Goal: Information Seeking & Learning: Check status

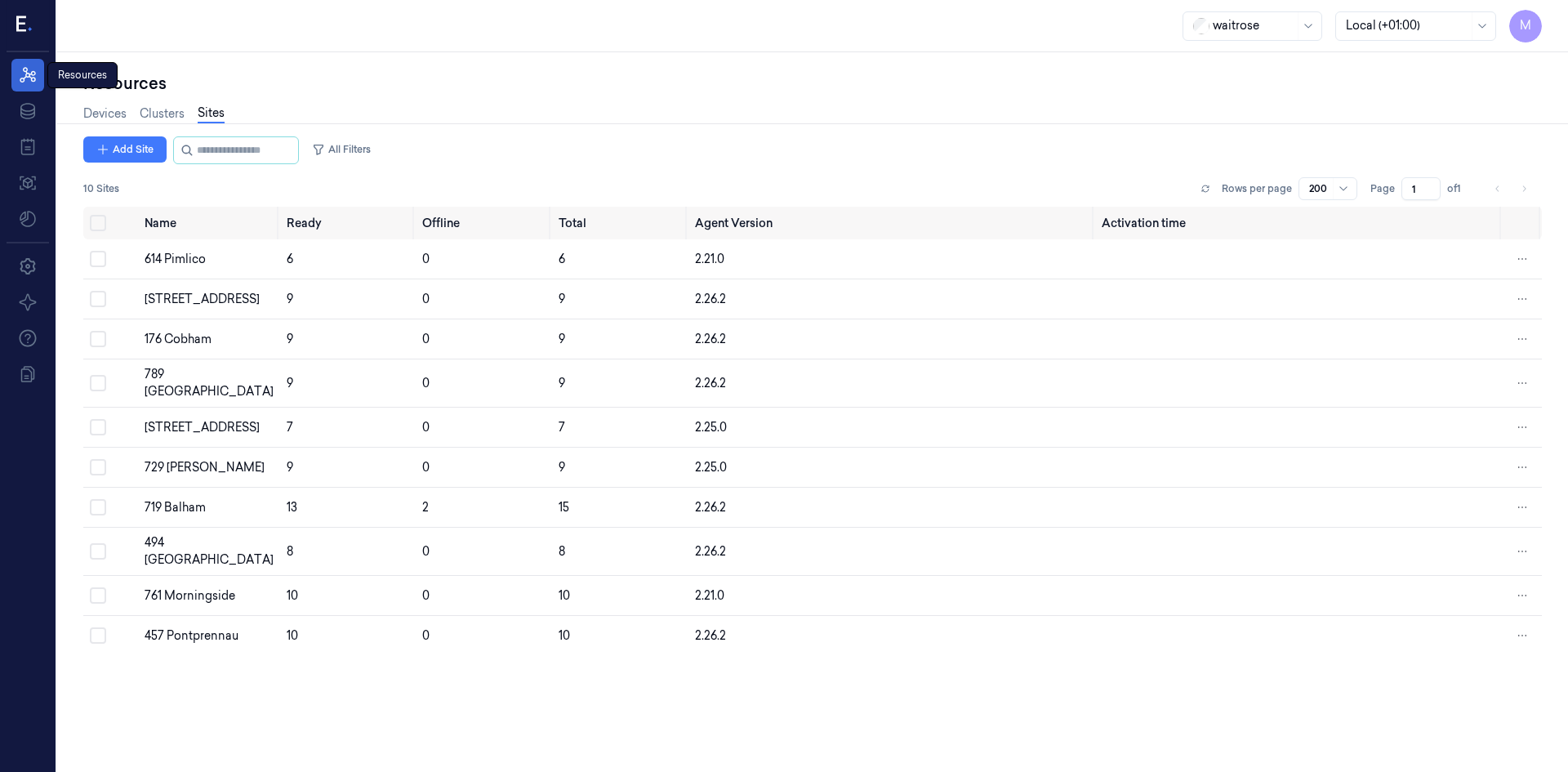
click at [33, 76] on icon at bounding box center [27, 75] width 19 height 19
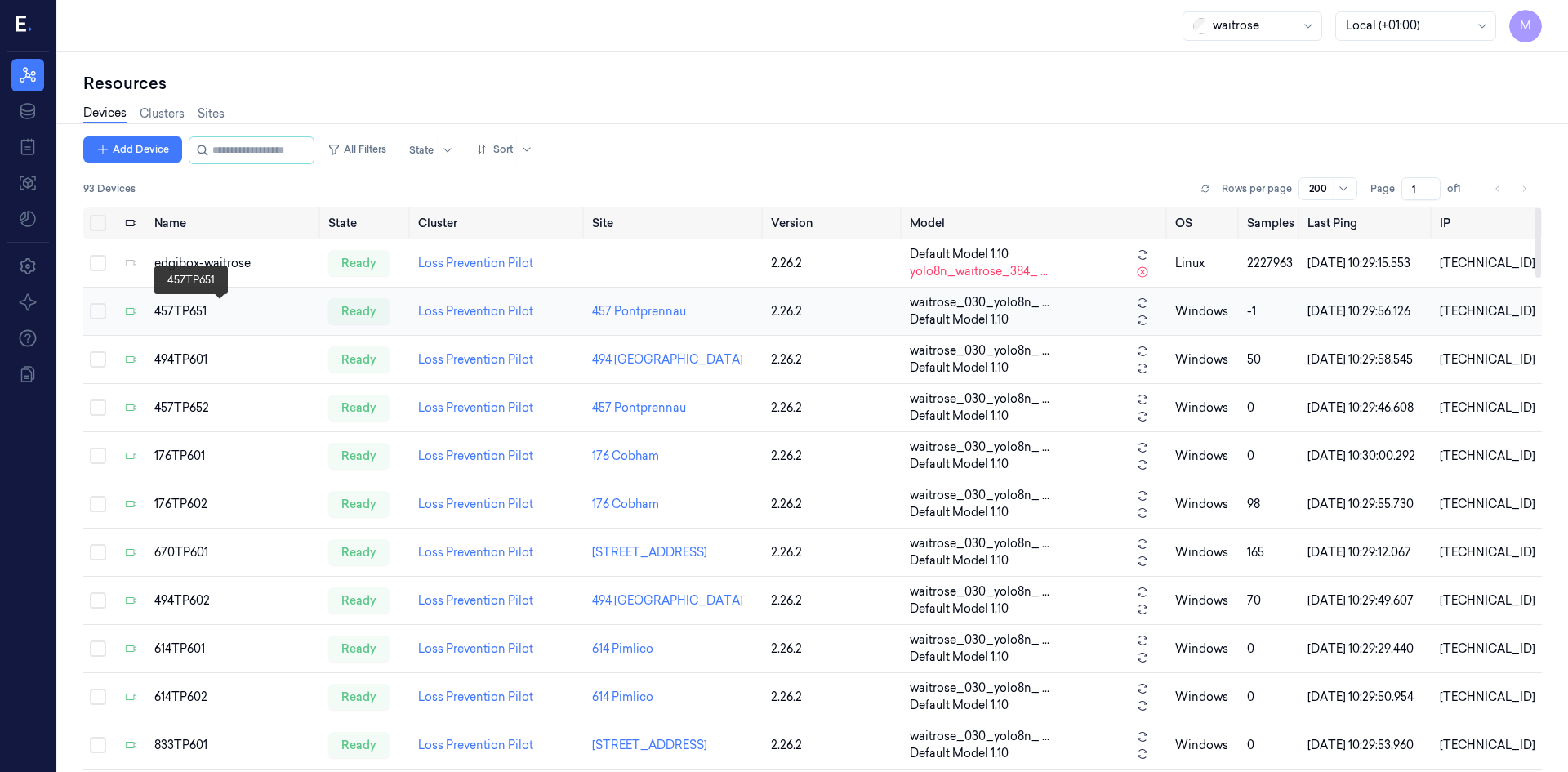
click at [190, 314] on div "457TP651" at bounding box center [235, 311] width 161 height 17
click at [191, 306] on div "457TP651" at bounding box center [235, 311] width 161 height 17
click at [365, 313] on div "ready" at bounding box center [358, 311] width 61 height 27
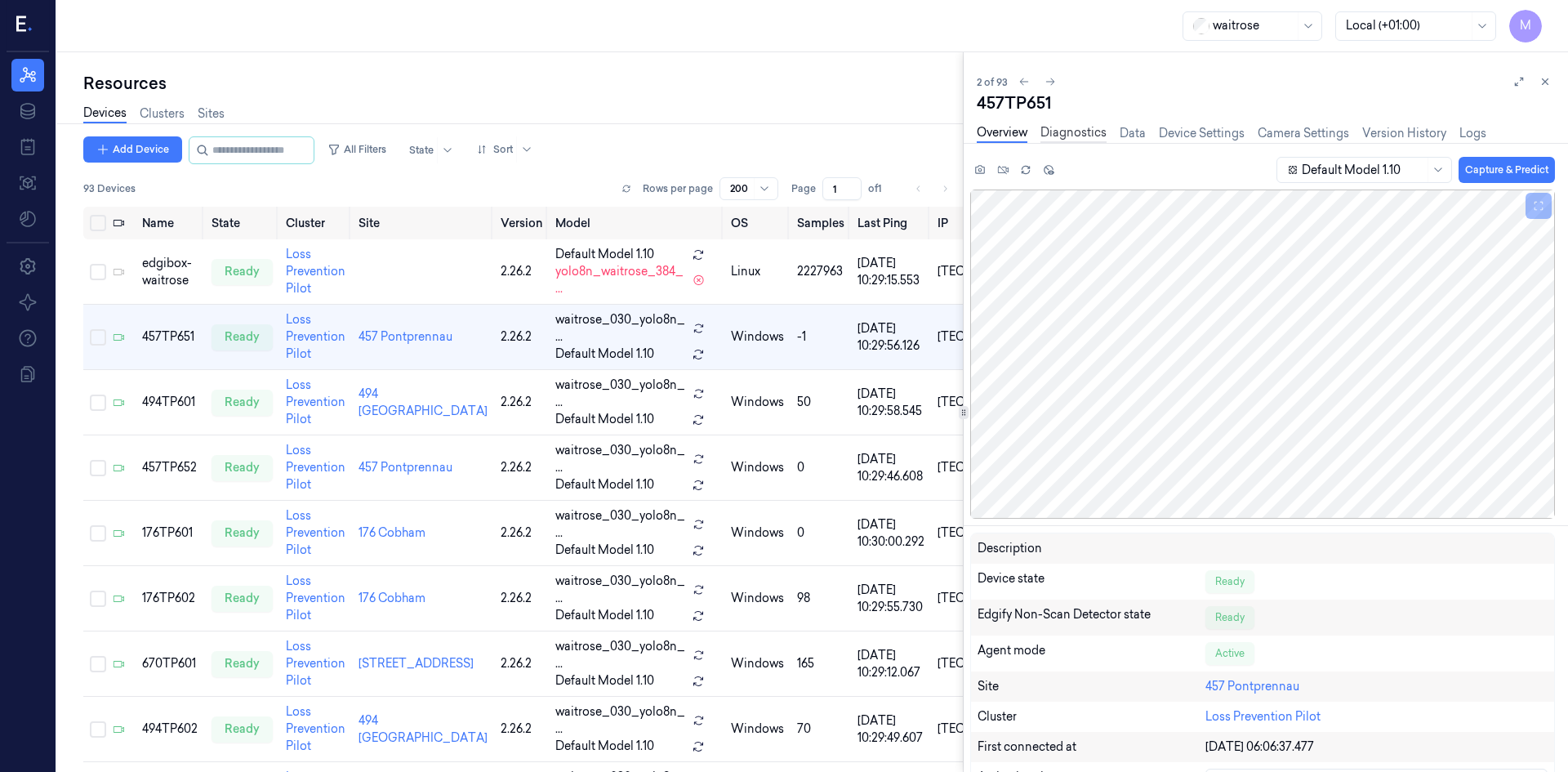
click at [1063, 133] on link "Diagnostics" at bounding box center [1073, 133] width 66 height 19
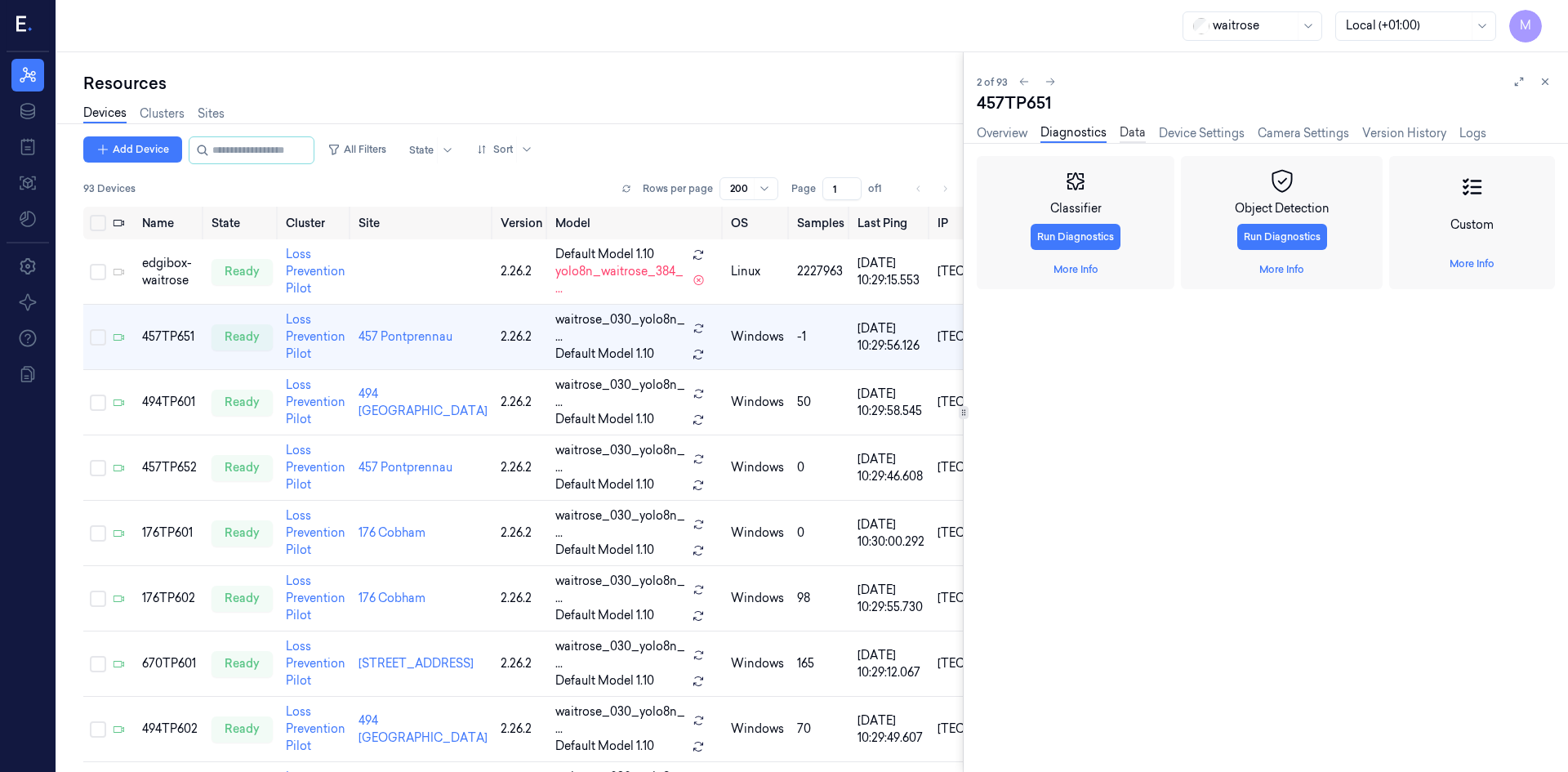
click at [1123, 132] on link "Data" at bounding box center [1133, 133] width 27 height 19
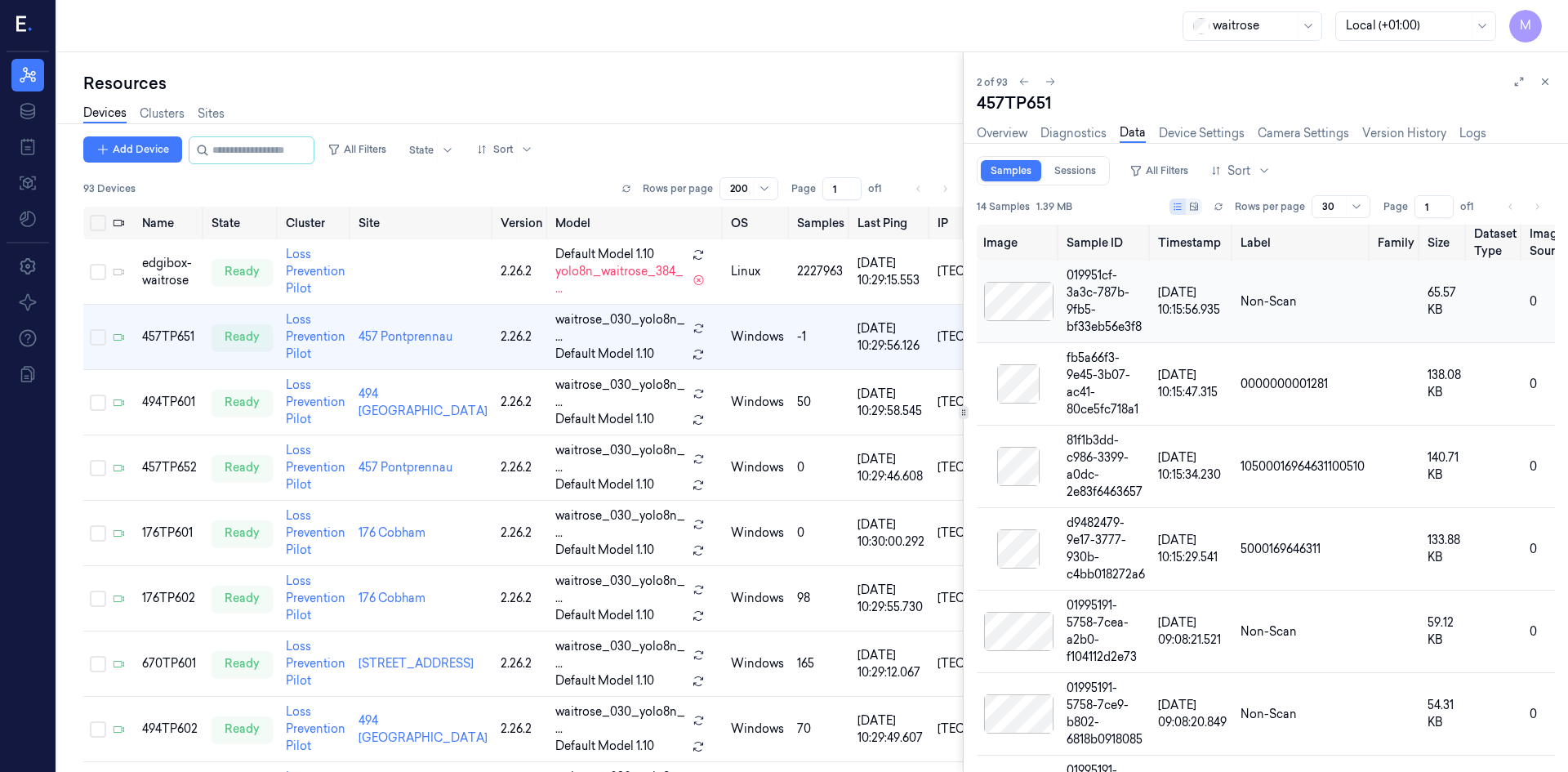
click at [1030, 301] on div at bounding box center [1017, 302] width 70 height 39
click at [1276, 299] on td "Non-Scan" at bounding box center [1302, 302] width 137 height 82
click at [1352, 199] on div at bounding box center [1356, 207] width 20 height 21
click at [1313, 163] on div "Samples Sessions All Filters Sort" at bounding box center [1266, 170] width 578 height 29
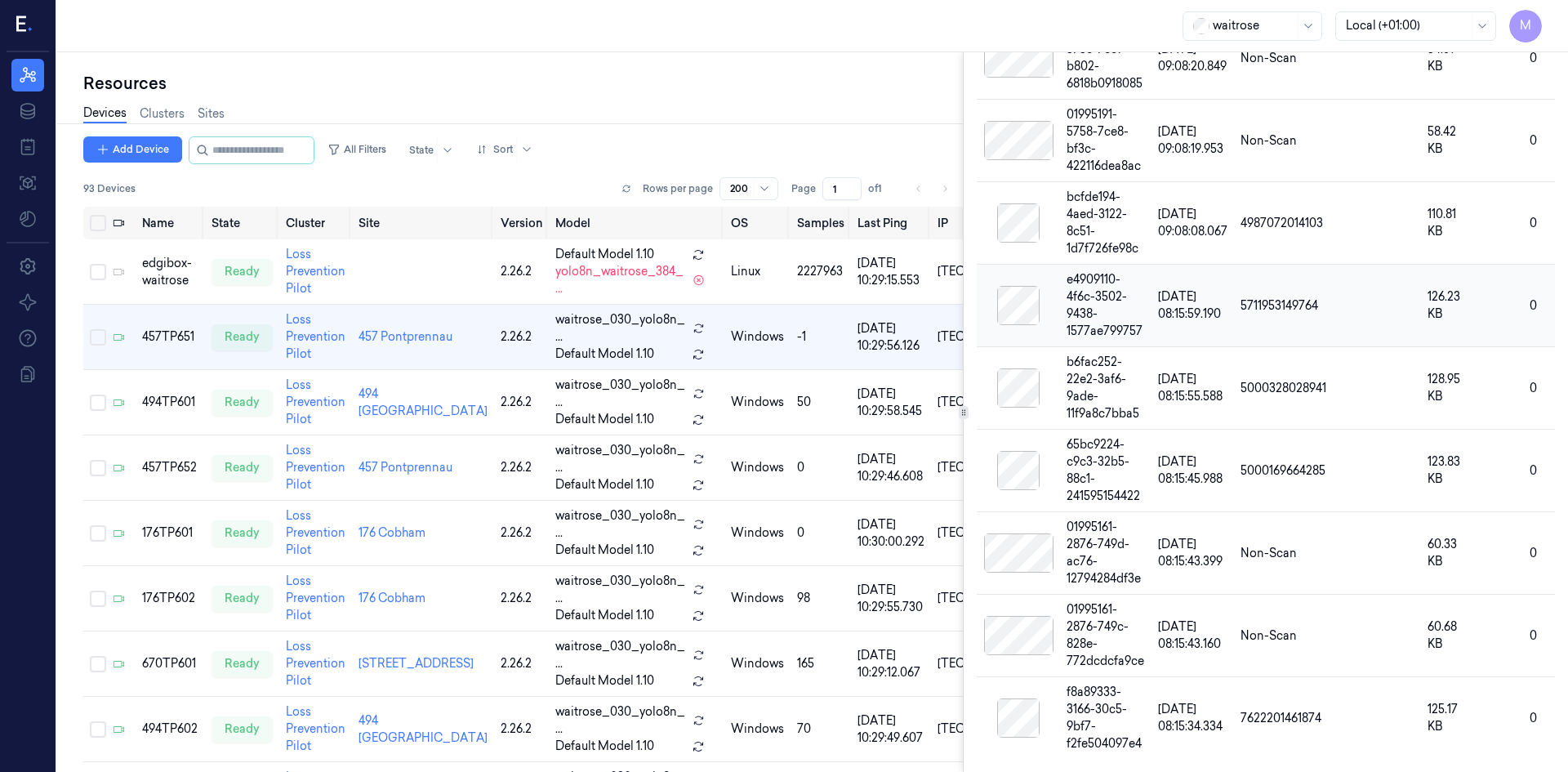
scroll to position [662, 0]
drag, startPoint x: 1401, startPoint y: 747, endPoint x: 1442, endPoint y: 747, distance: 41.0
click at [1442, 747] on tr "f8a89333-3166-30c5-9bf7-f2fe504097e4 [DATE] 08:15:34.334 7622201461874 125.17 K…" at bounding box center [1519, 718] width 1085 height 82
click at [1351, 738] on td "7622201461874" at bounding box center [1302, 718] width 137 height 82
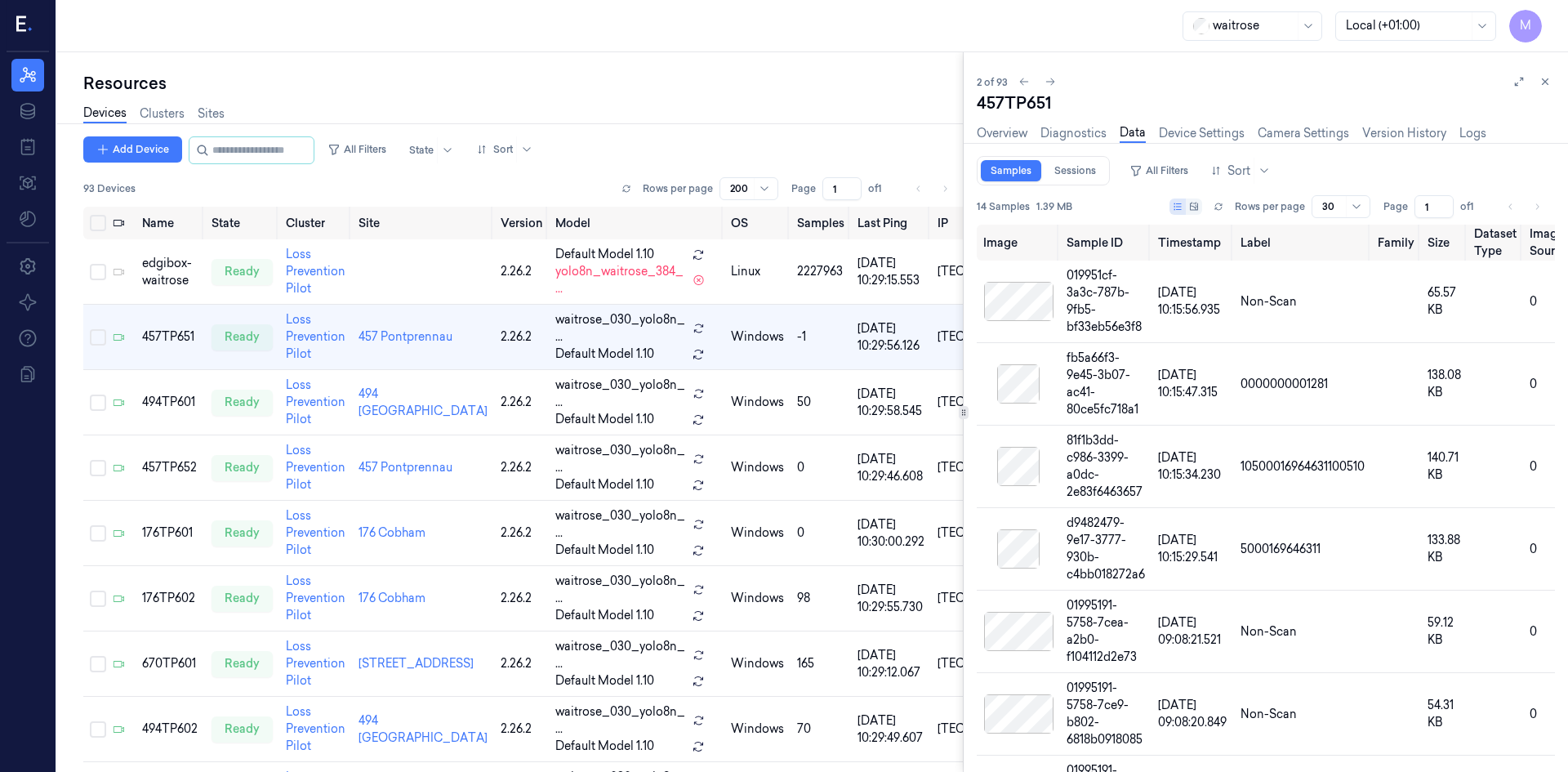
drag, startPoint x: 1076, startPoint y: 166, endPoint x: 1120, endPoint y: 304, distance: 144.8
click at [1076, 166] on link "Sessions" at bounding box center [1075, 171] width 61 height 21
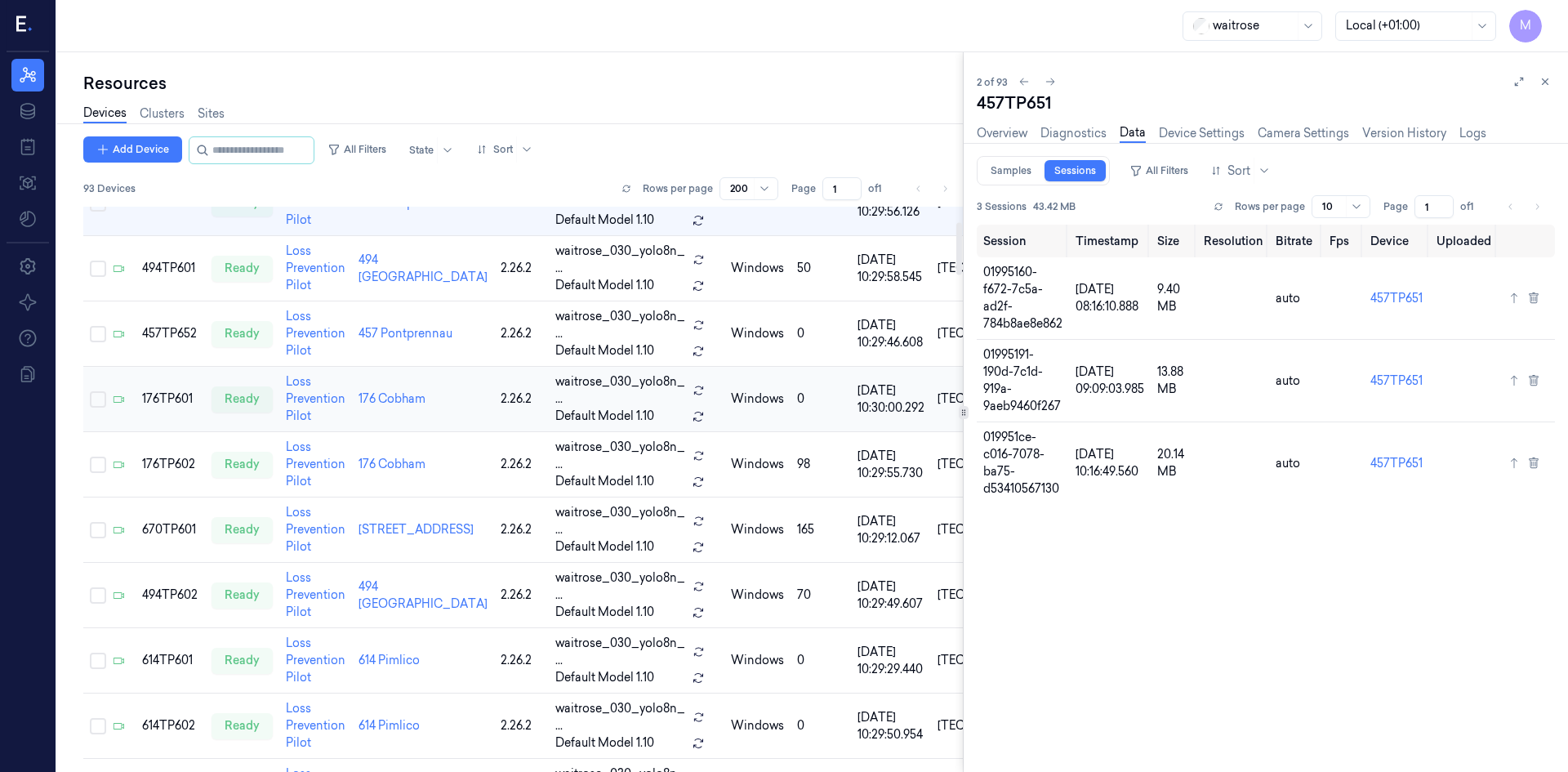
scroll to position [164, 0]
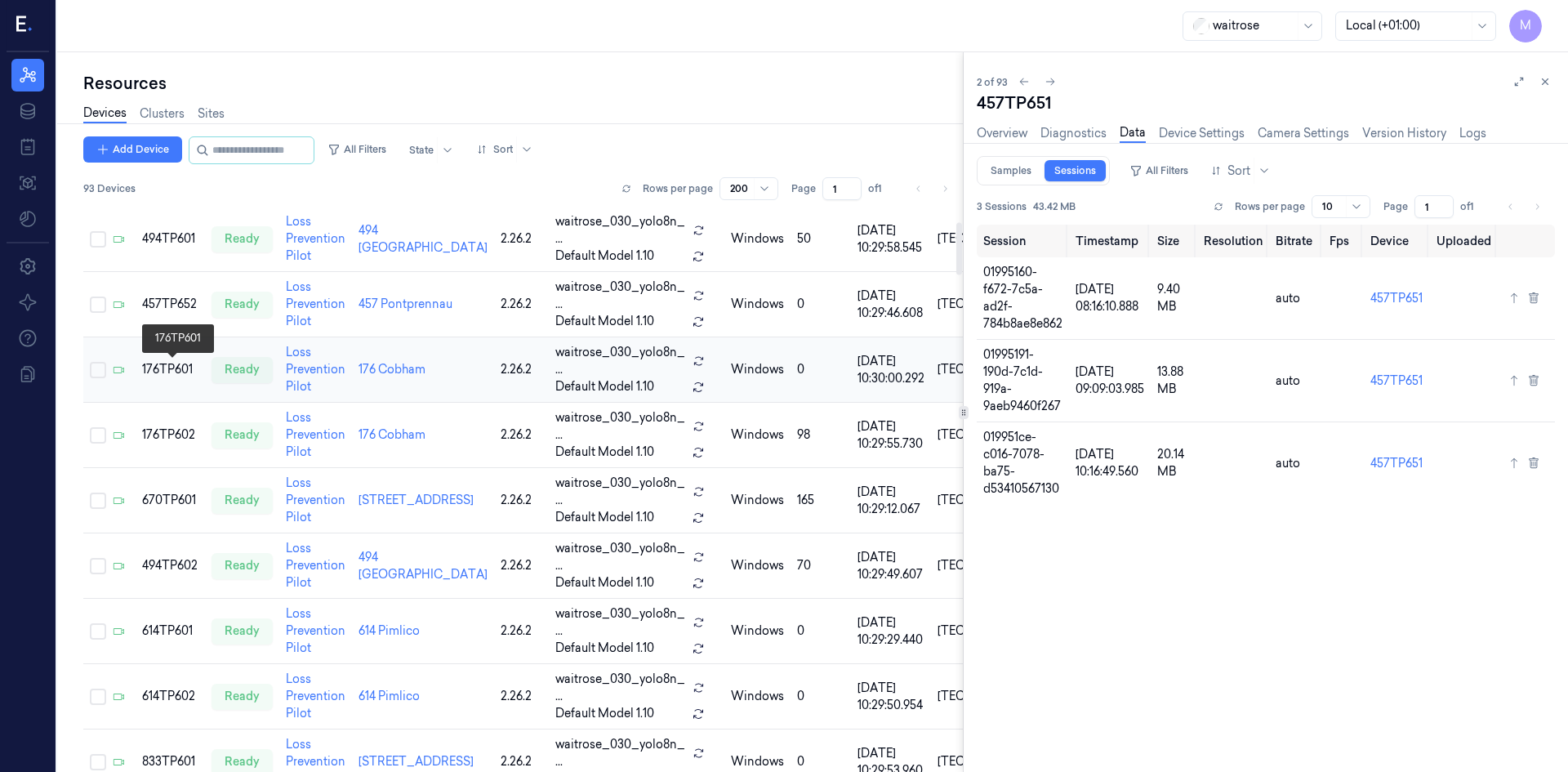
click at [160, 369] on div "176TP601" at bounding box center [171, 369] width 57 height 17
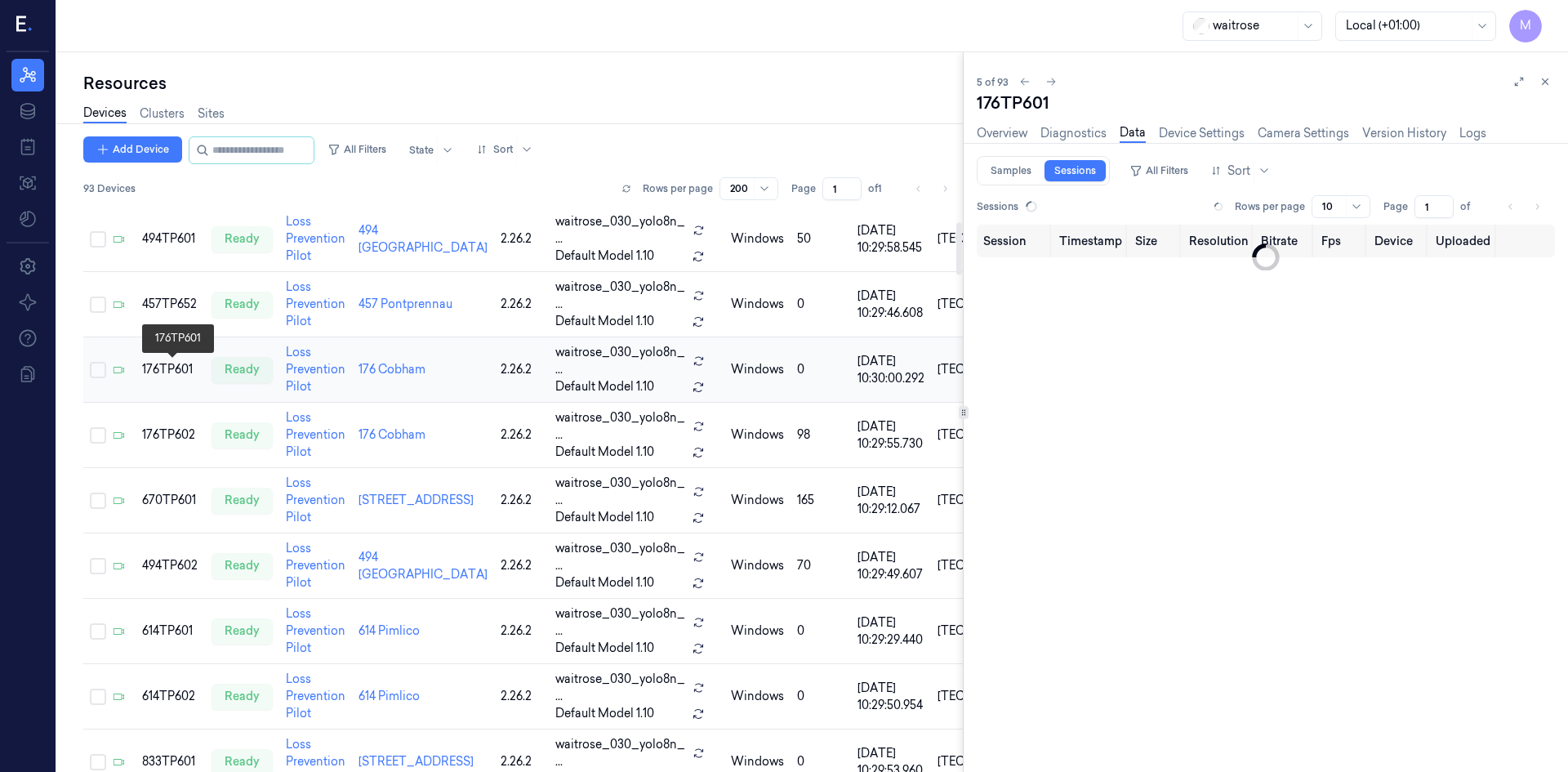
scroll to position [44, 0]
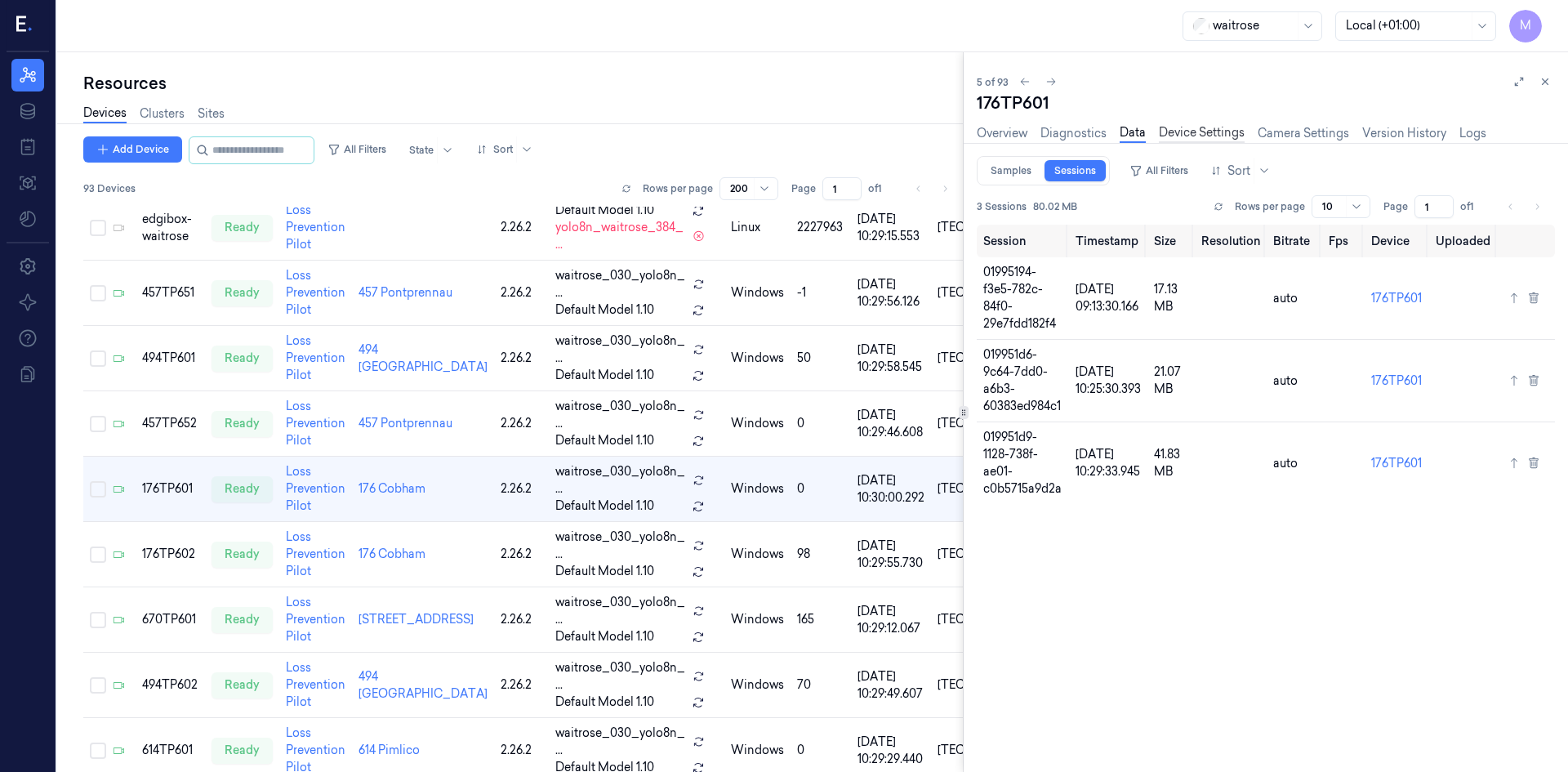
click at [1200, 129] on link "Device Settings" at bounding box center [1201, 133] width 86 height 19
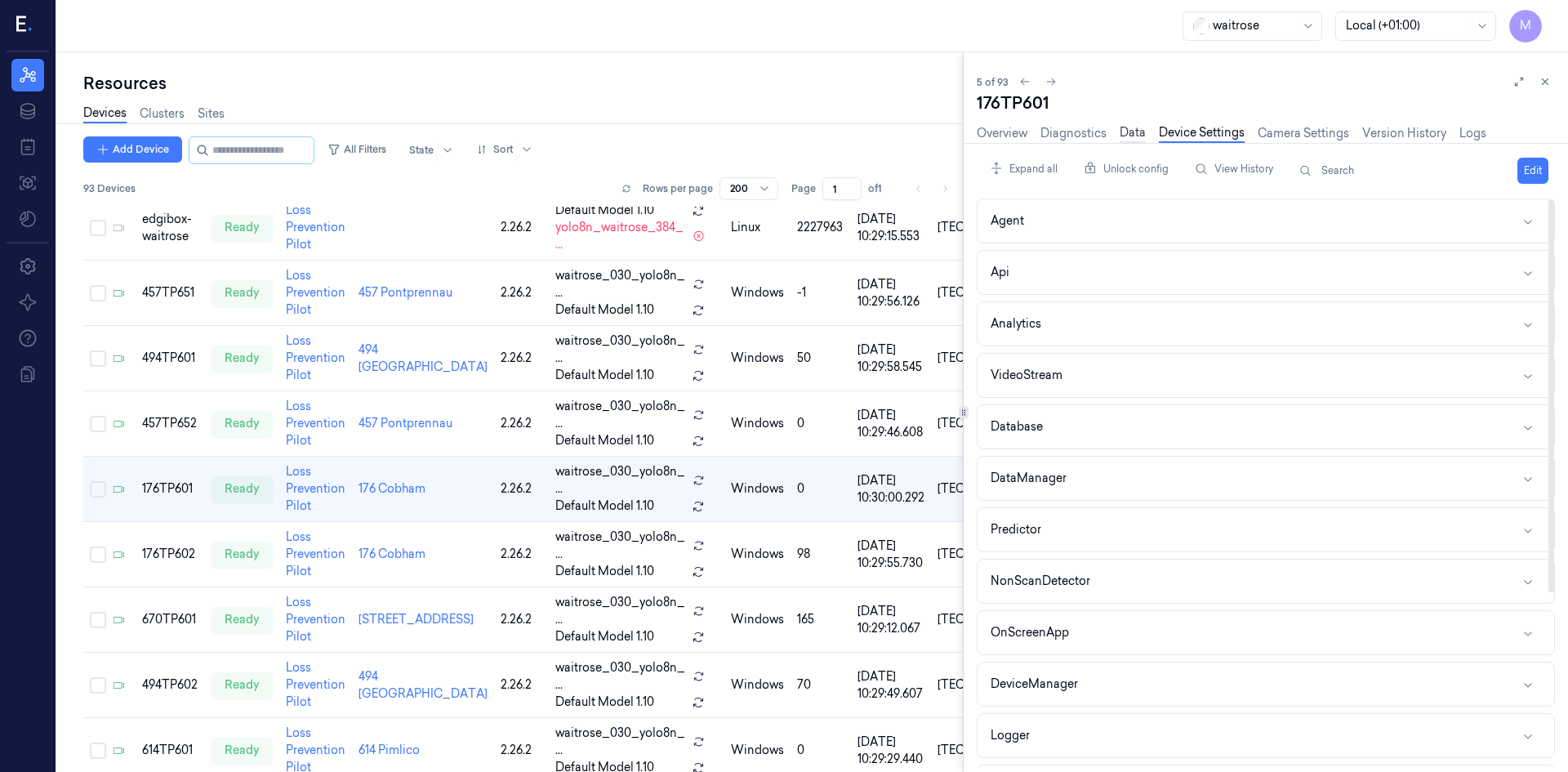
click at [1136, 137] on link "Data" at bounding box center [1133, 133] width 27 height 19
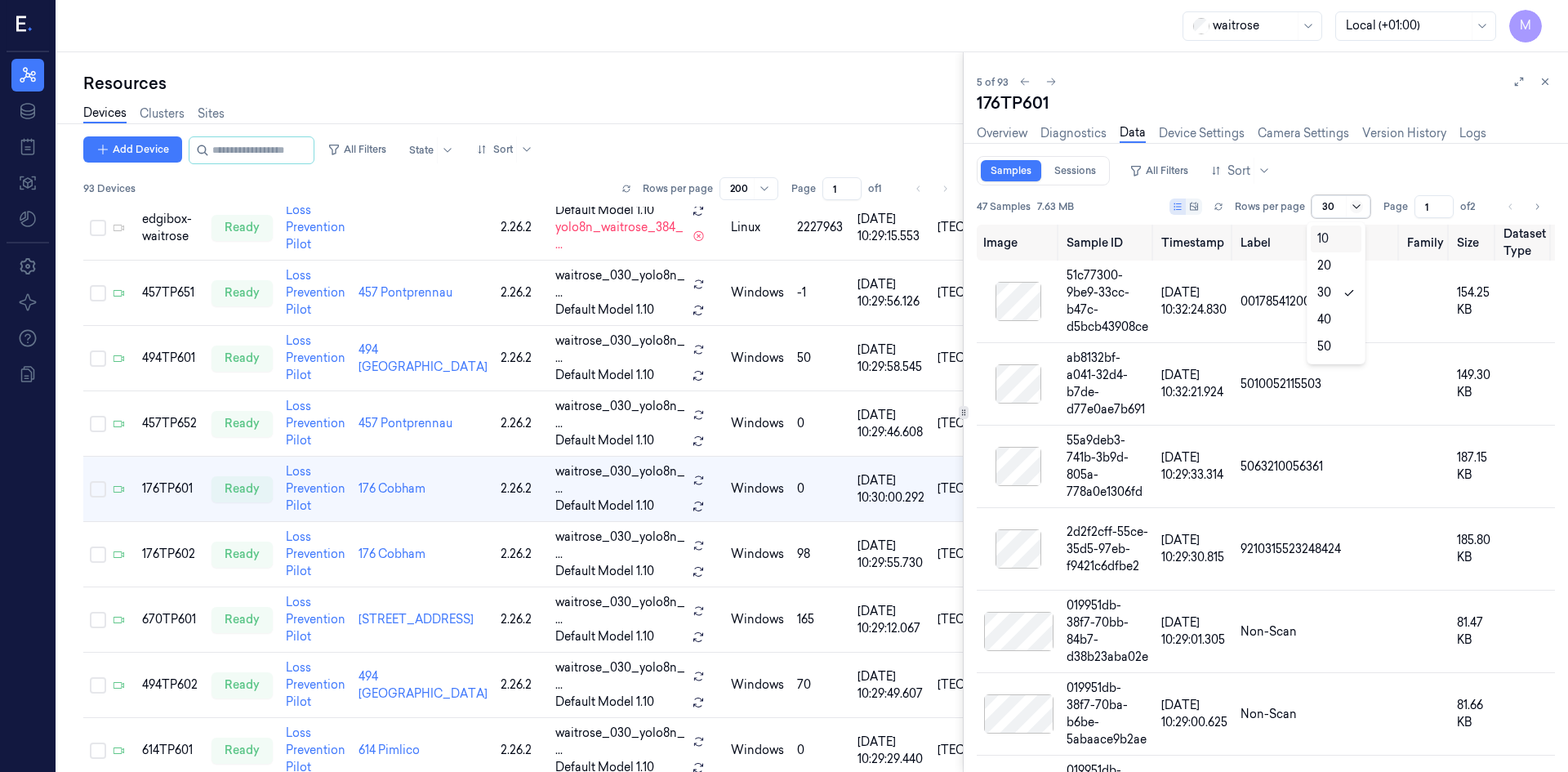
click at [1354, 203] on icon at bounding box center [1356, 206] width 13 height 13
click at [1344, 347] on div "50" at bounding box center [1336, 346] width 37 height 17
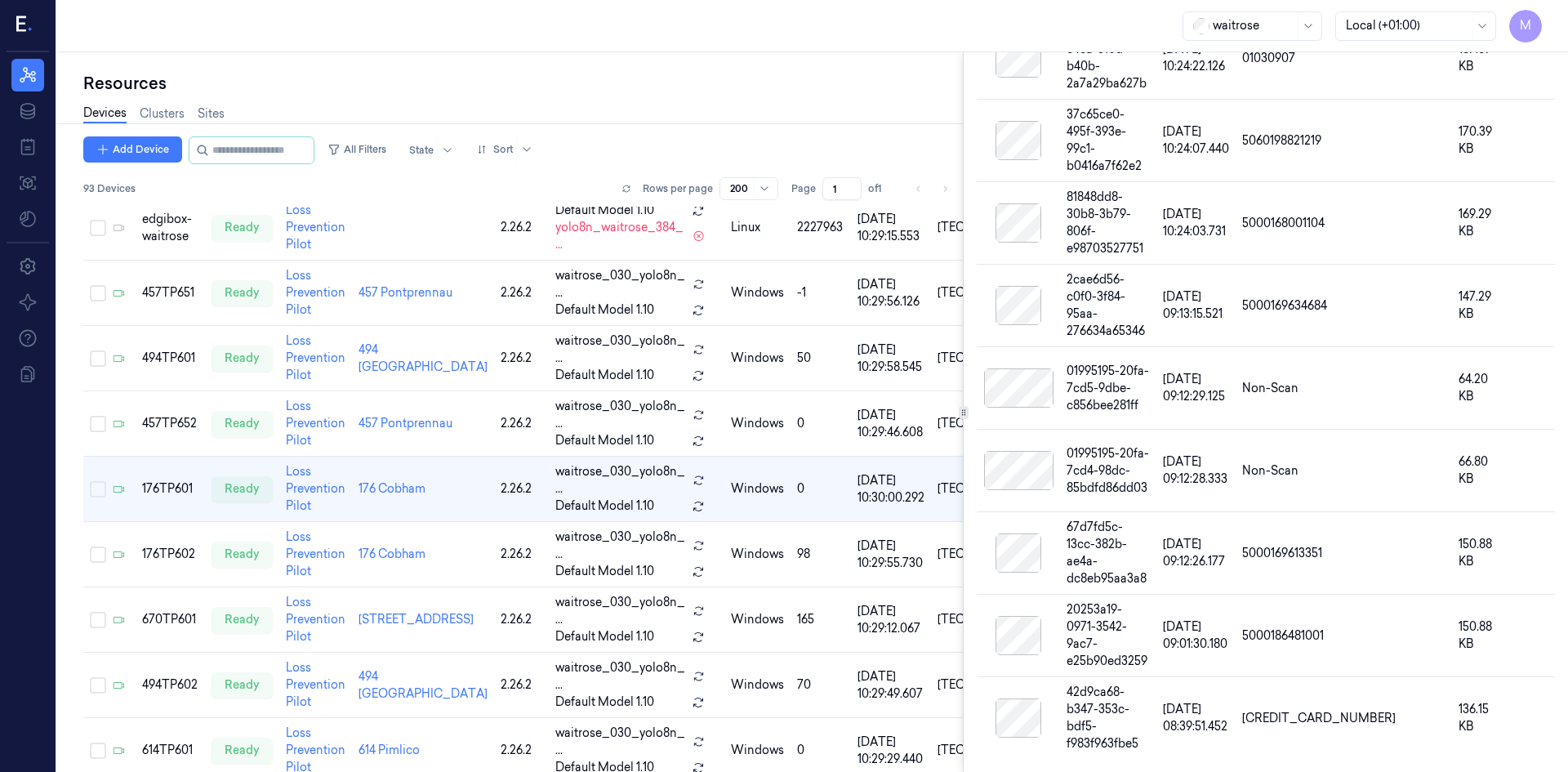
scroll to position [3468, 0]
click at [1201, 455] on span "[DATE] 09:12:28.333" at bounding box center [1195, 470] width 65 height 32
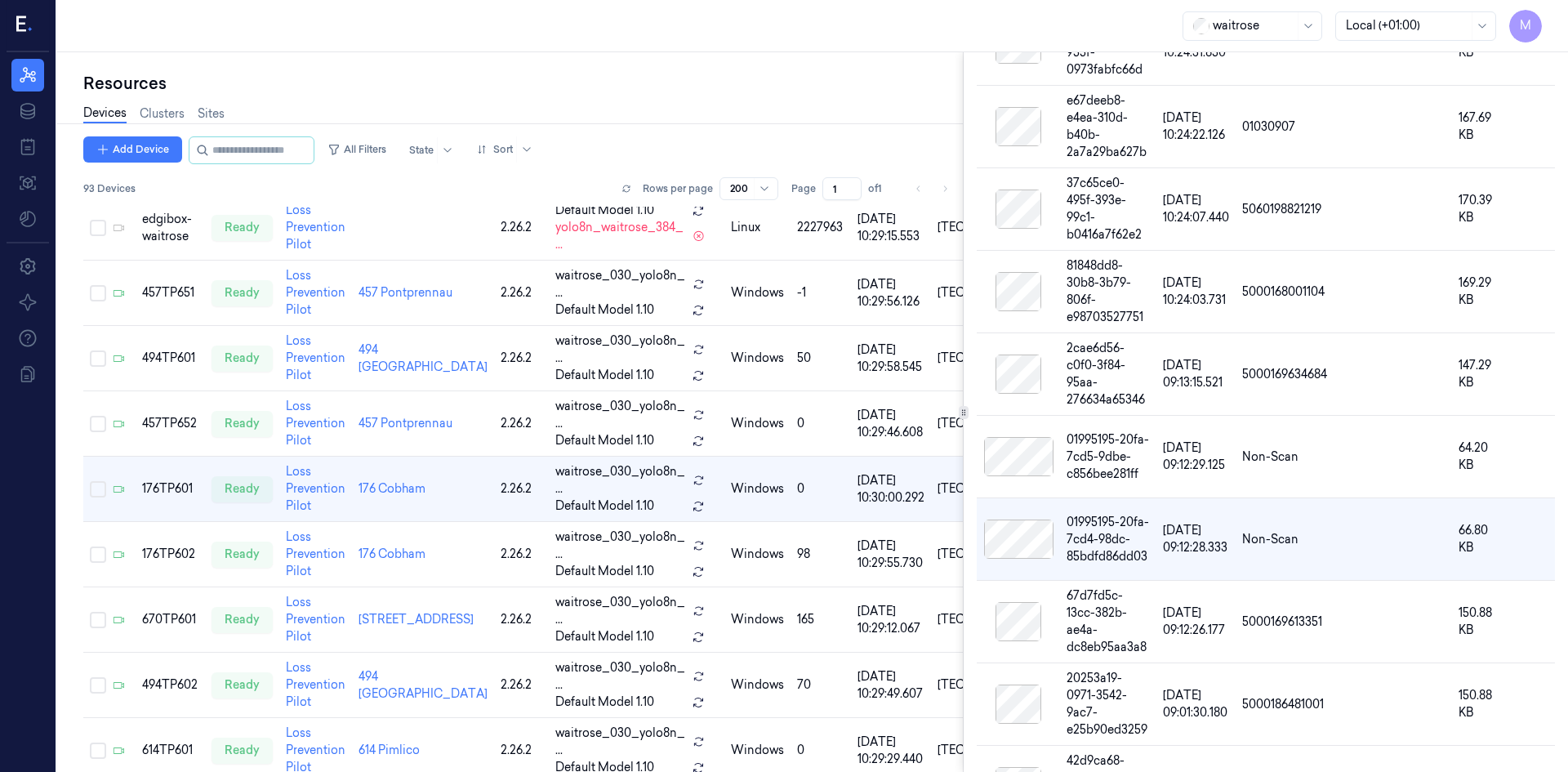
scroll to position [3468, 0]
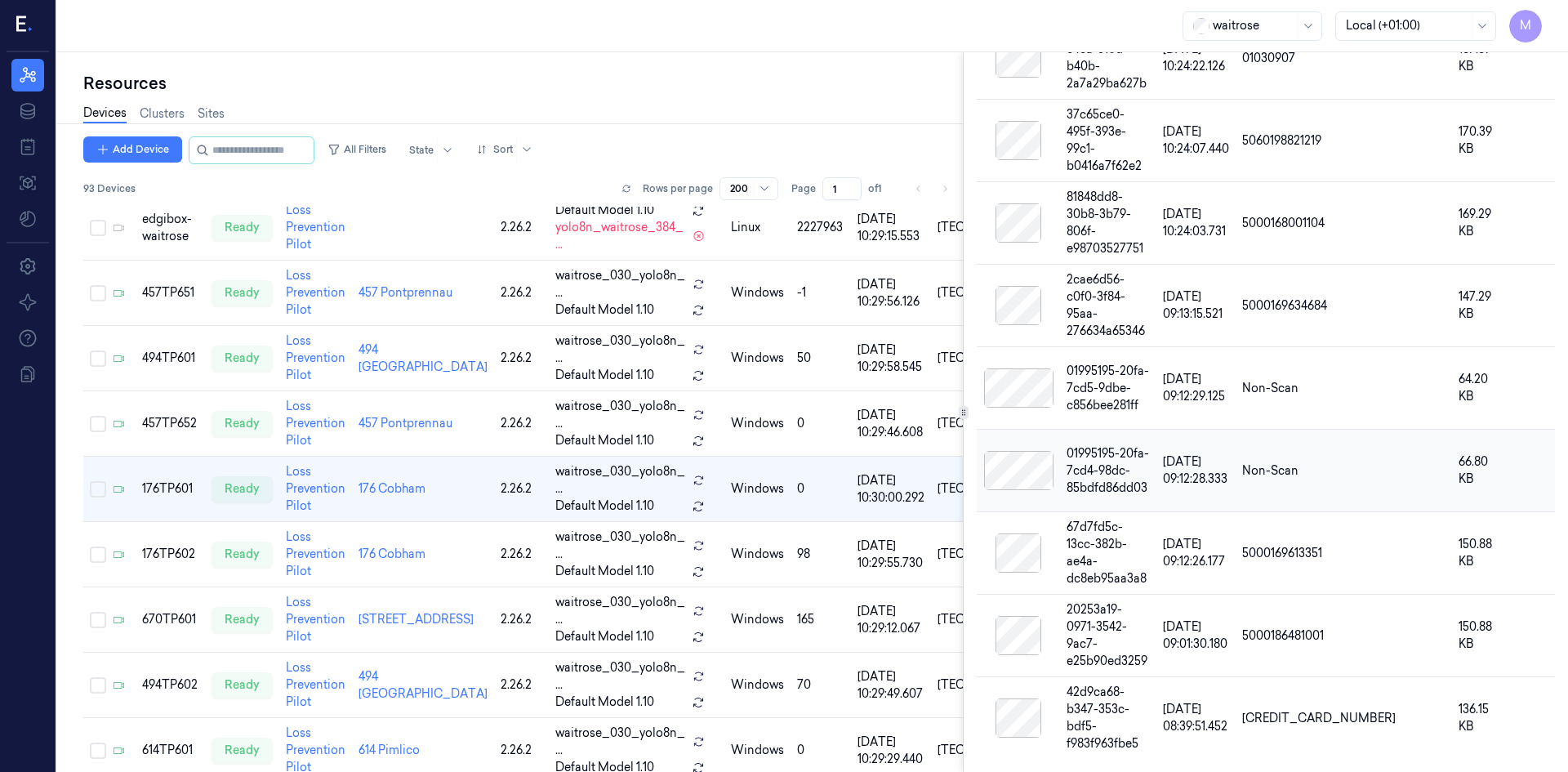
click at [1037, 463] on div at bounding box center [1017, 470] width 70 height 39
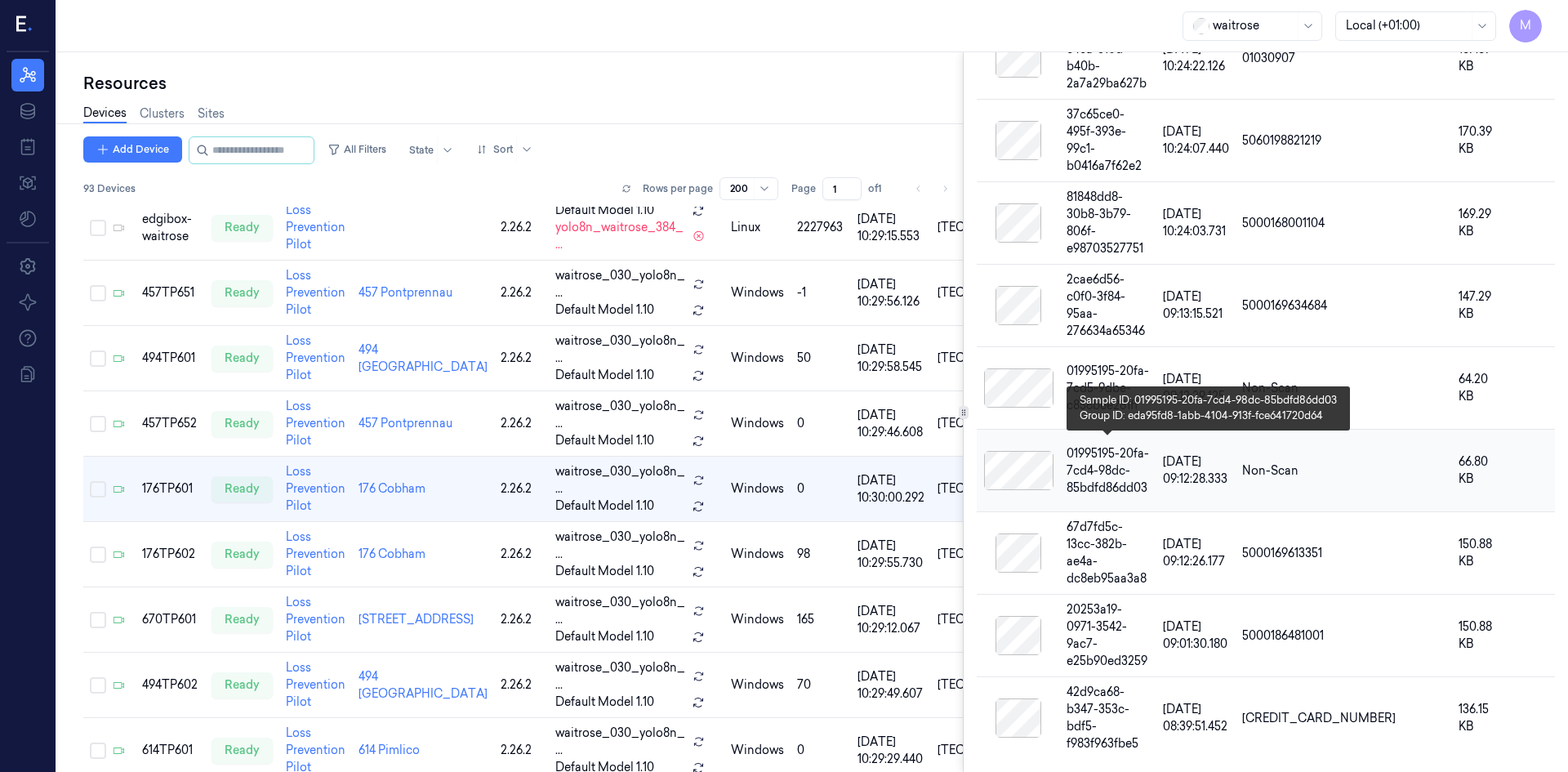
click at [1077, 461] on div "01995195-20fa-7cd4-98dc-85bdfd86dd03" at bounding box center [1108, 471] width 83 height 51
click at [1093, 461] on div "01995195-20fa-7cd4-98dc-85bdfd86dd03" at bounding box center [1108, 471] width 83 height 51
click at [1094, 461] on div "01995195-20fa-7cd4-98dc-85bdfd86dd03" at bounding box center [1108, 471] width 83 height 51
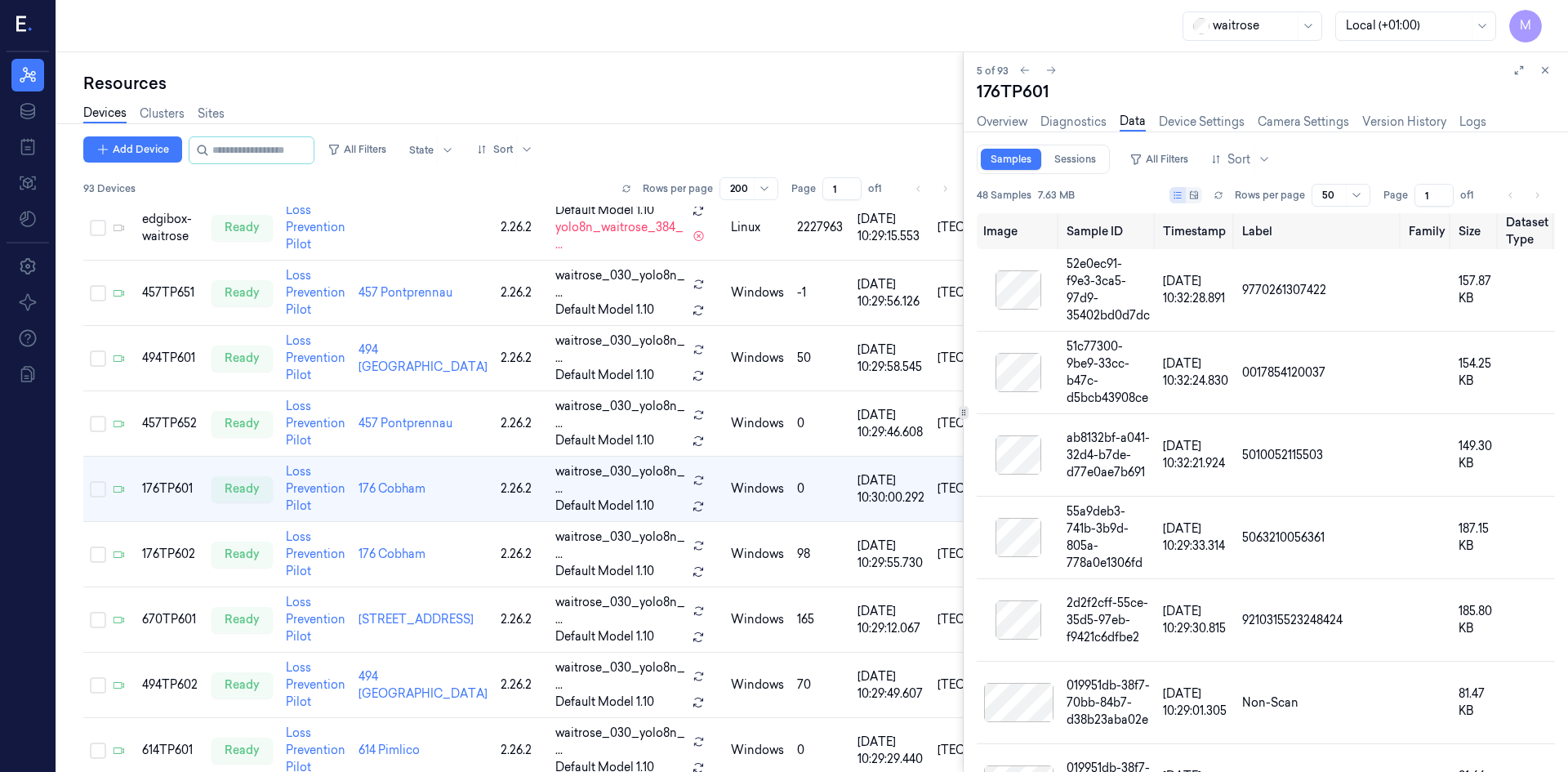
scroll to position [0, 0]
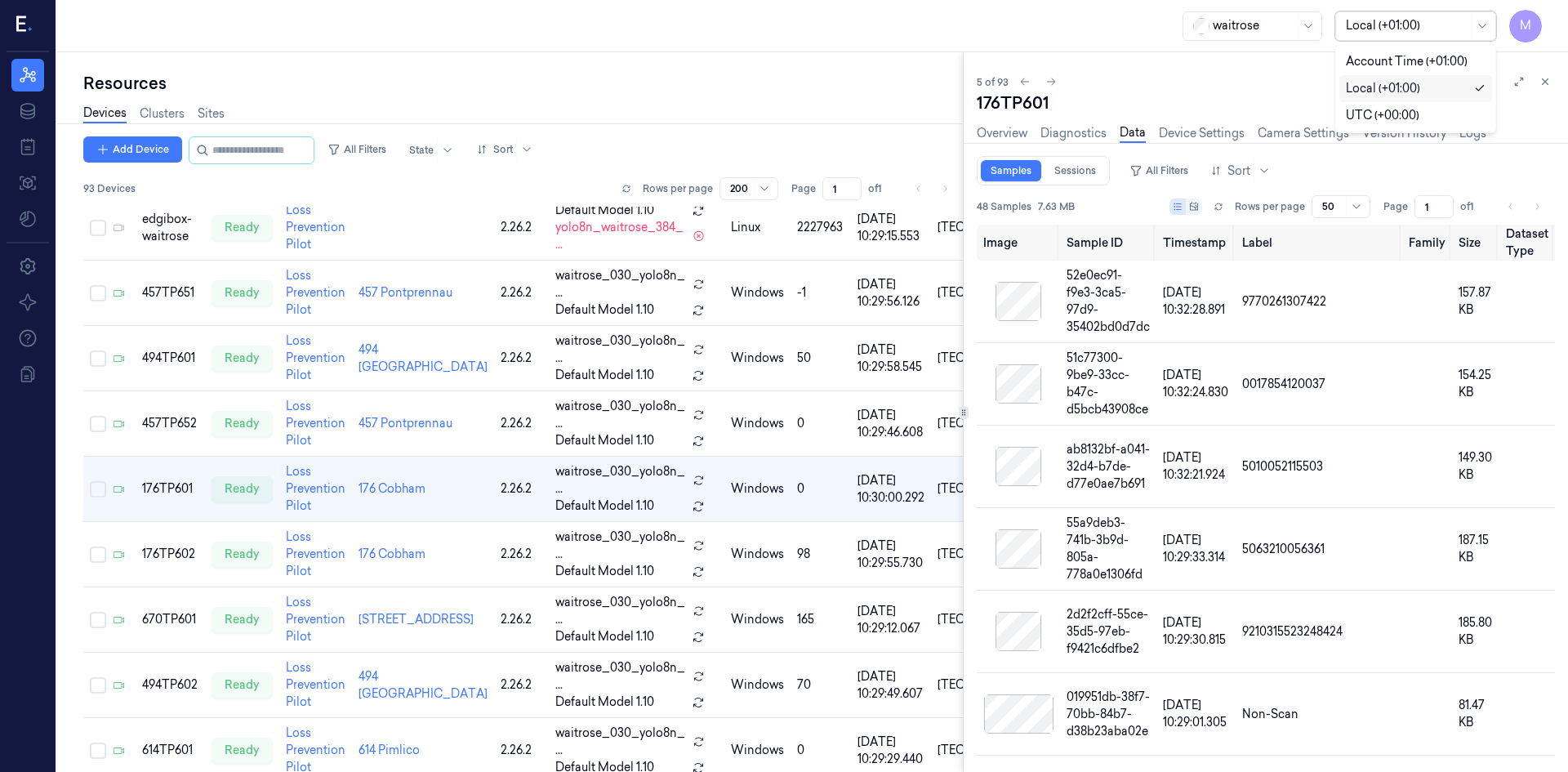
click at [1491, 18] on div at bounding box center [1481, 26] width 20 height 27
click at [1491, 19] on div at bounding box center [1481, 26] width 20 height 27
click at [1048, 79] on icon at bounding box center [1051, 81] width 11 height 11
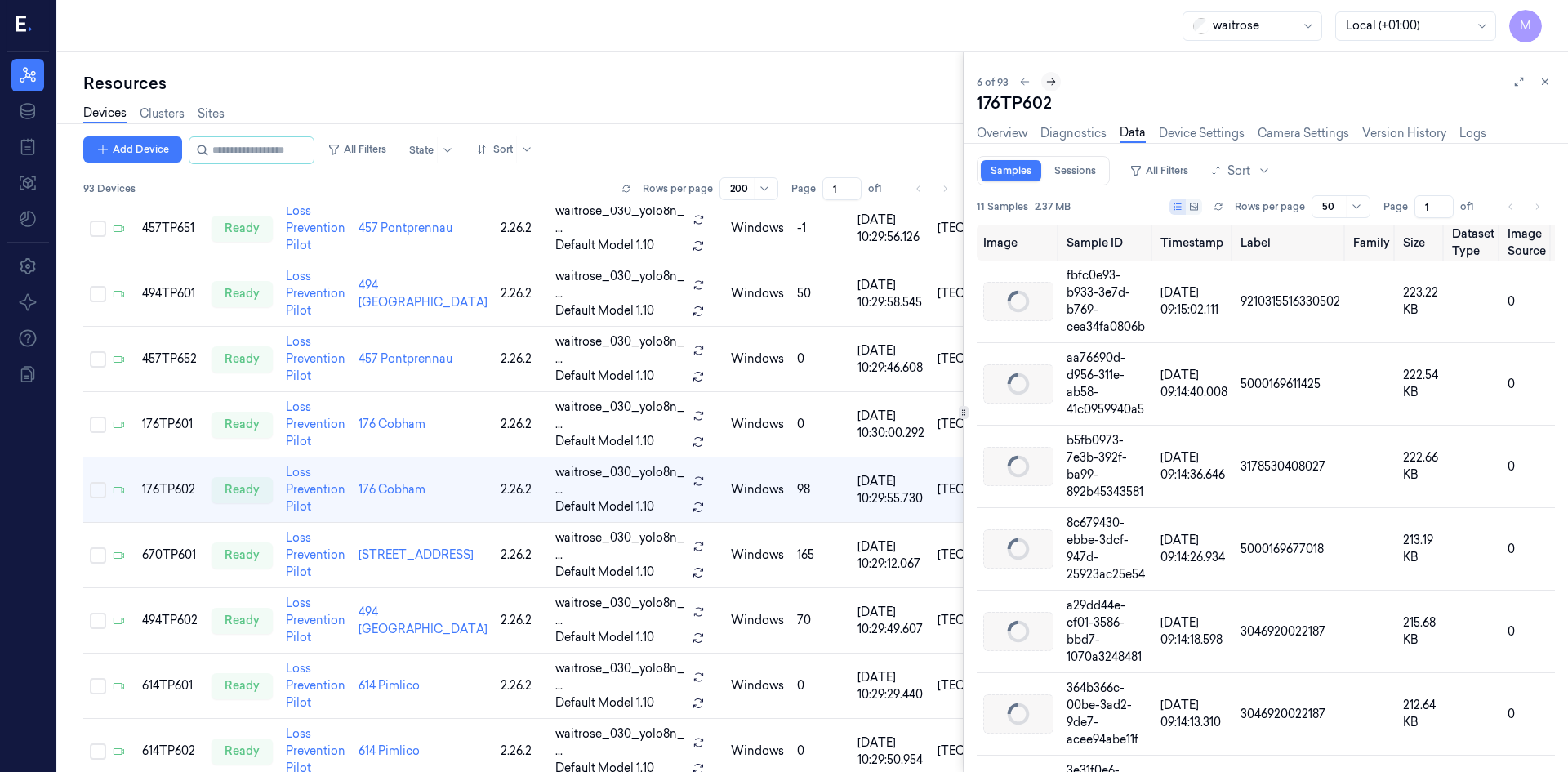
scroll to position [110, 0]
click at [1048, 79] on icon at bounding box center [1051, 81] width 11 height 11
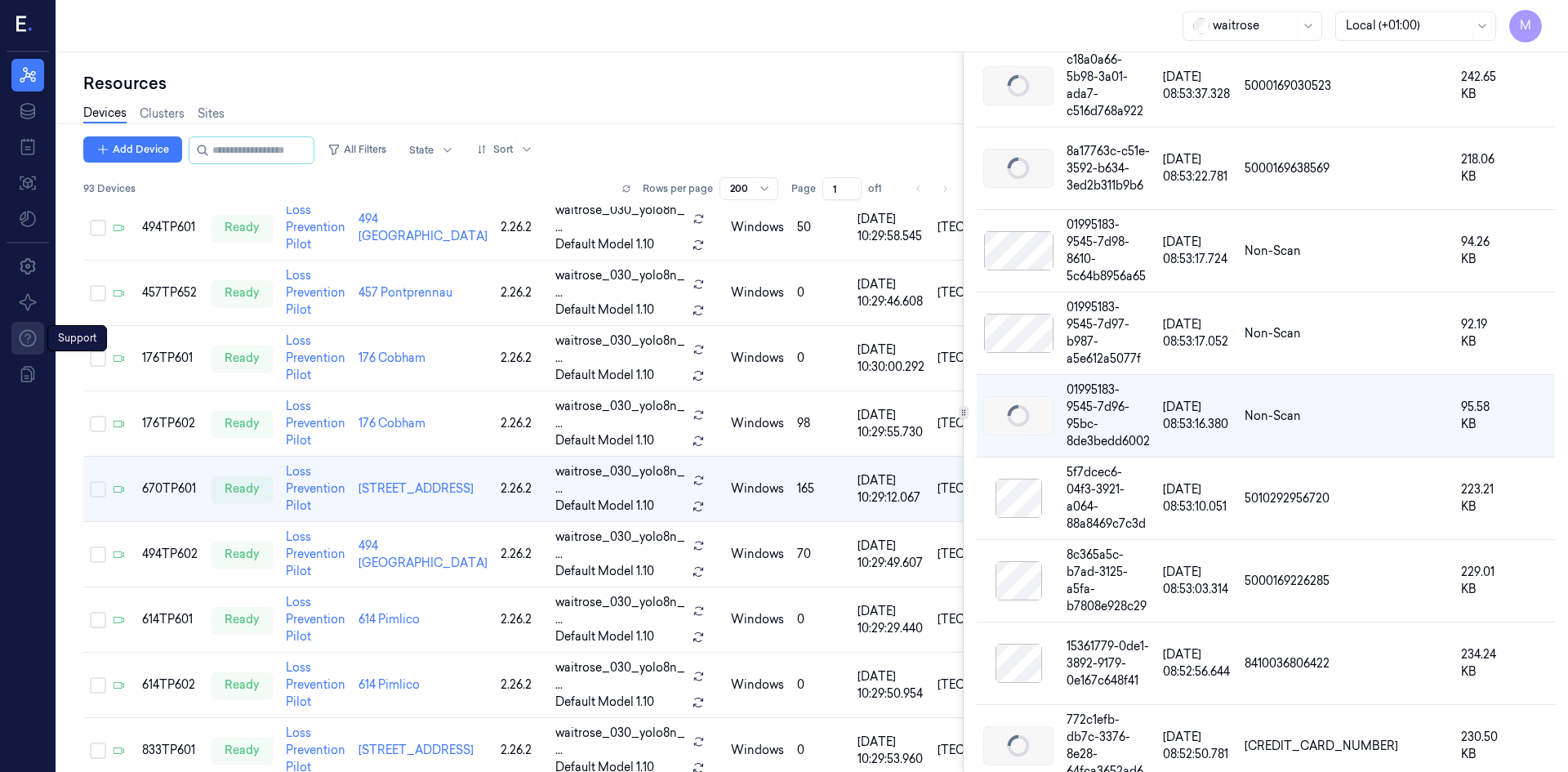
scroll to position [3520, 0]
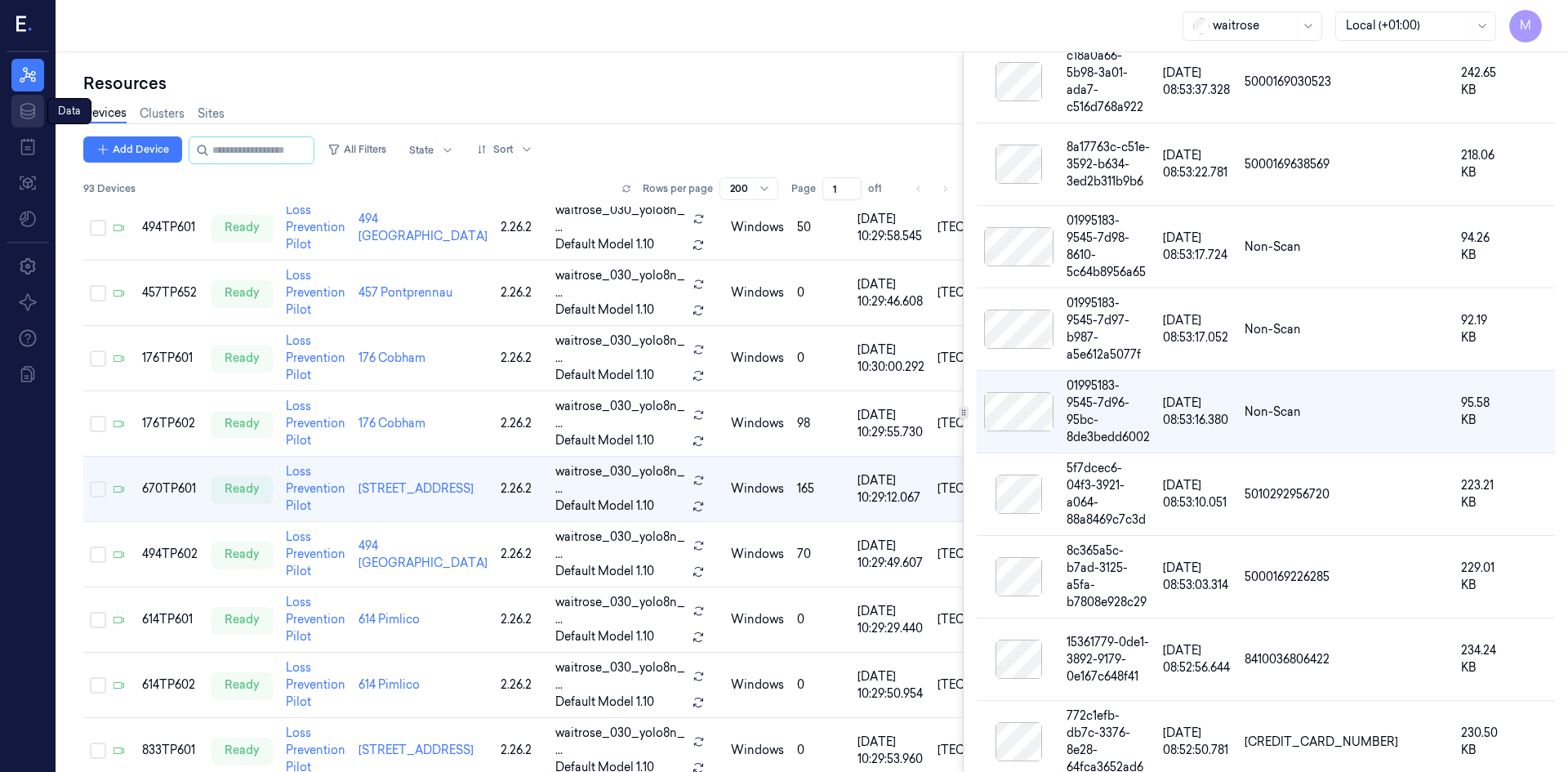
click at [26, 109] on icon at bounding box center [27, 111] width 19 height 19
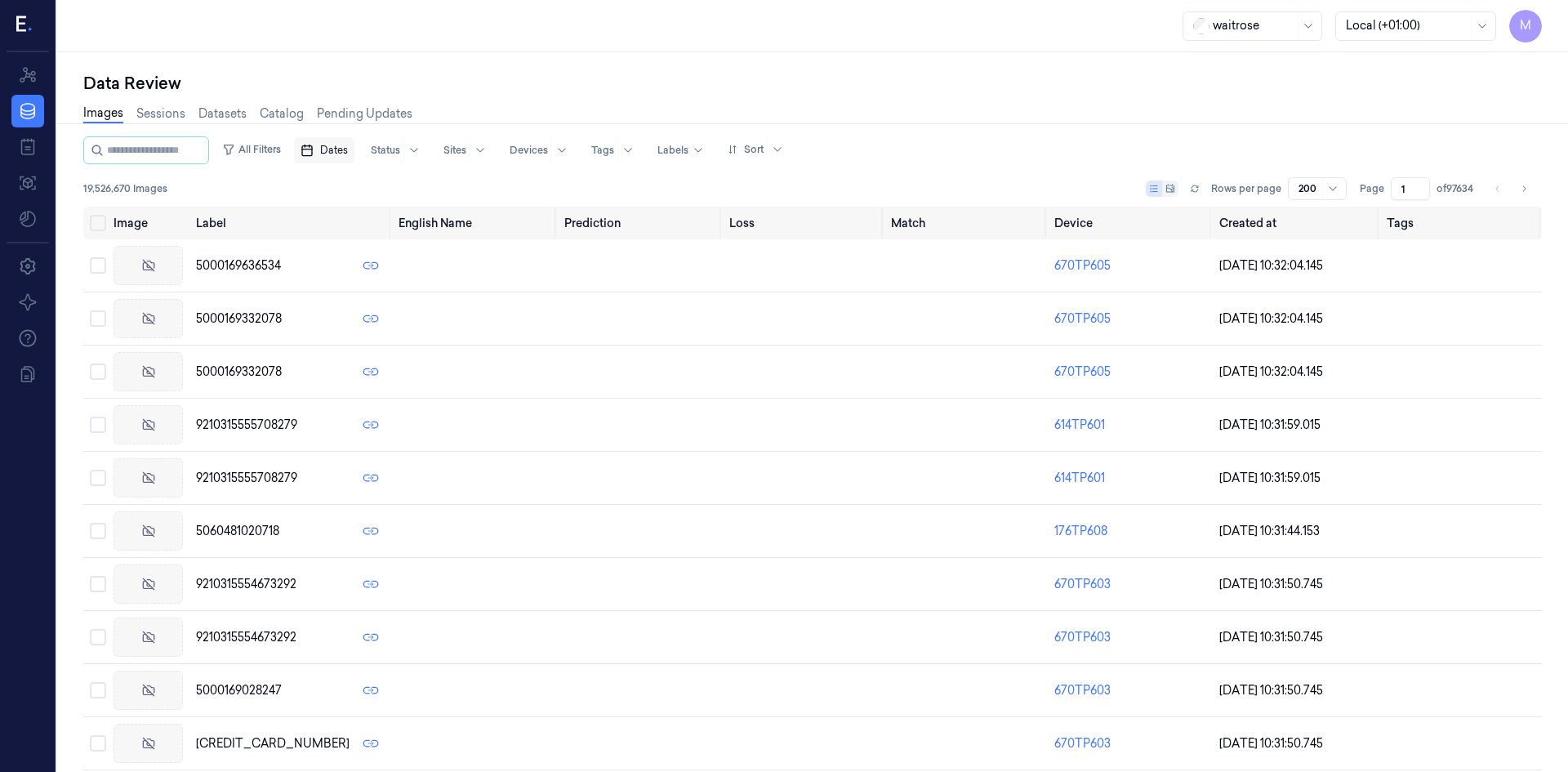
click at [348, 146] on span "Dates" at bounding box center [333, 150] width 27 height 15
click at [338, 309] on button "14" at bounding box center [334, 315] width 27 height 27
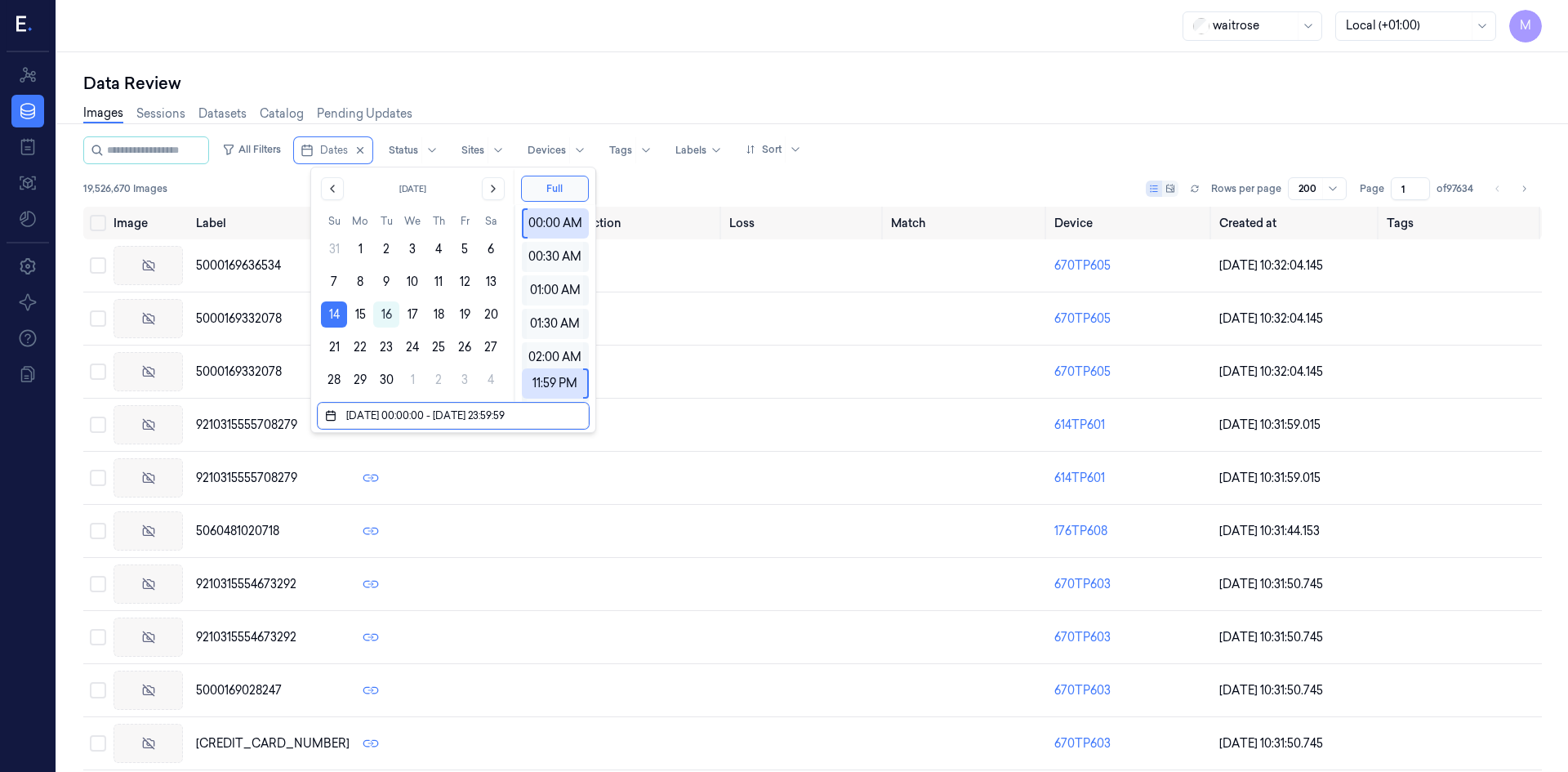
click at [552, 414] on input "string" at bounding box center [458, 416] width 231 height 19
click at [544, 383] on div "11:59 PM" at bounding box center [554, 384] width 56 height 30
click at [555, 218] on div "00:00 AM" at bounding box center [555, 224] width 57 height 30
click at [554, 382] on div "05:00 PM" at bounding box center [555, 382] width 57 height 30
type input "[DATE] 17:00:00 - [DATE] 17:00:00"
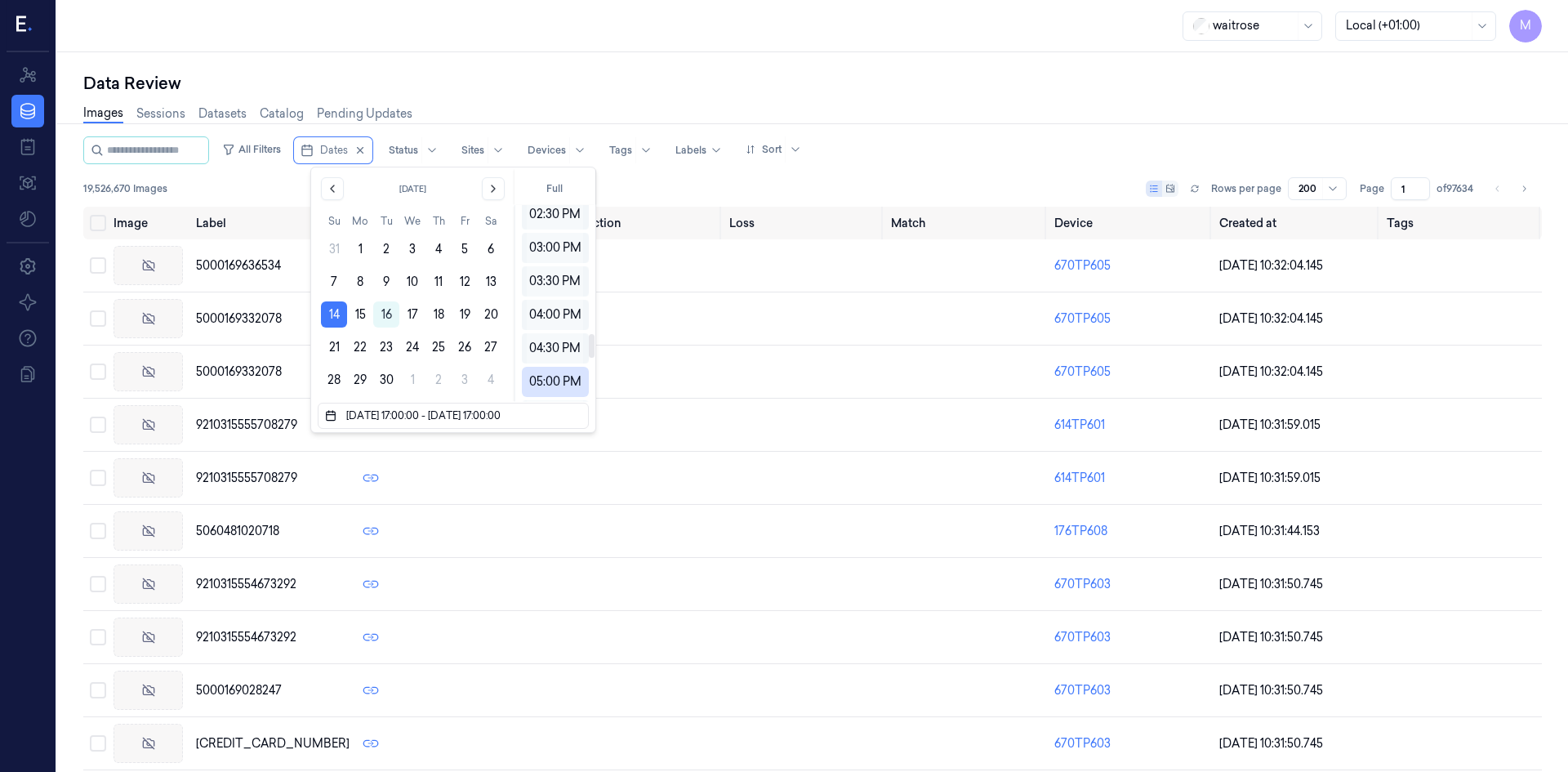
scroll to position [1059, 0]
click at [333, 317] on button "14" at bounding box center [334, 315] width 27 height 27
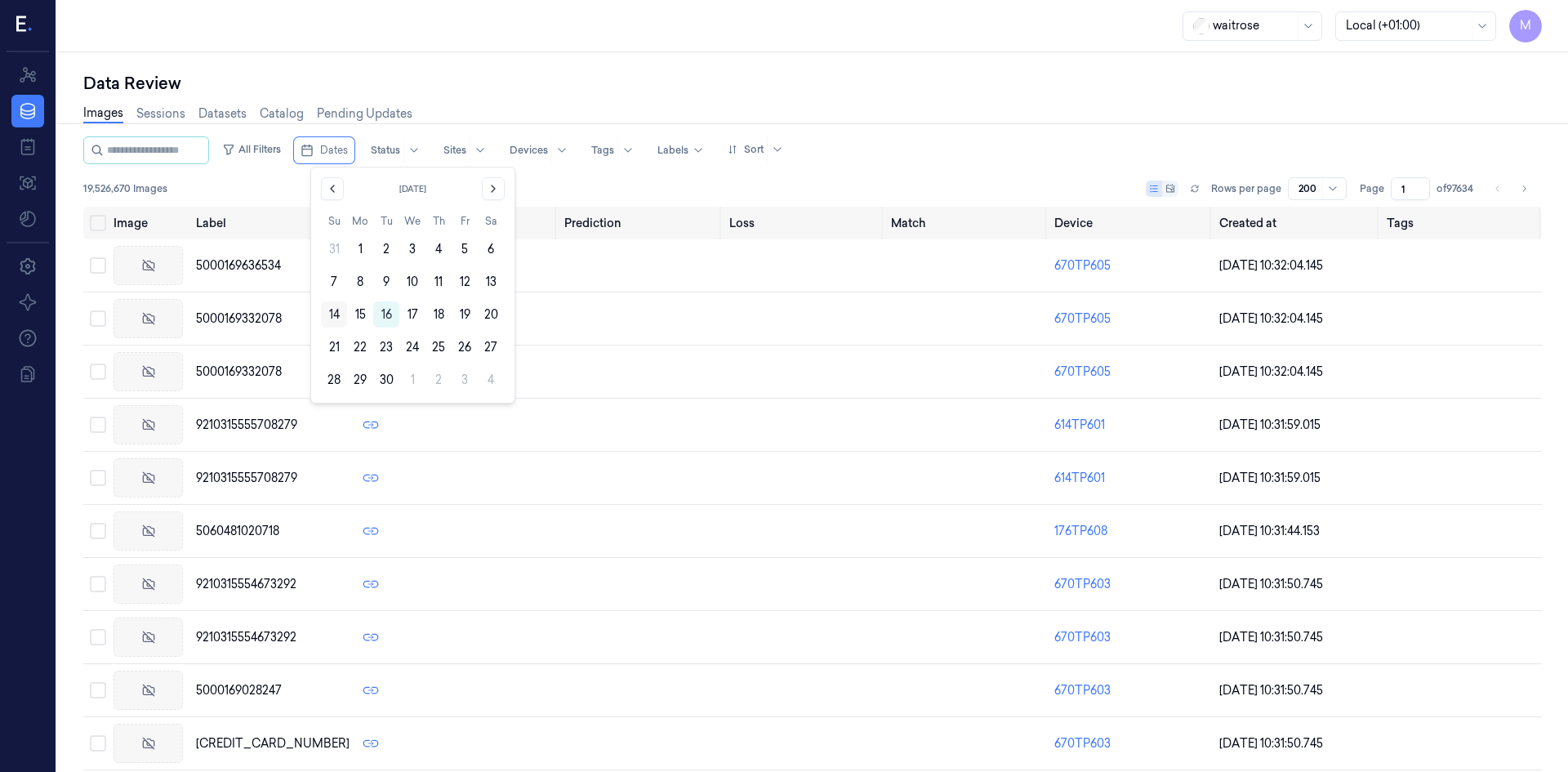
click at [338, 308] on button "14" at bounding box center [334, 315] width 27 height 27
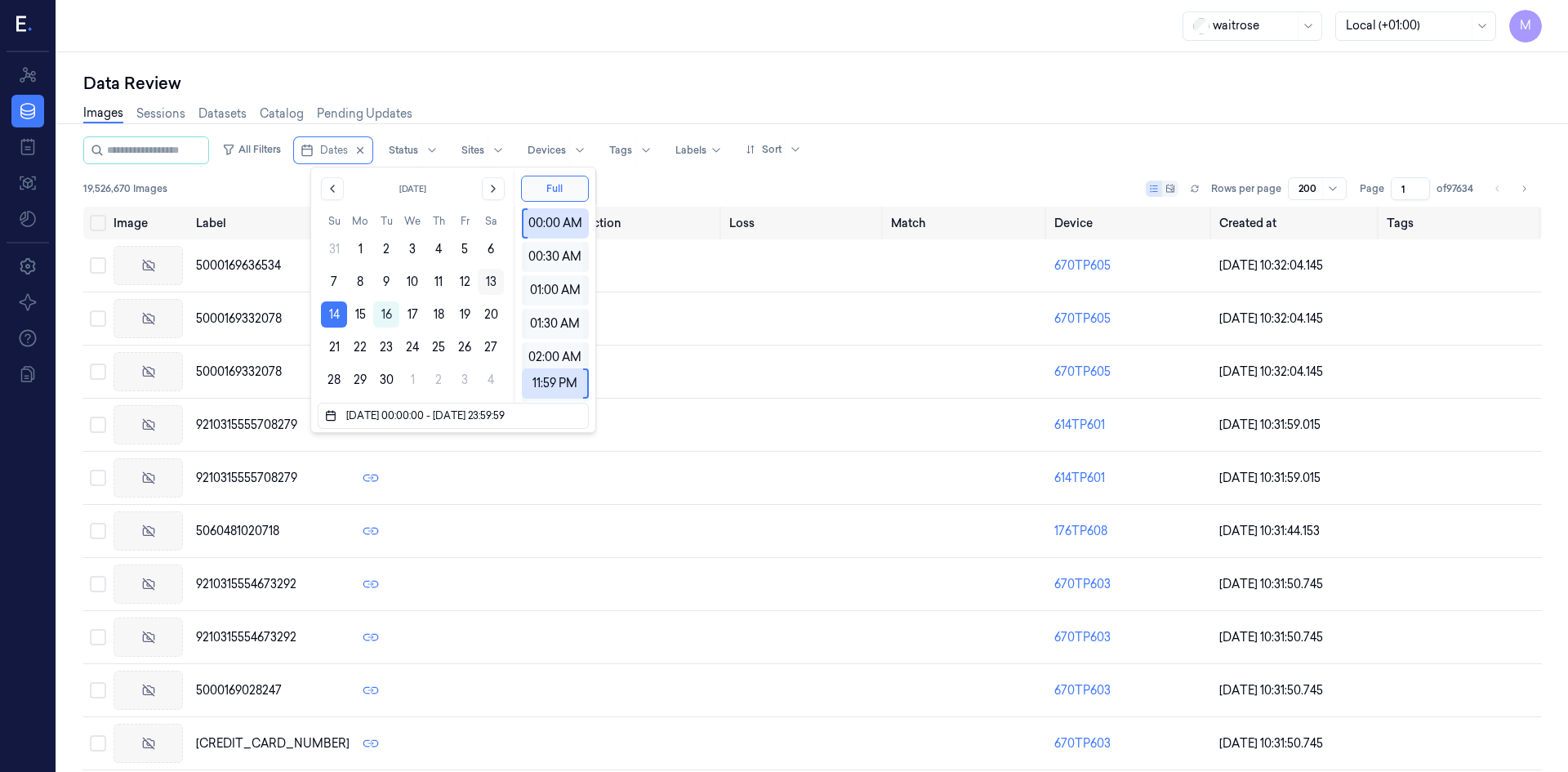
click at [488, 287] on button "13" at bounding box center [491, 282] width 27 height 27
click at [461, 413] on input "string" at bounding box center [458, 416] width 231 height 19
click at [563, 414] on input "string" at bounding box center [458, 416] width 231 height 19
click at [575, 413] on div at bounding box center [575, 416] width 13 height 13
click at [382, 313] on button "16" at bounding box center [386, 315] width 27 height 27
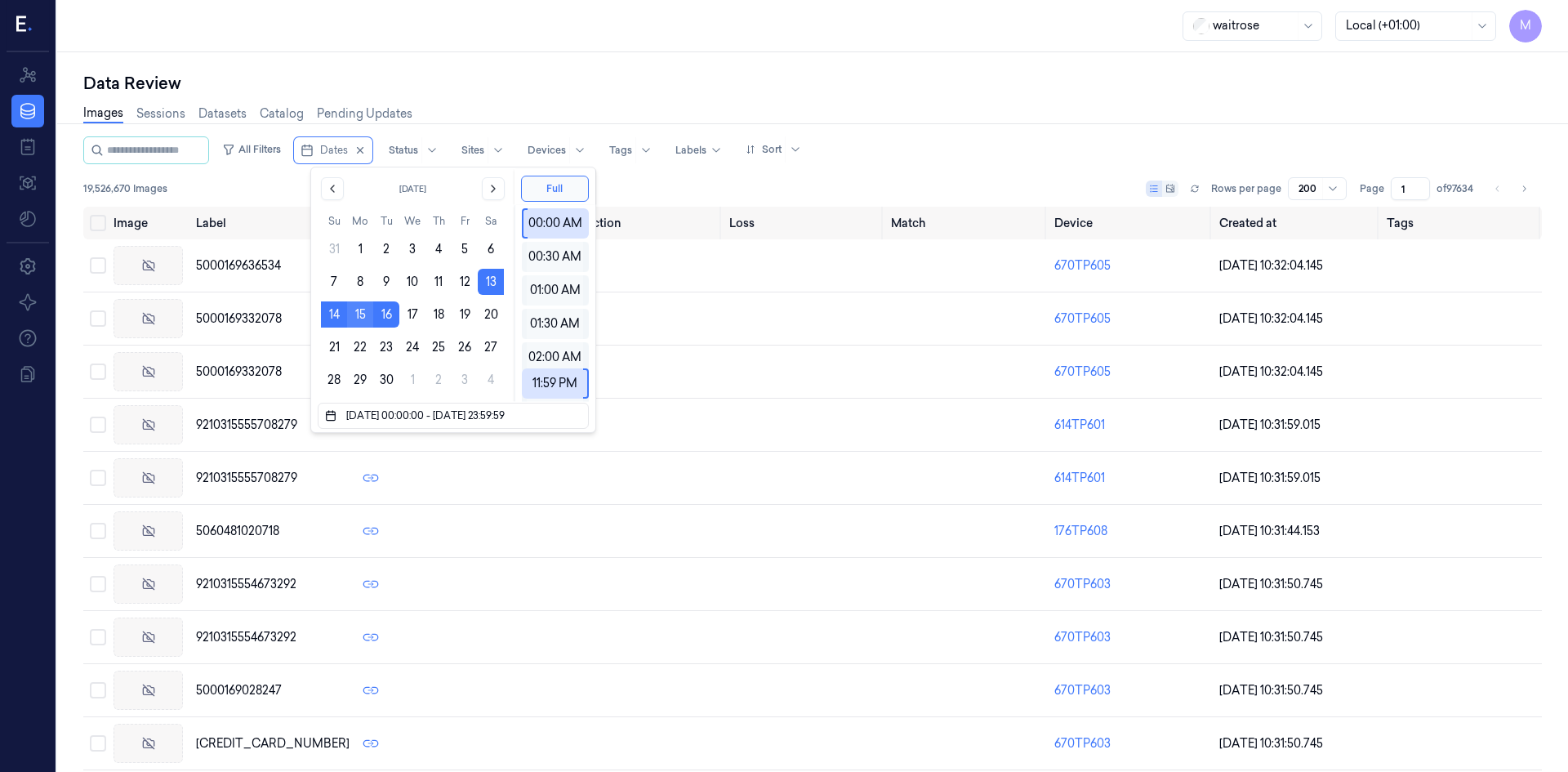
click at [364, 315] on button "15" at bounding box center [361, 315] width 27 height 27
click at [382, 316] on button "16" at bounding box center [386, 315] width 27 height 27
click at [358, 317] on button "15" at bounding box center [361, 315] width 27 height 27
click at [491, 278] on button "13" at bounding box center [491, 282] width 27 height 27
click at [350, 314] on button "15" at bounding box center [361, 315] width 27 height 27
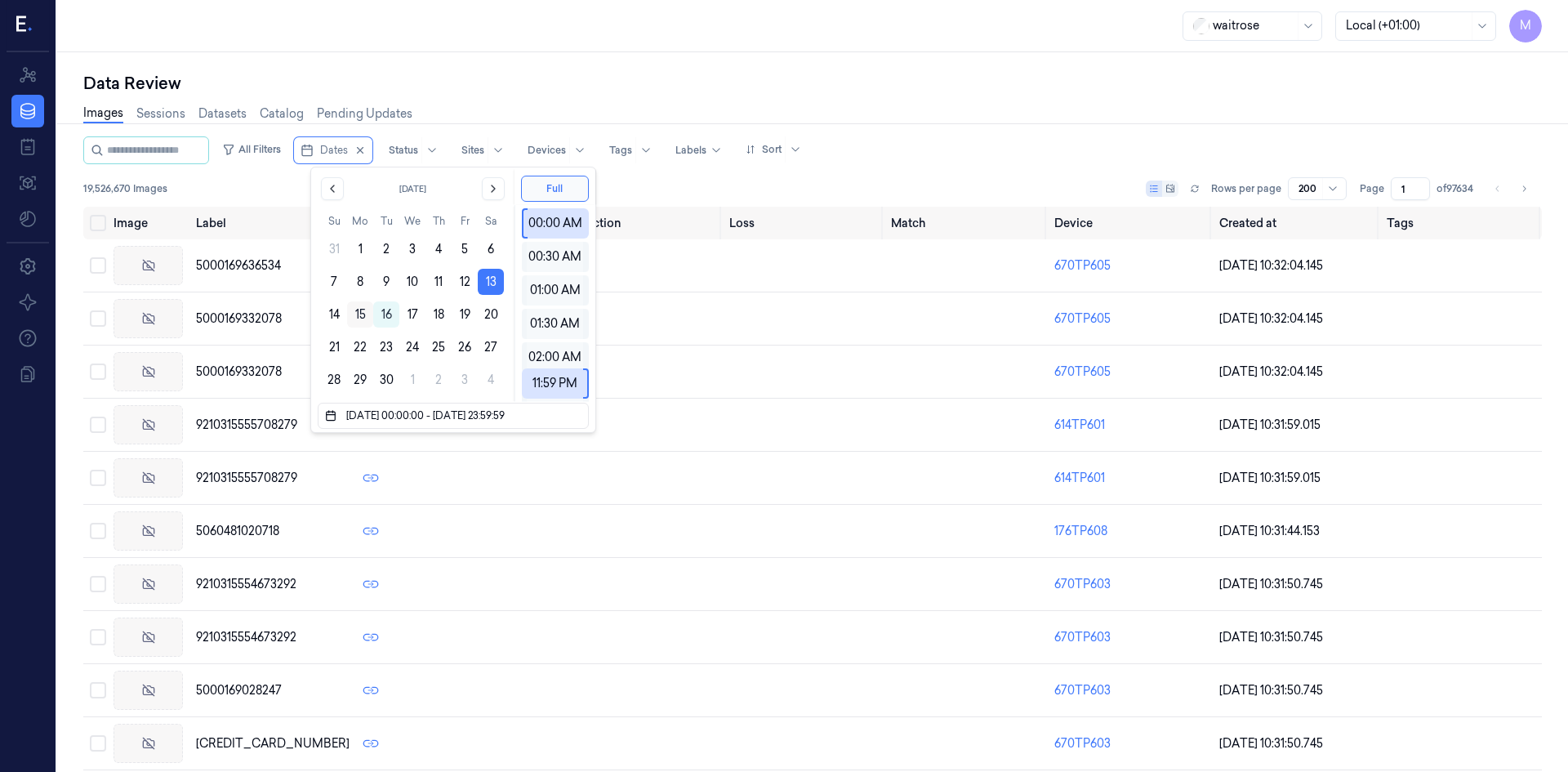
type input "[DATE] 00:00:00 - [DATE] 23:59:59"
click at [366, 149] on icon "button" at bounding box center [360, 150] width 11 height 11
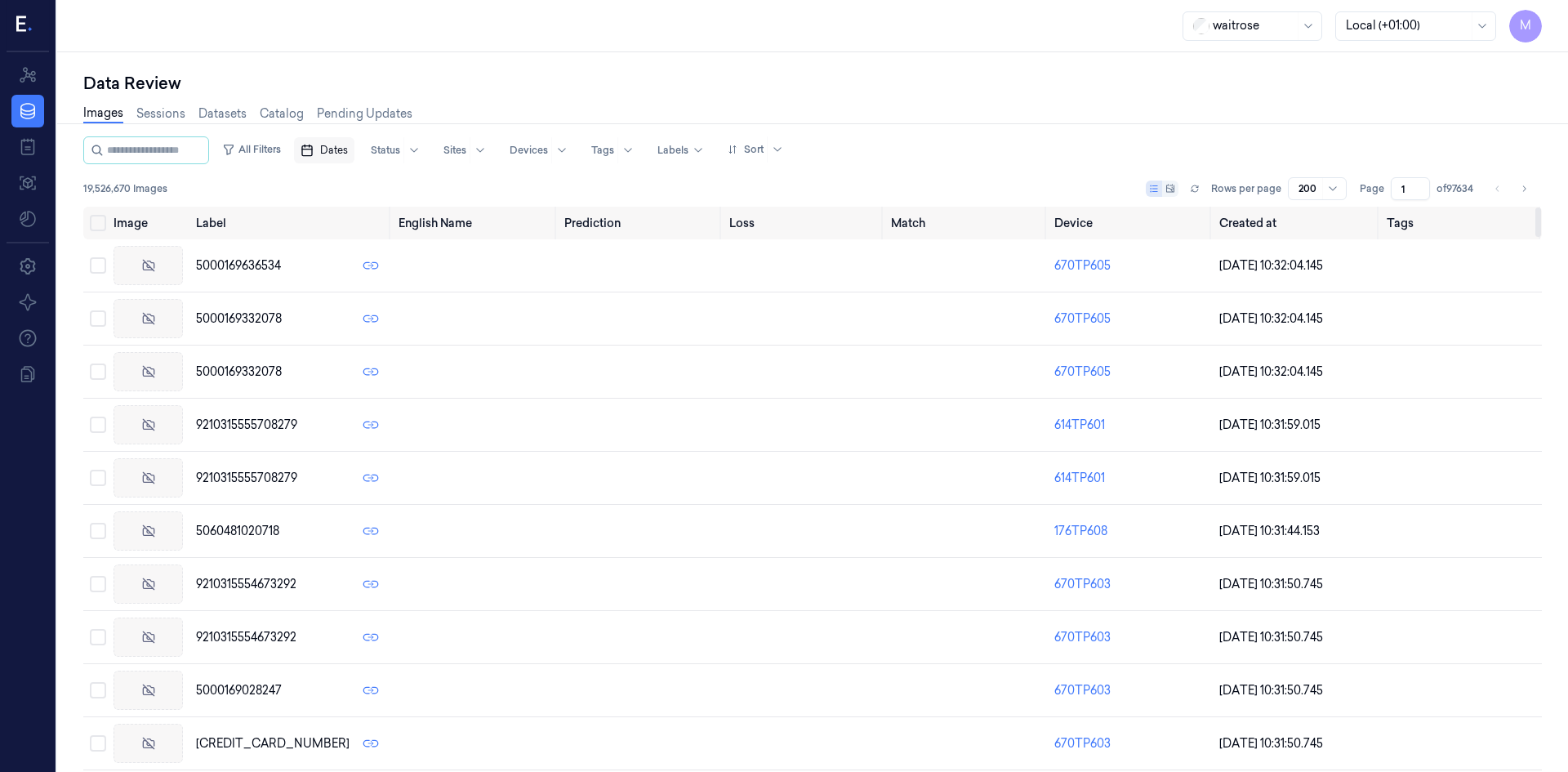
click at [348, 151] on span "Dates" at bounding box center [333, 150] width 27 height 15
click at [362, 309] on button "15" at bounding box center [361, 315] width 27 height 27
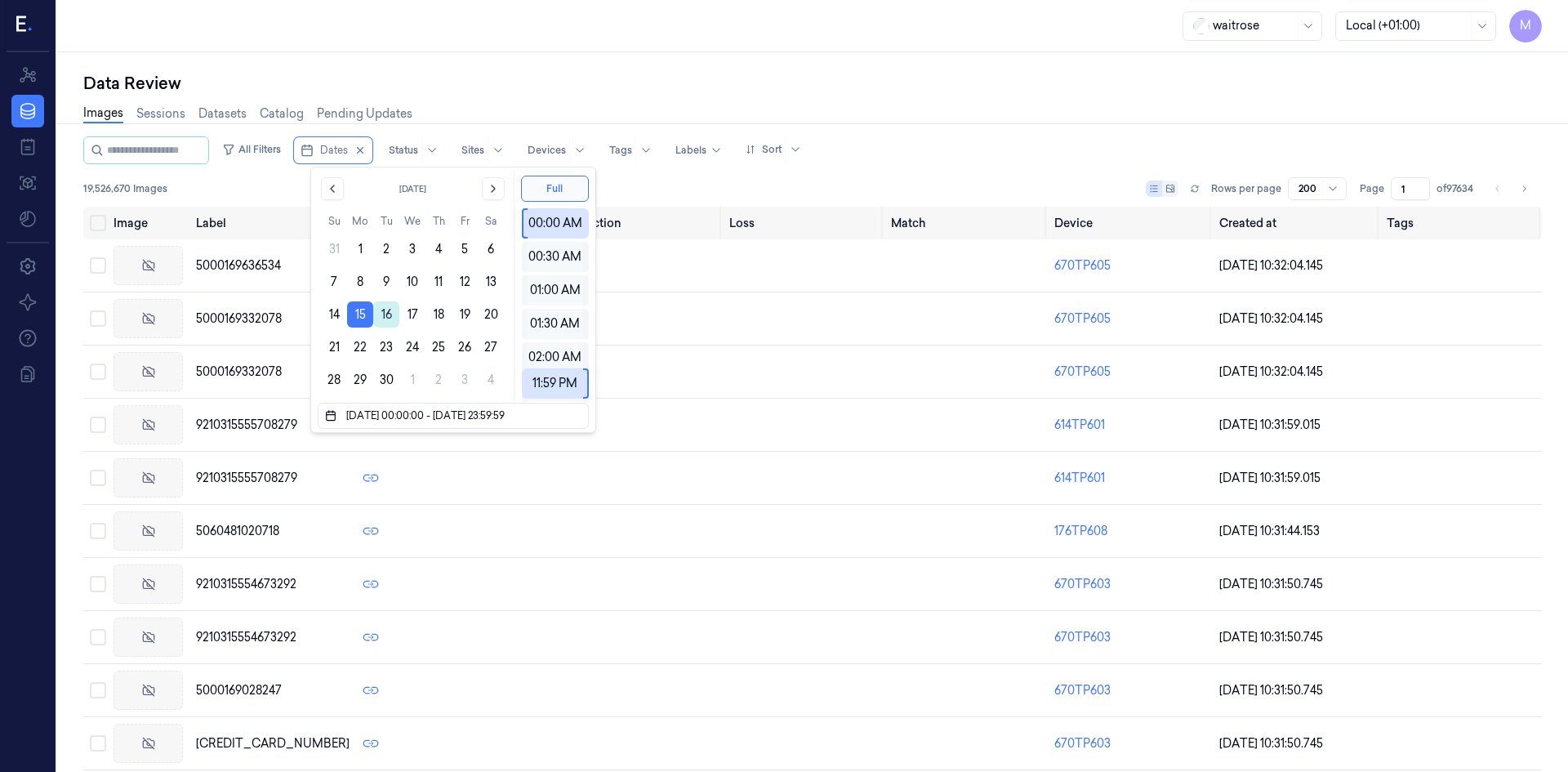
click at [378, 313] on button "16" at bounding box center [386, 315] width 27 height 27
click at [538, 413] on input "string" at bounding box center [458, 416] width 231 height 19
click at [382, 310] on button "16" at bounding box center [386, 315] width 27 height 27
click at [329, 315] on button "14" at bounding box center [334, 315] width 27 height 27
click at [376, 317] on button "16" at bounding box center [386, 315] width 27 height 27
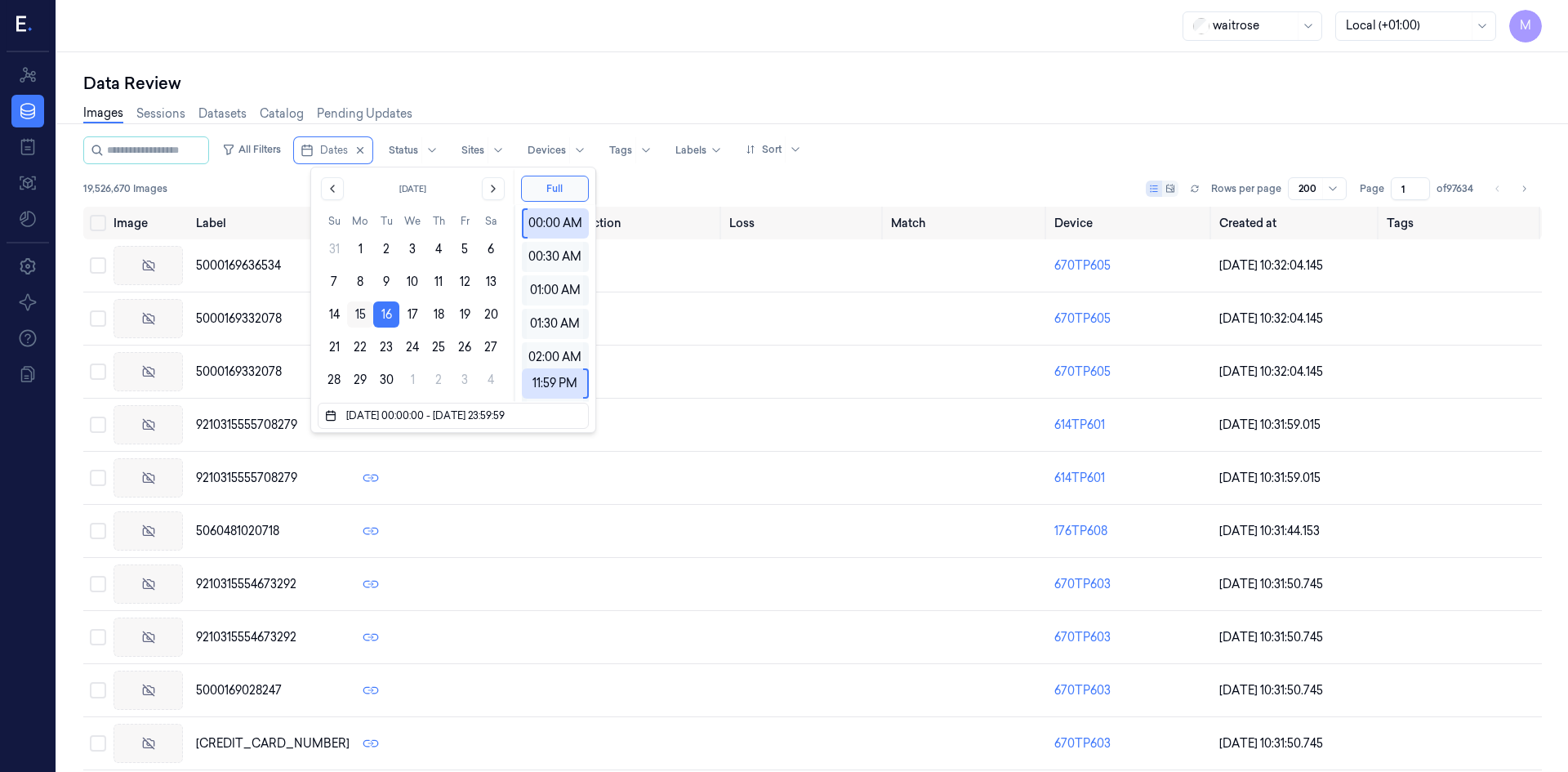
click at [365, 315] on button "15" at bounding box center [361, 315] width 27 height 27
click at [359, 317] on button "15" at bounding box center [361, 315] width 27 height 27
click at [330, 319] on button "14" at bounding box center [334, 315] width 27 height 27
type input "[DATE] 00:00:00 - [DATE] 23:59:59"
click at [554, 420] on input "string" at bounding box center [458, 416] width 231 height 19
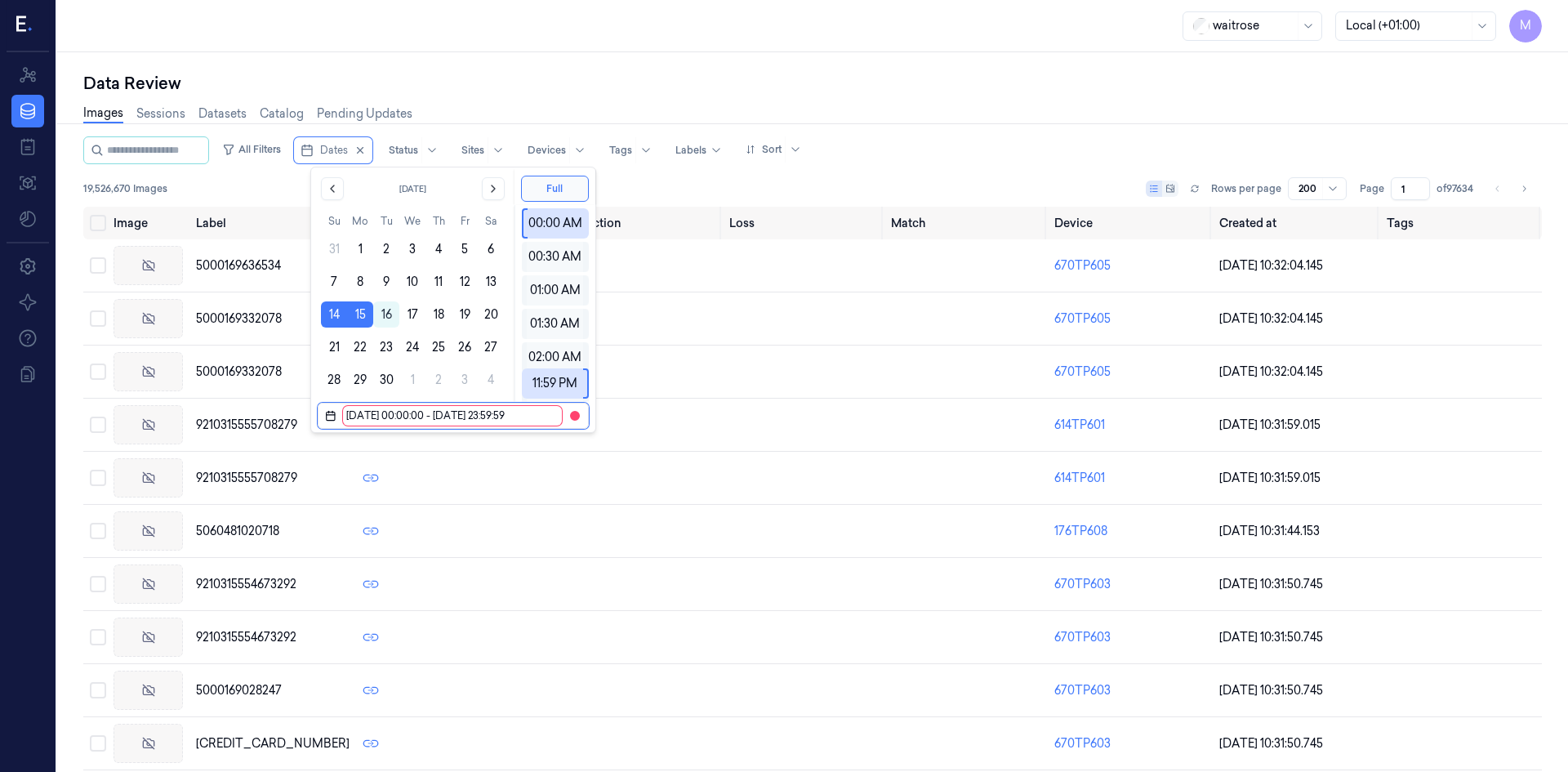
click at [581, 419] on span at bounding box center [575, 416] width 13 height 13
click at [685, 173] on div "All Filters Dates Status Sites Devices Tags Labels Sort 19,526,670 Images Rows …" at bounding box center [812, 171] width 1458 height 70
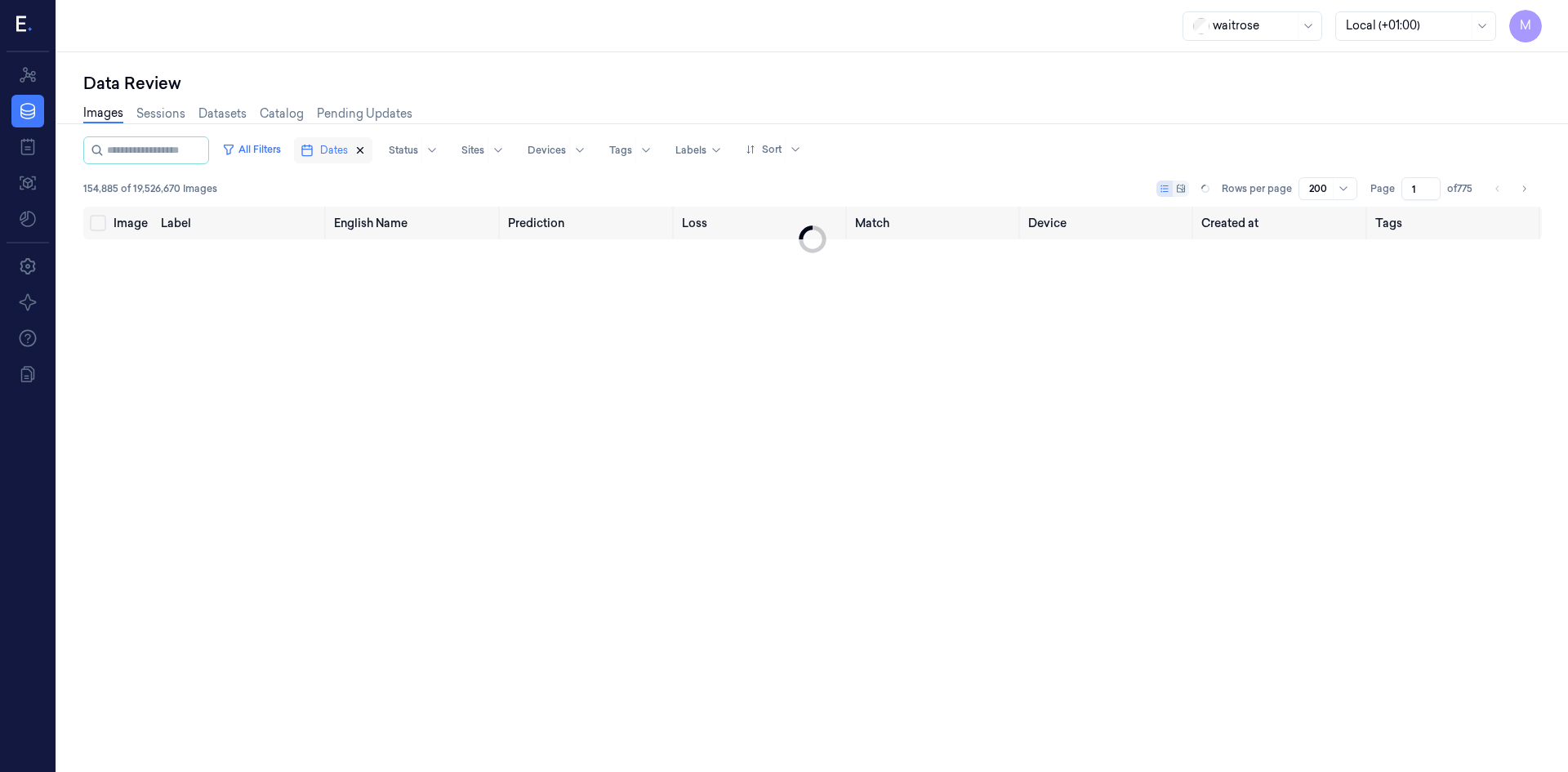
click at [363, 149] on icon "button" at bounding box center [361, 150] width 5 height 5
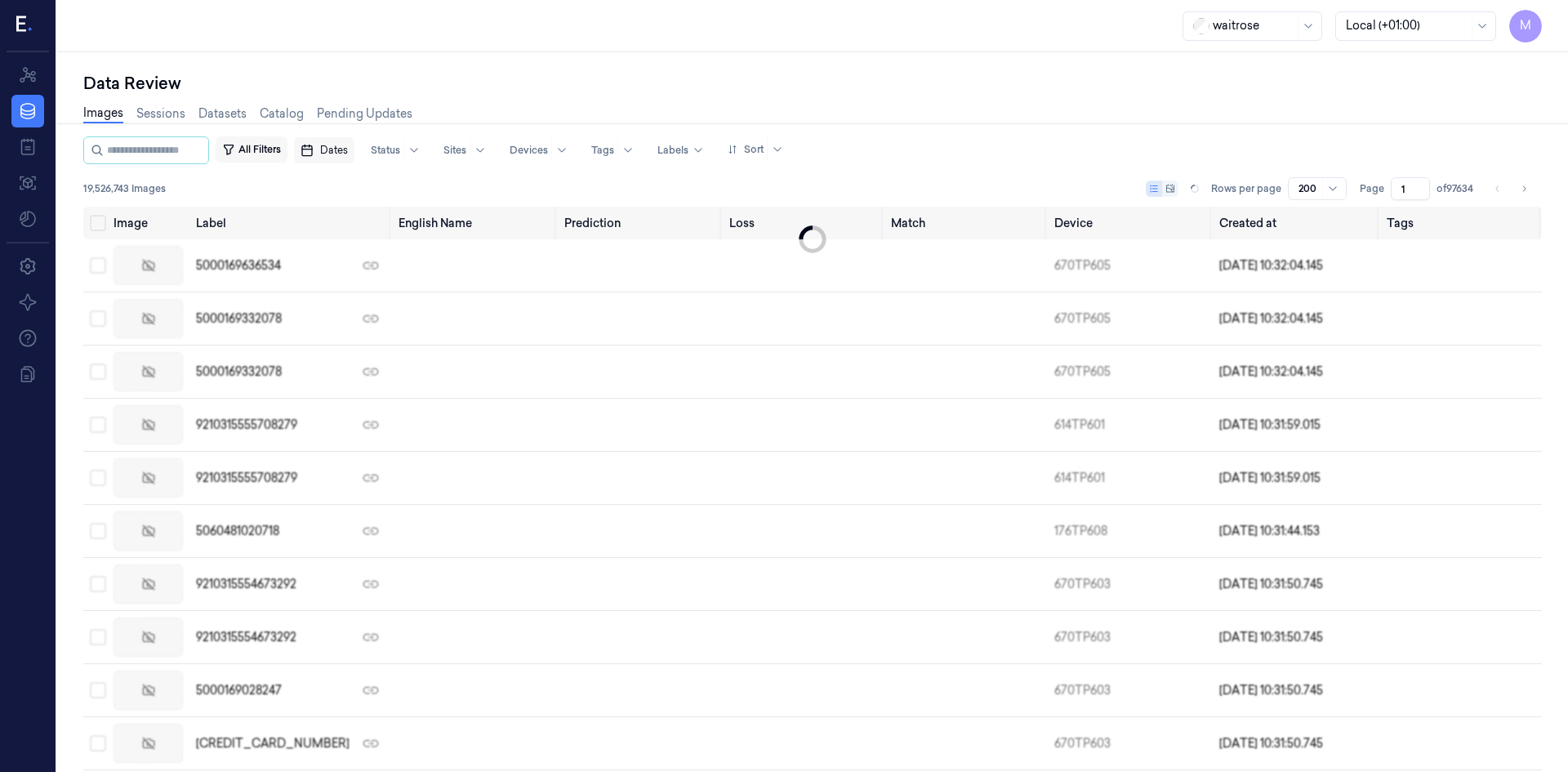
click at [264, 143] on button "All Filters" at bounding box center [251, 149] width 72 height 27
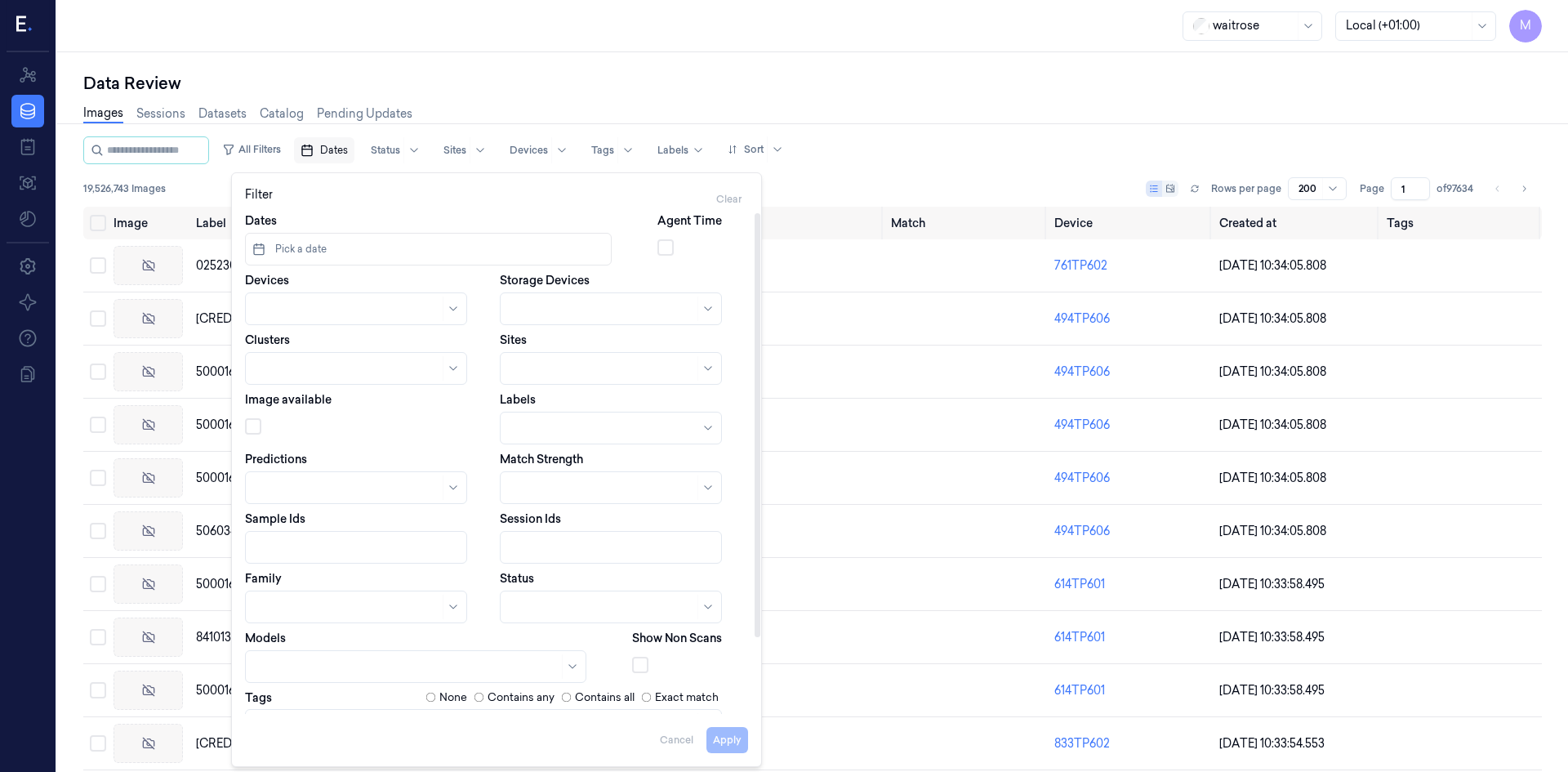
click at [639, 667] on button "button" at bounding box center [640, 665] width 16 height 16
drag, startPoint x: 715, startPoint y: 739, endPoint x: 735, endPoint y: 734, distance: 20.6
click at [717, 739] on button "Apply" at bounding box center [727, 740] width 42 height 27
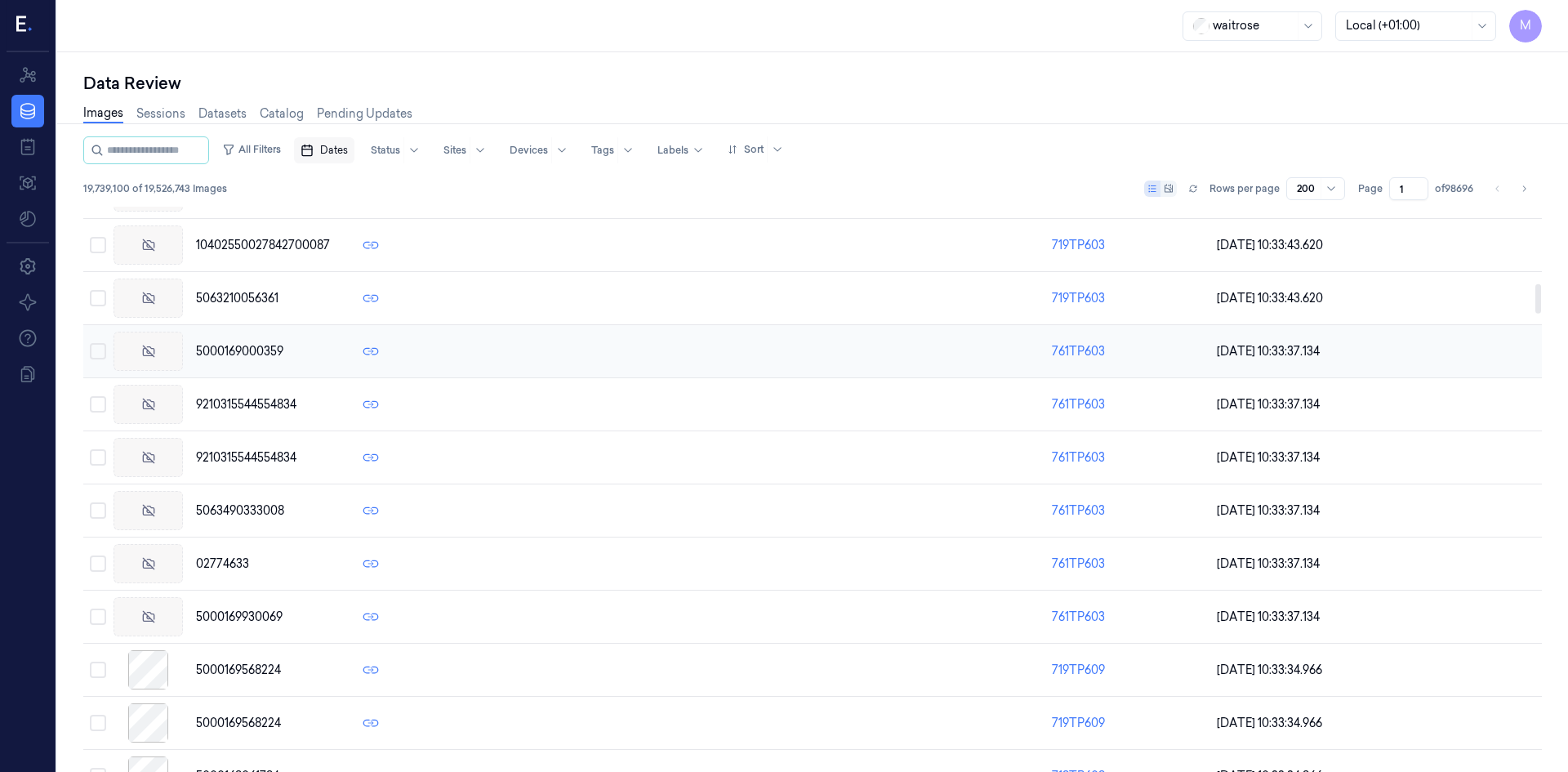
scroll to position [1961, 0]
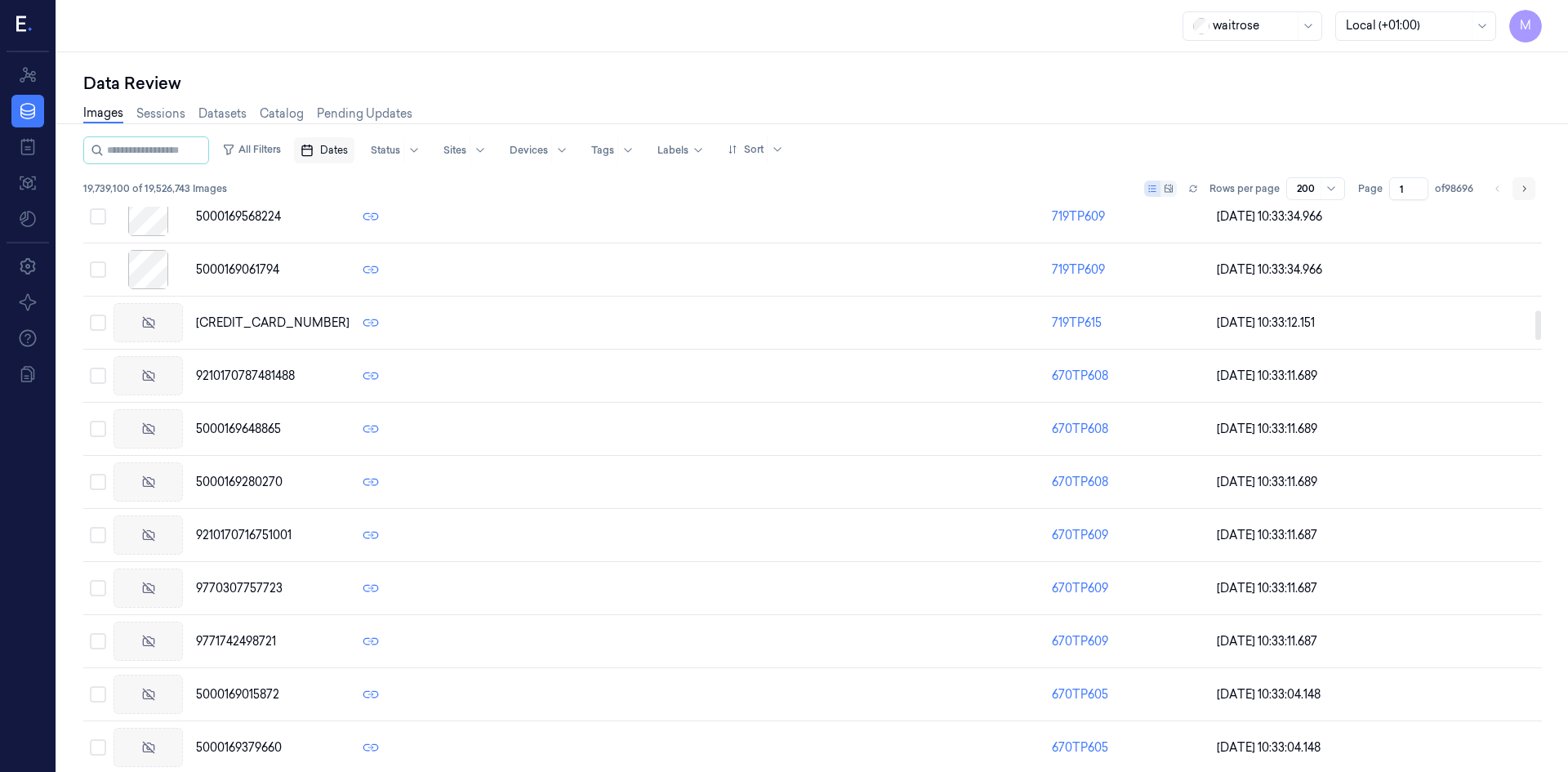
click at [1526, 189] on icon "Go to next page" at bounding box center [1523, 188] width 10 height 13
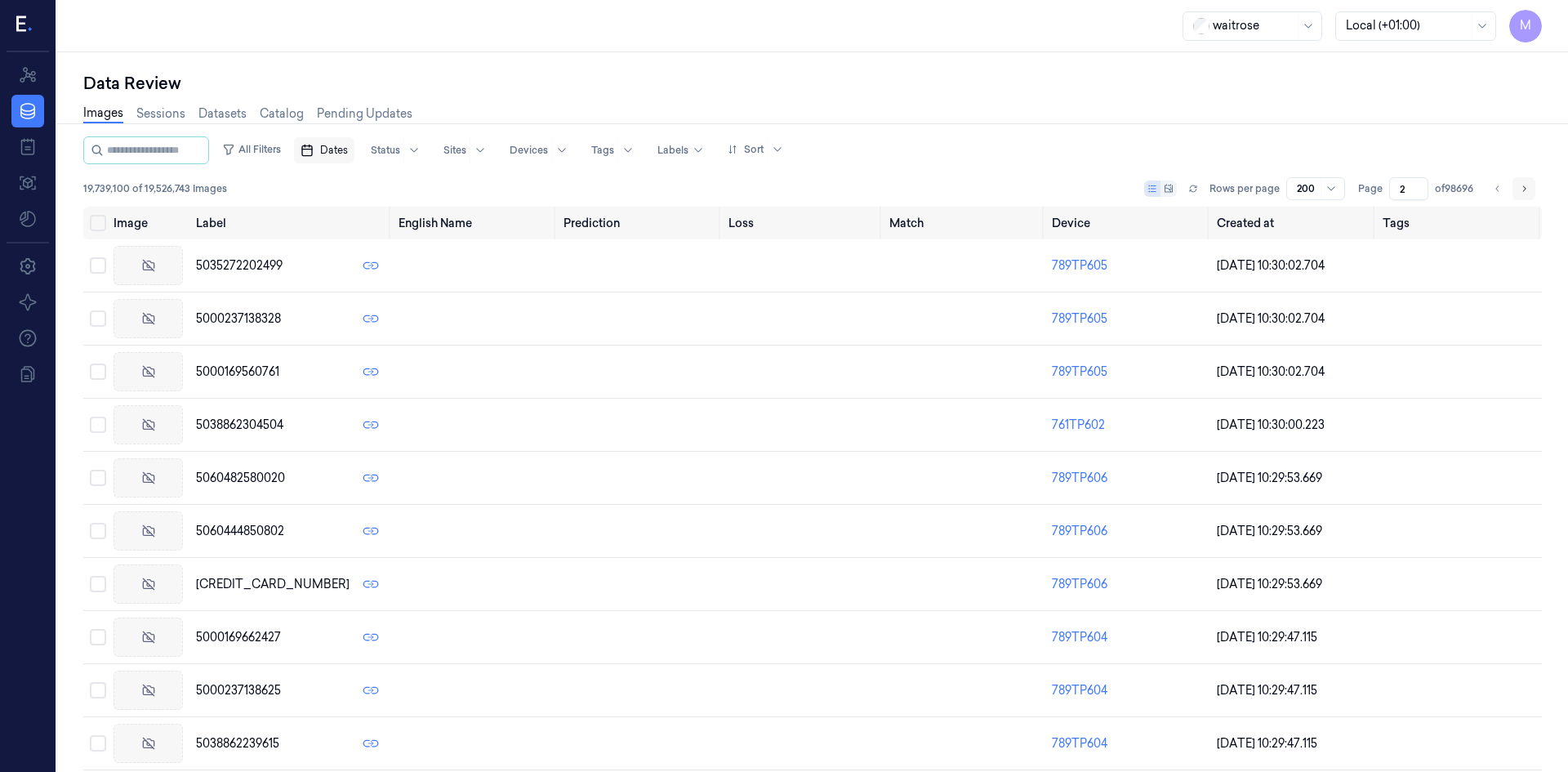
click at [1526, 191] on icon "Go to next page" at bounding box center [1523, 188] width 10 height 13
click at [1411, 190] on input "3" at bounding box center [1409, 188] width 39 height 23
click at [1410, 190] on input "2" at bounding box center [1409, 188] width 39 height 23
drag, startPoint x: 1405, startPoint y: 187, endPoint x: 1389, endPoint y: 185, distance: 16.1
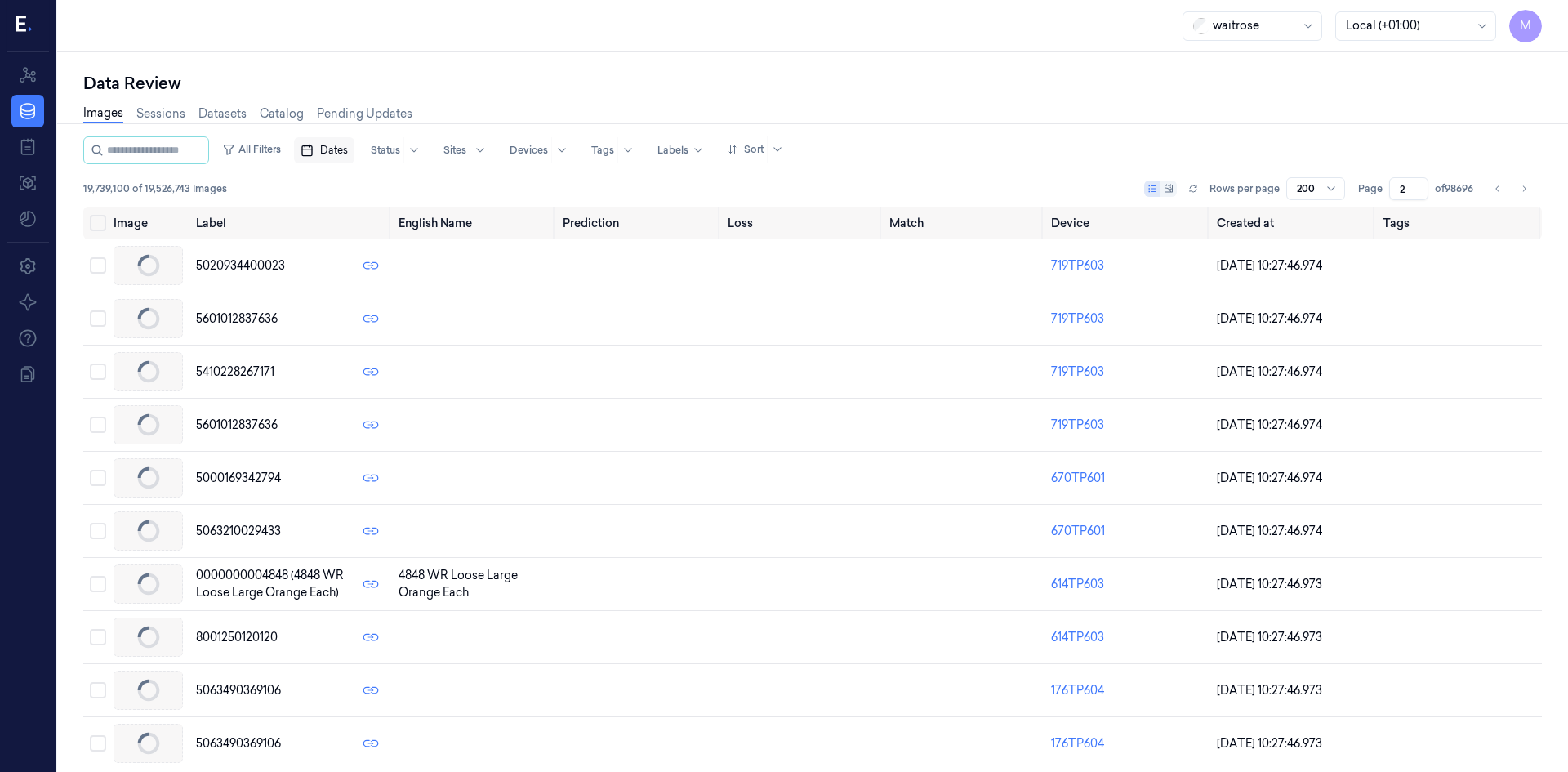
click at [1390, 187] on input "2" at bounding box center [1409, 188] width 39 height 23
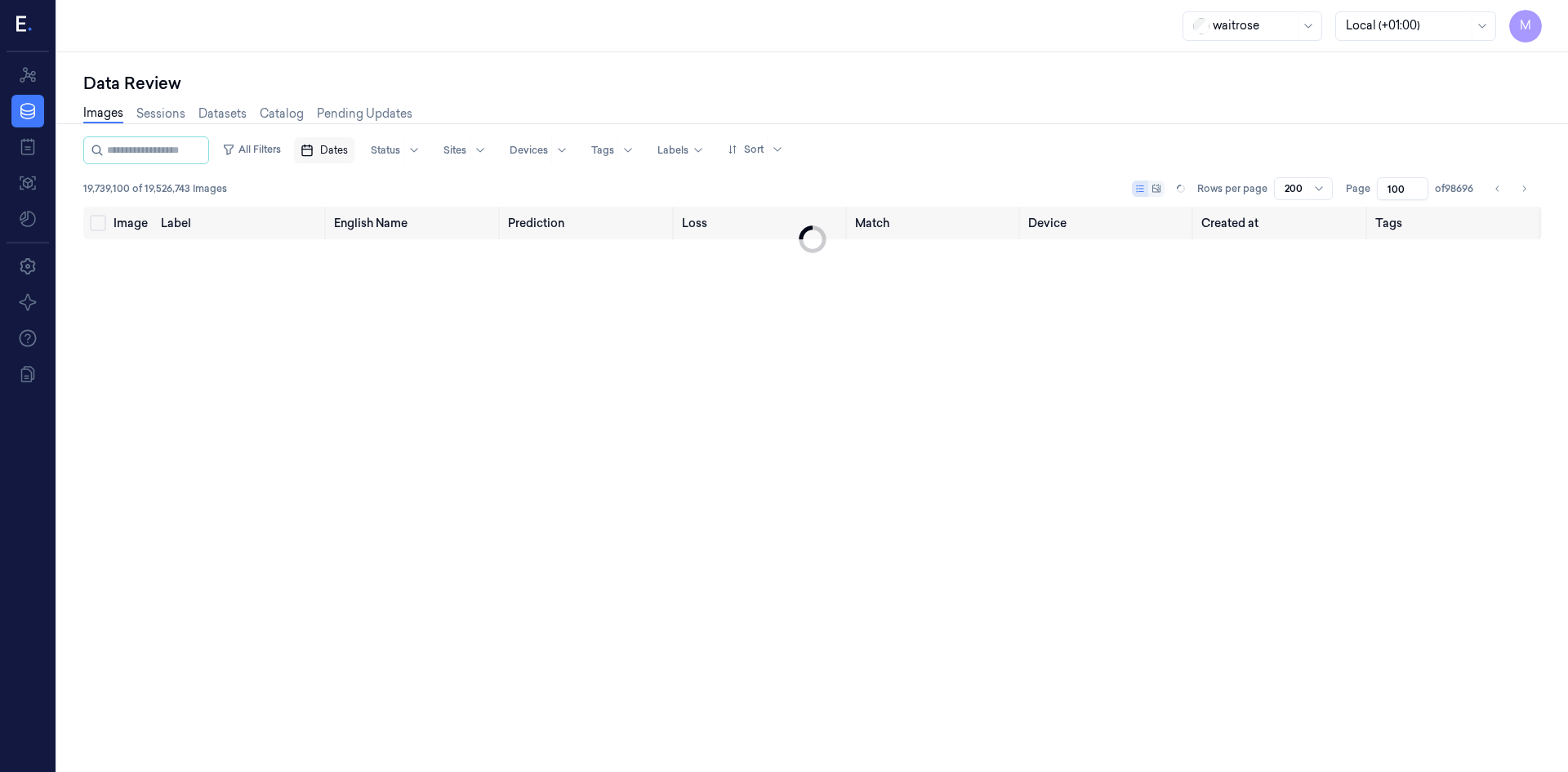
type input "100"
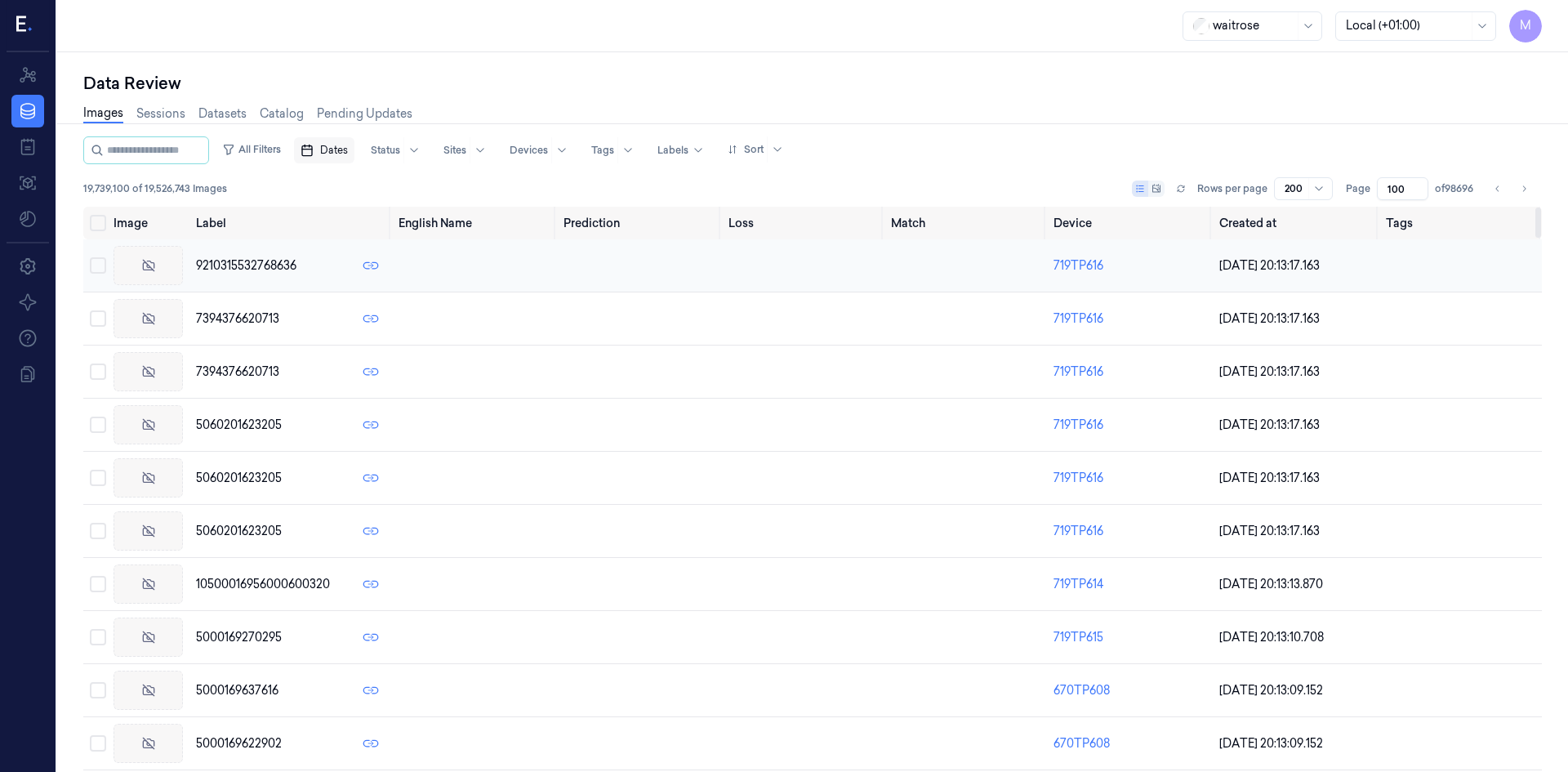
click at [247, 266] on span "9210315532768636" at bounding box center [247, 265] width 101 height 17
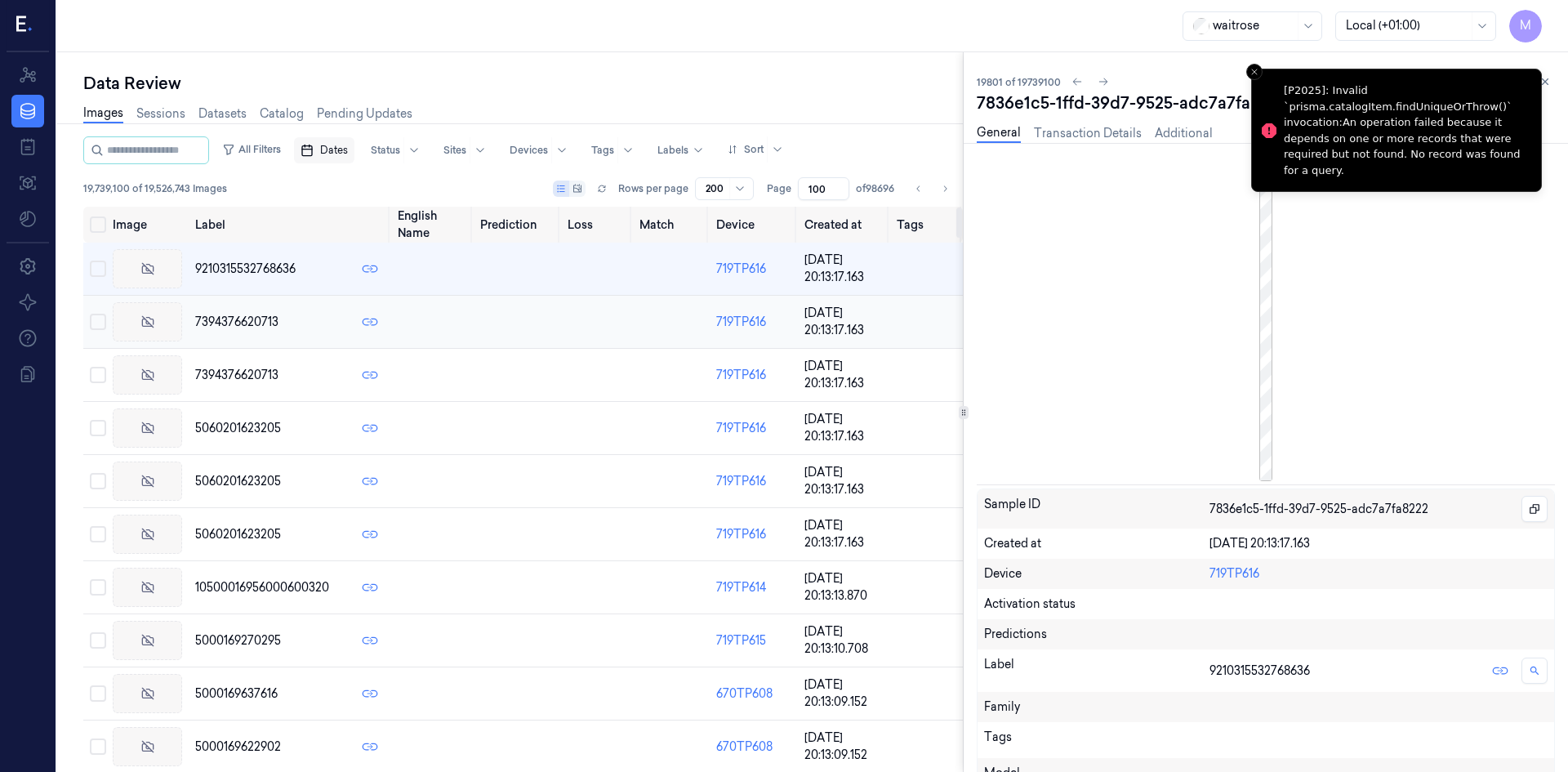
click at [242, 319] on span "7394376620713" at bounding box center [237, 322] width 83 height 17
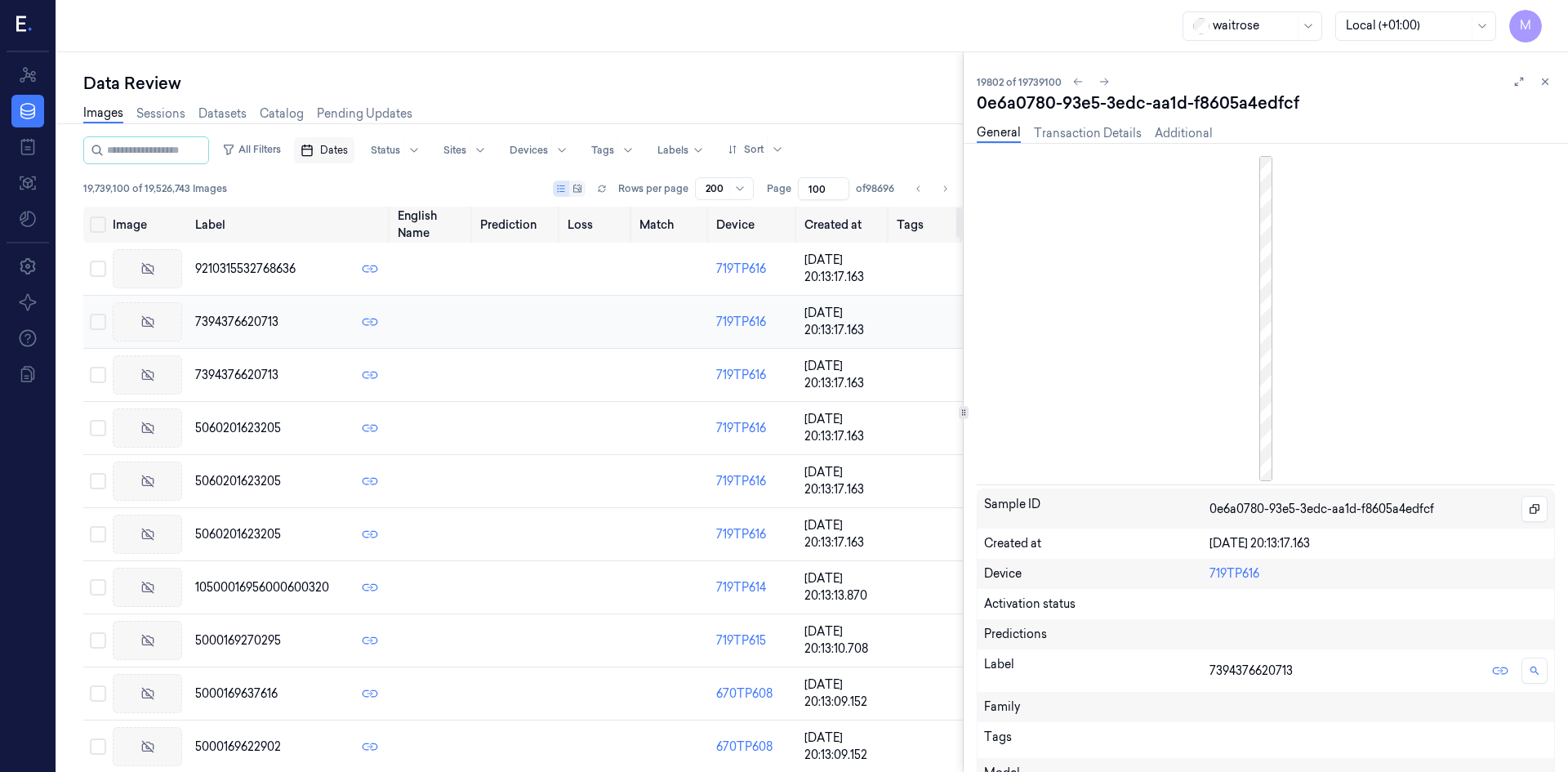
click at [242, 319] on span "7394376620713" at bounding box center [237, 322] width 83 height 17
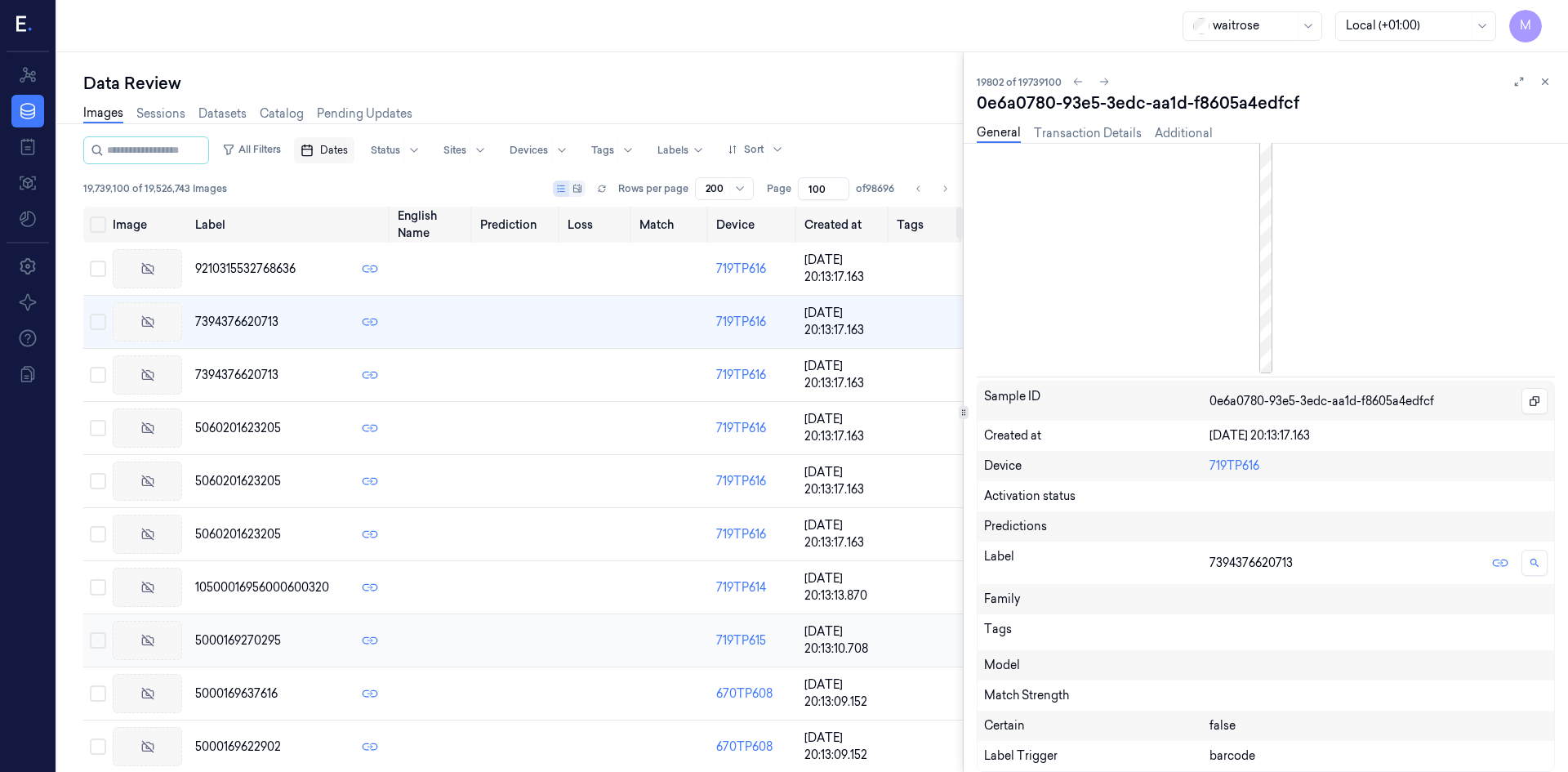
click at [247, 637] on span "5000169270295" at bounding box center [238, 640] width 86 height 17
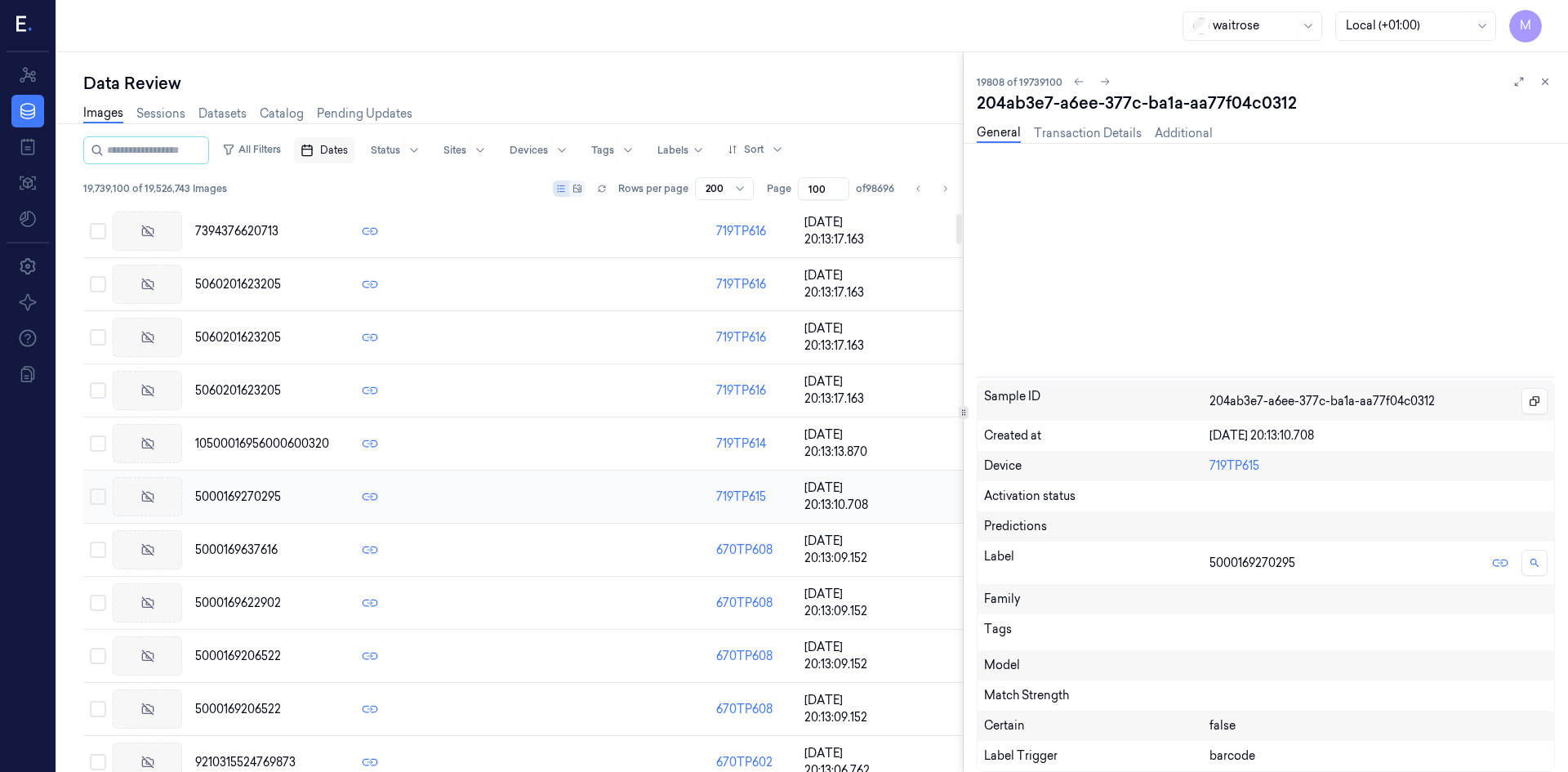
scroll to position [151, 0]
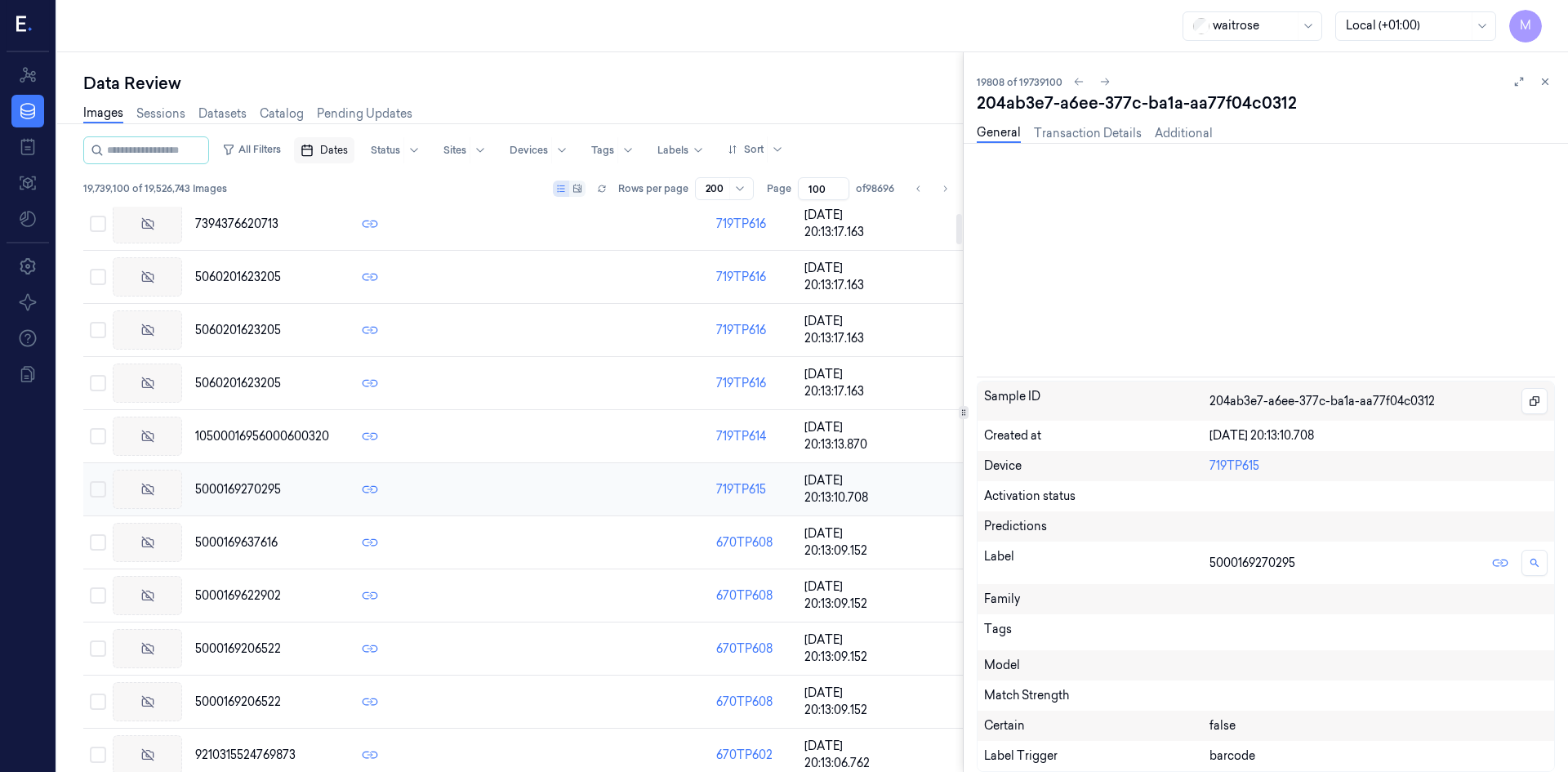
click at [247, 637] on div "5000169206522" at bounding box center [290, 648] width 189 height 29
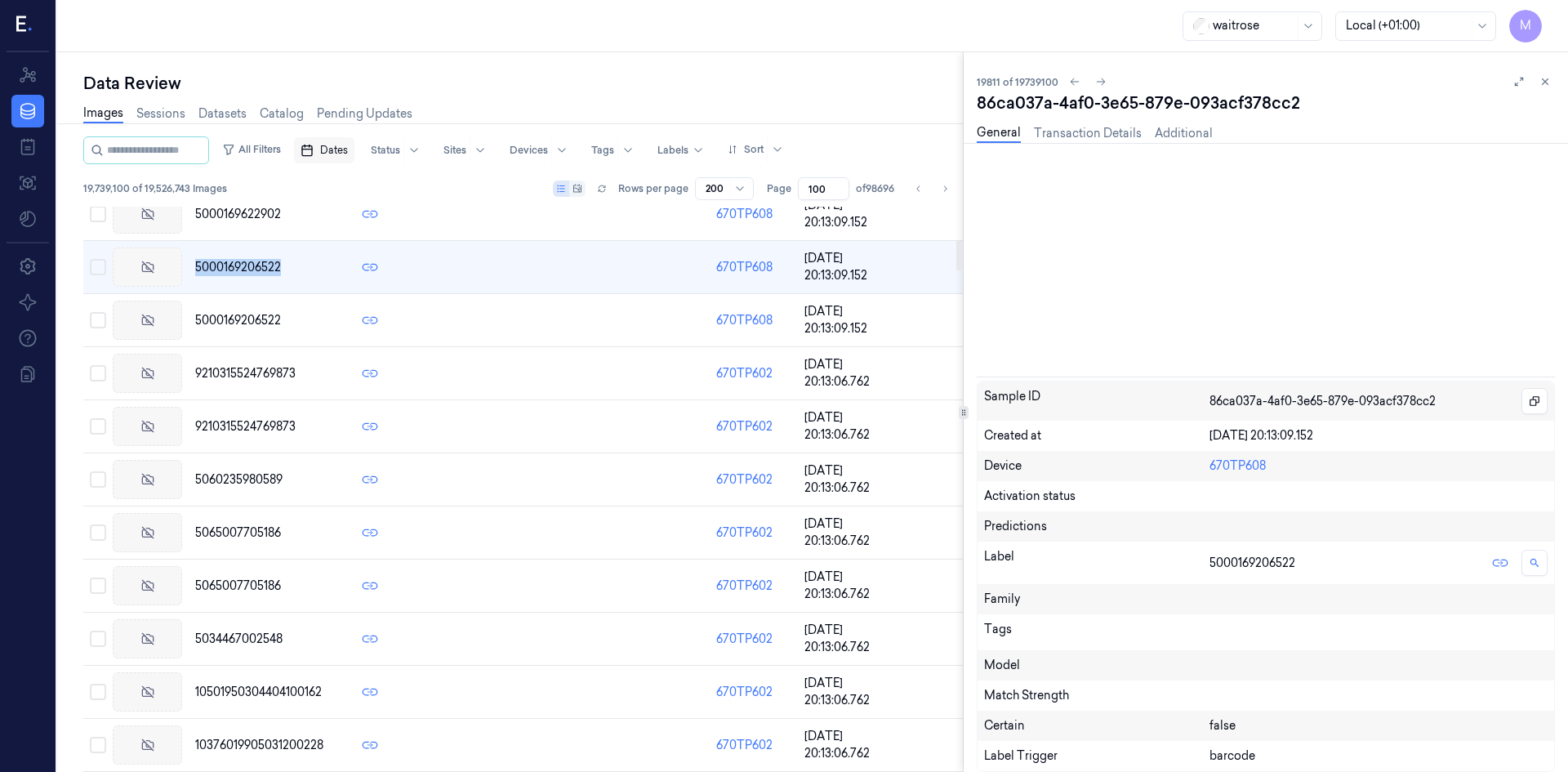
scroll to position [883, 0]
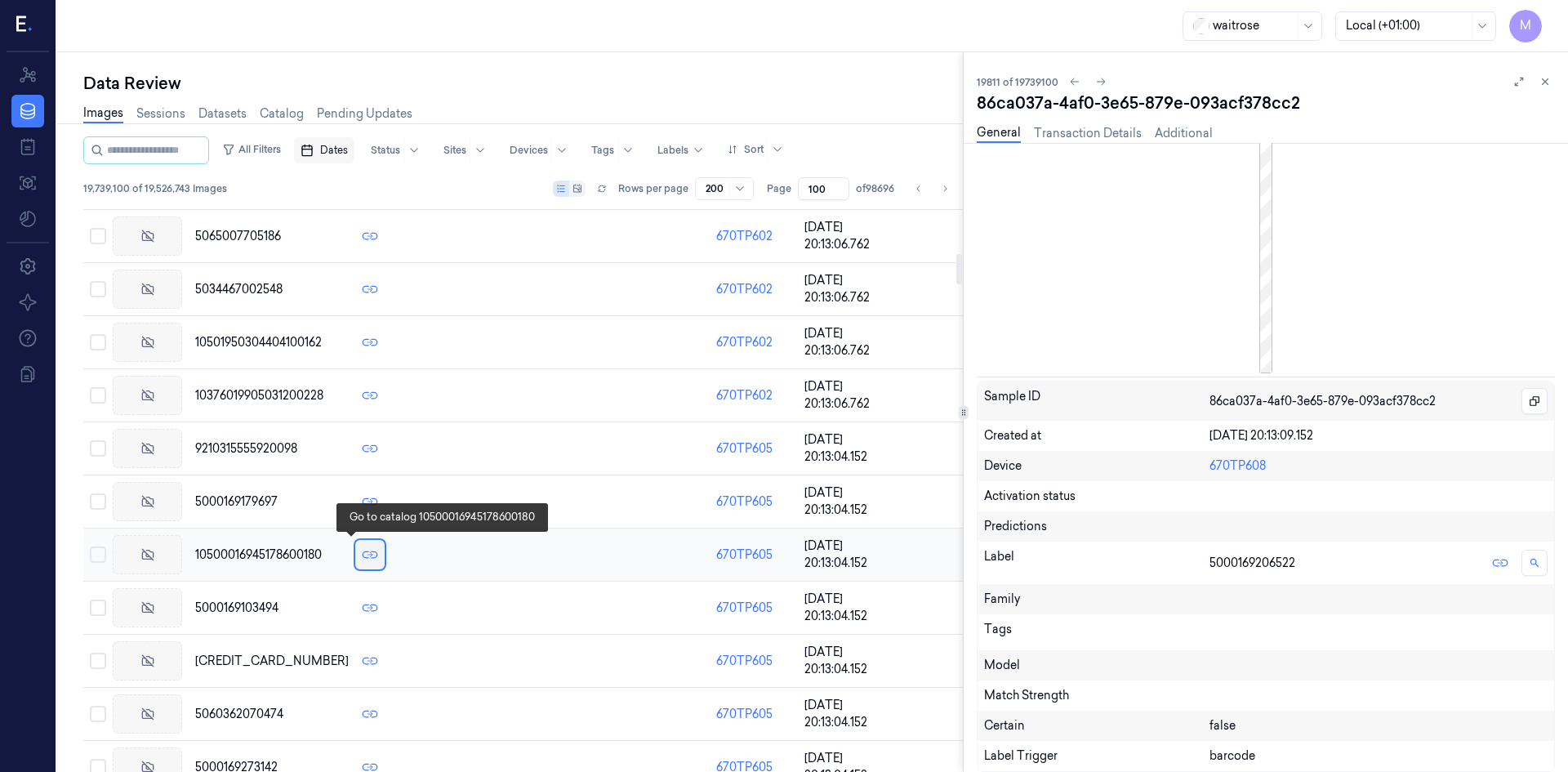
click at [366, 554] on icon at bounding box center [369, 554] width 8 height 8
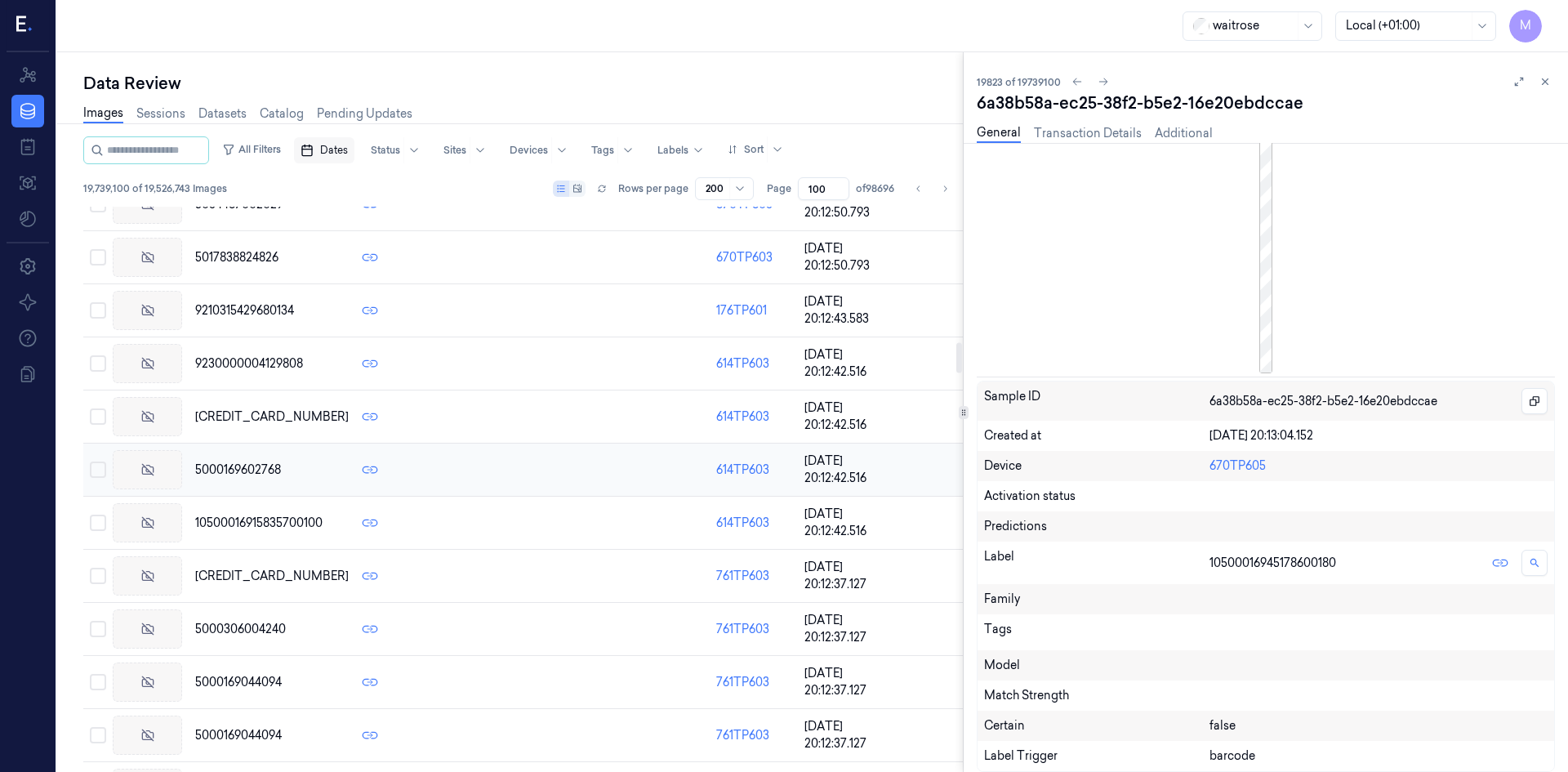
scroll to position [2581, 0]
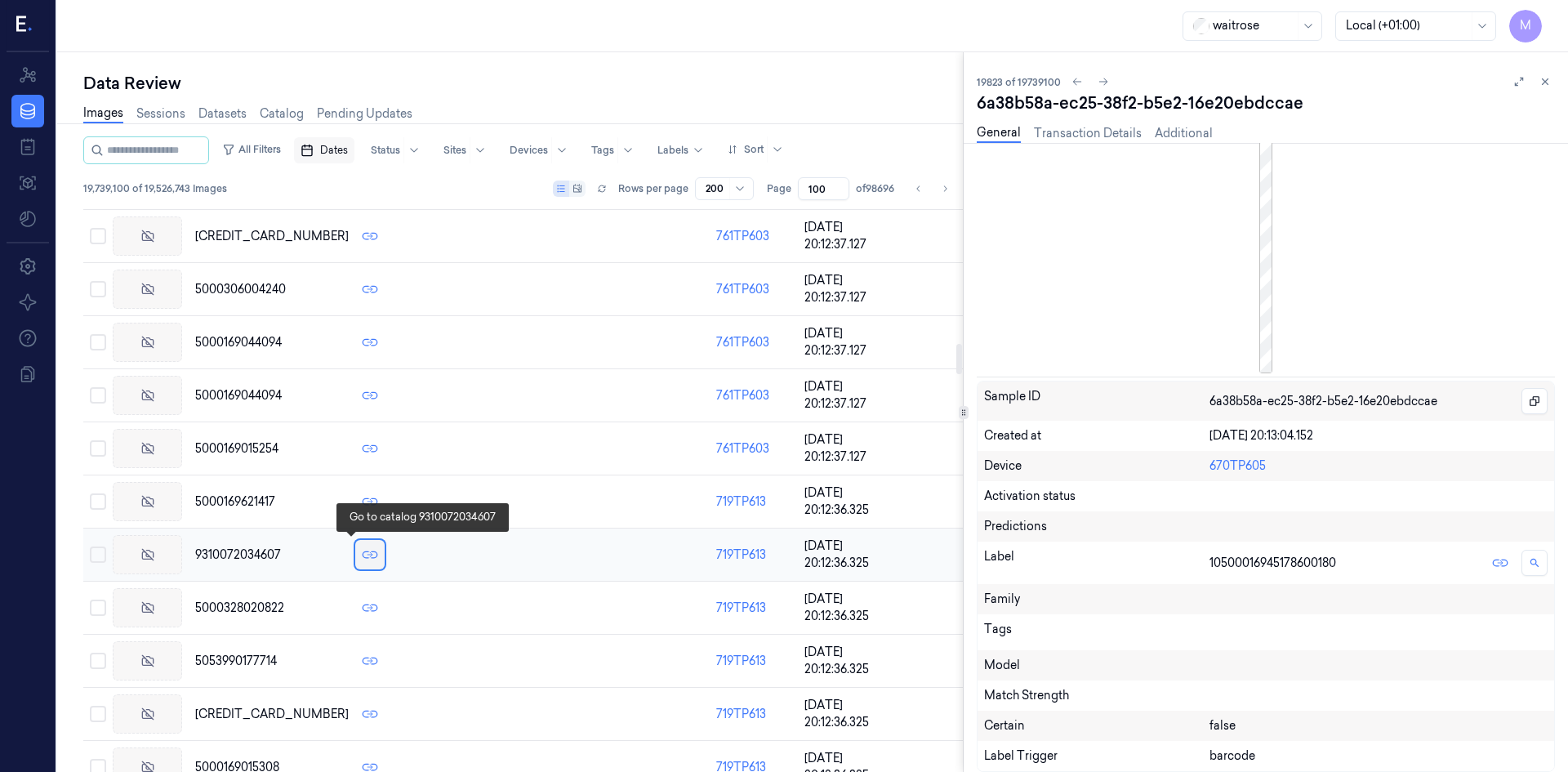
click at [366, 553] on icon at bounding box center [369, 554] width 8 height 8
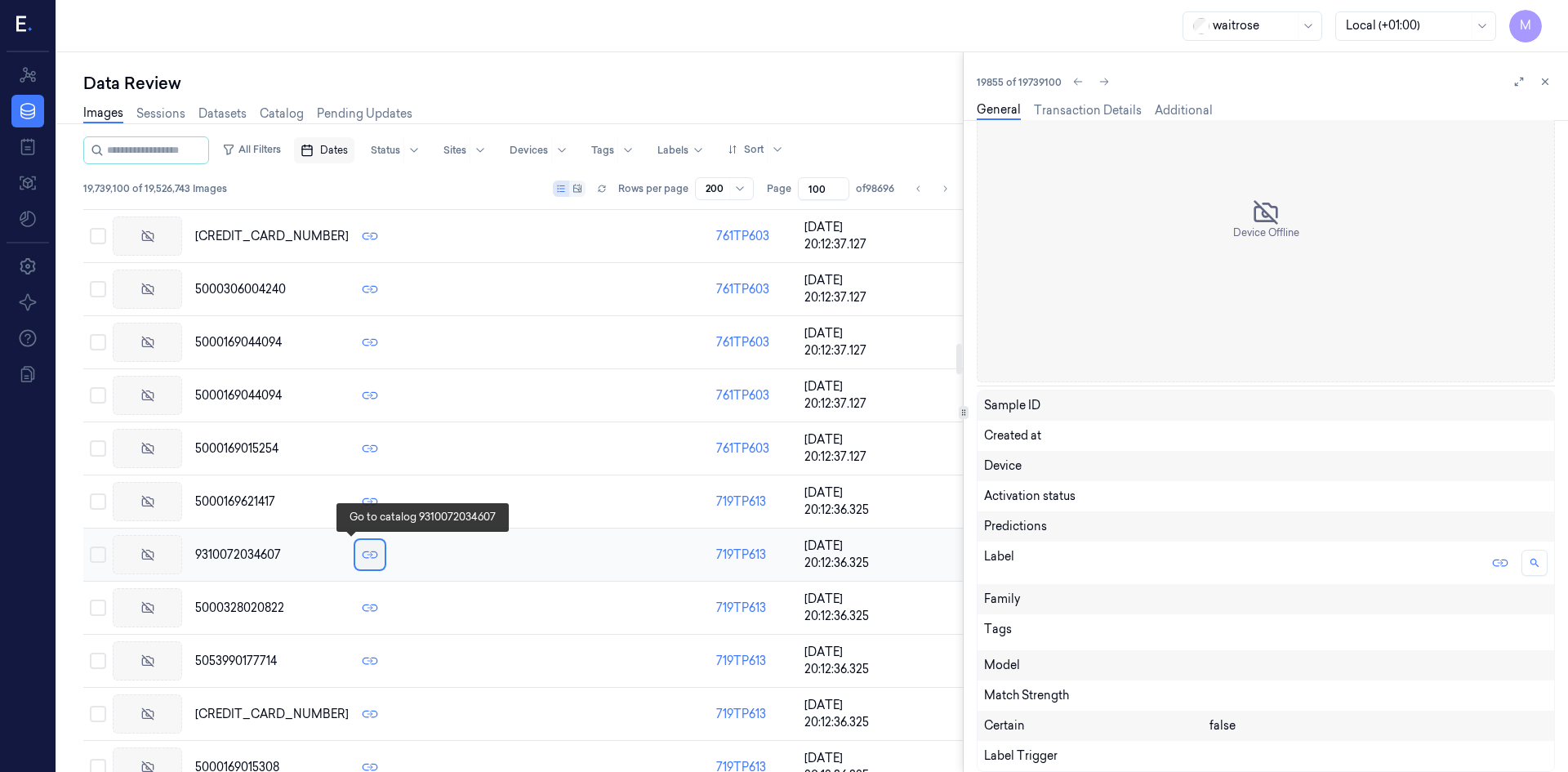
scroll to position [2647, 0]
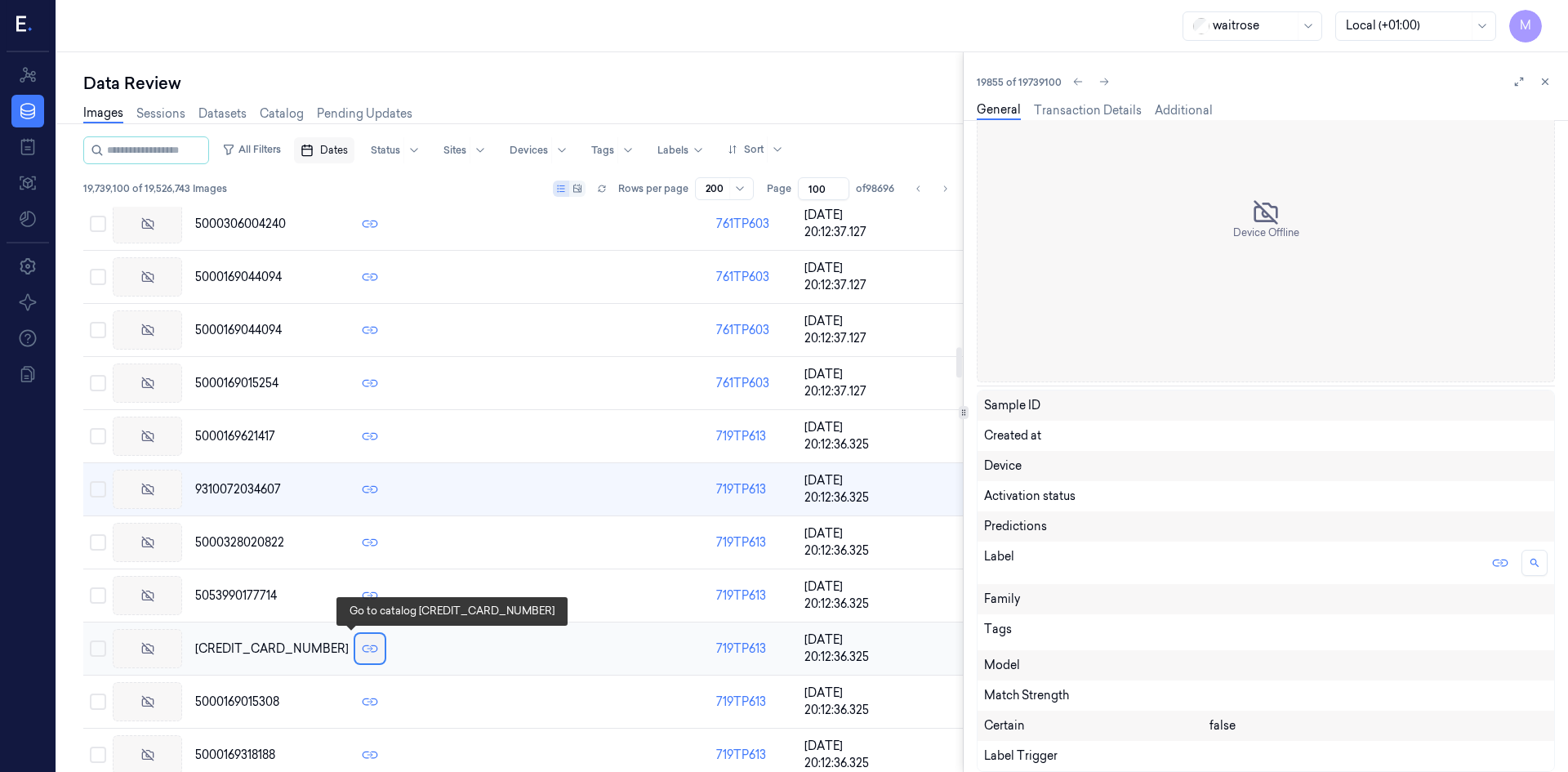
click at [366, 650] on icon at bounding box center [369, 648] width 8 height 8
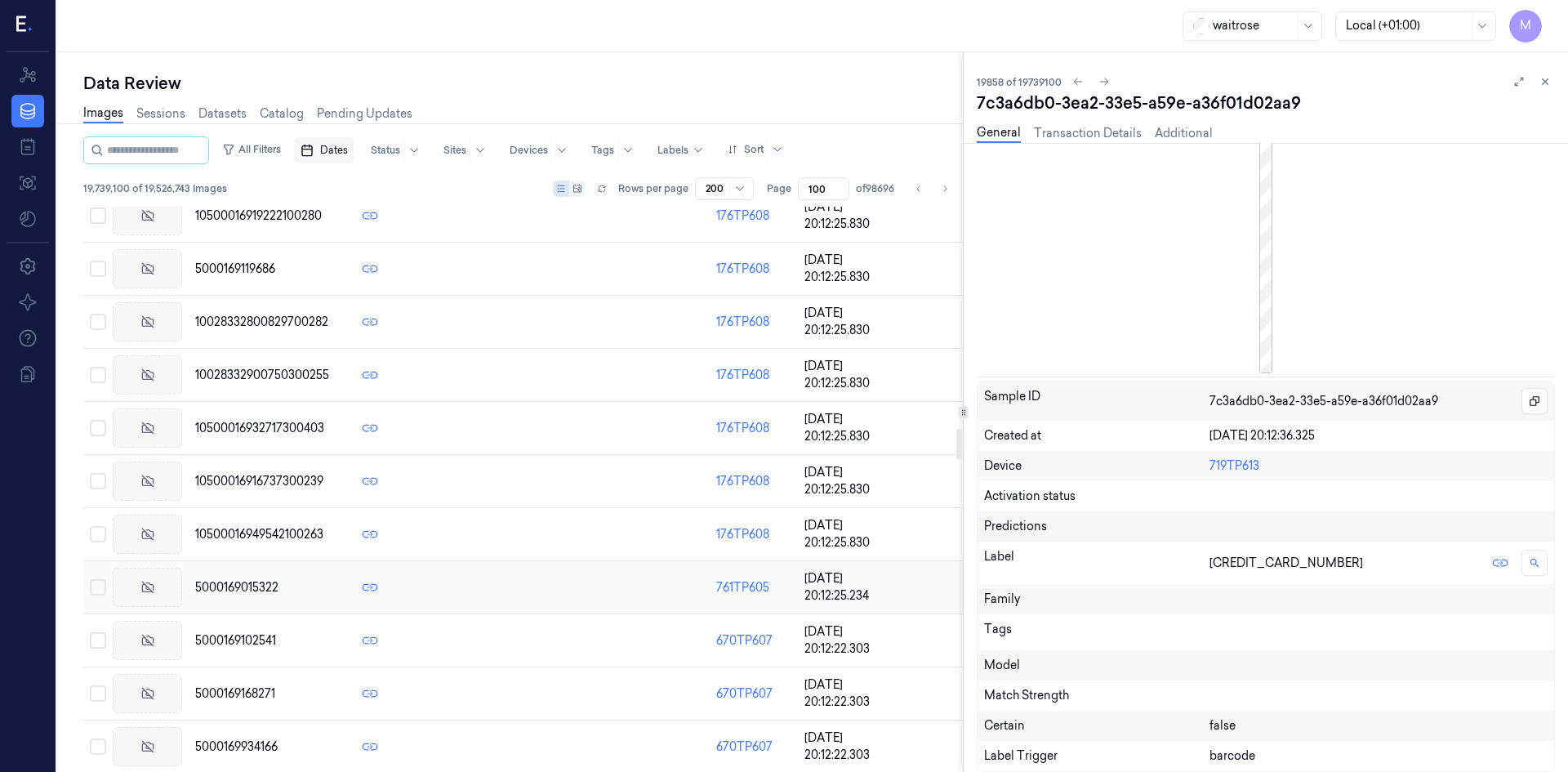
scroll to position [4849, 0]
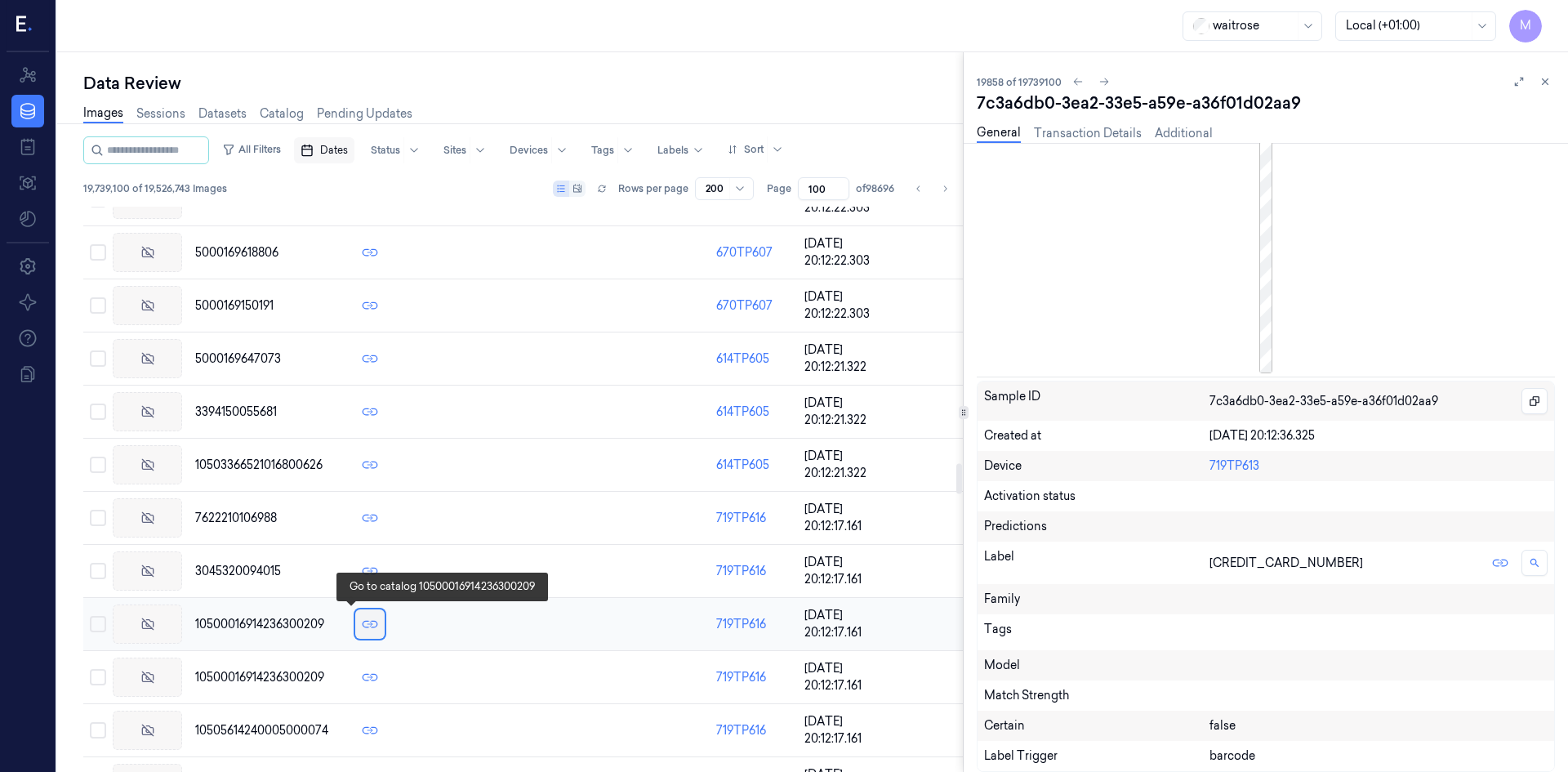
click at [368, 624] on line at bounding box center [370, 624] width 5 height 0
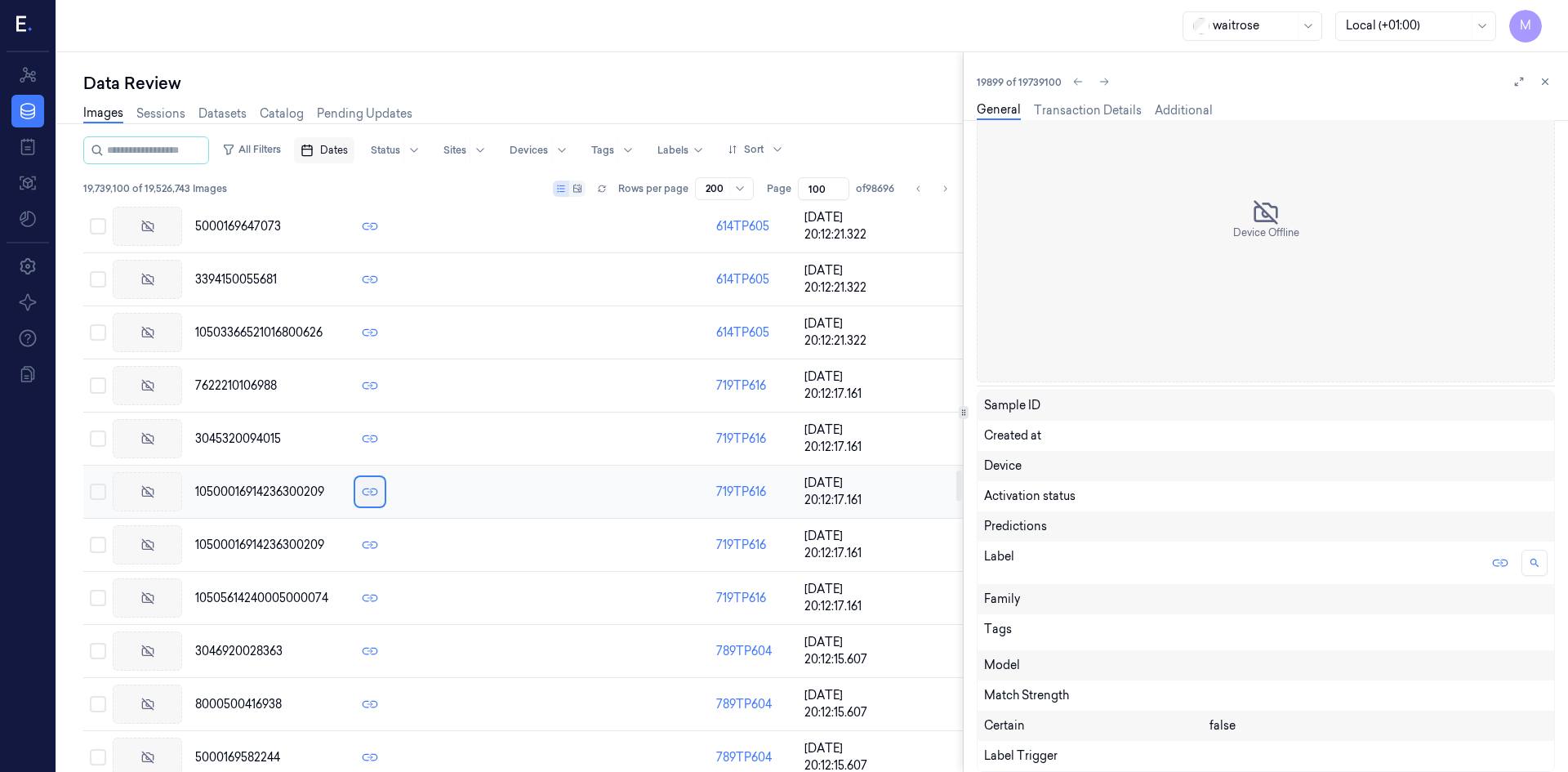
scroll to position [4984, 0]
click at [1549, 76] on icon at bounding box center [1545, 81] width 11 height 11
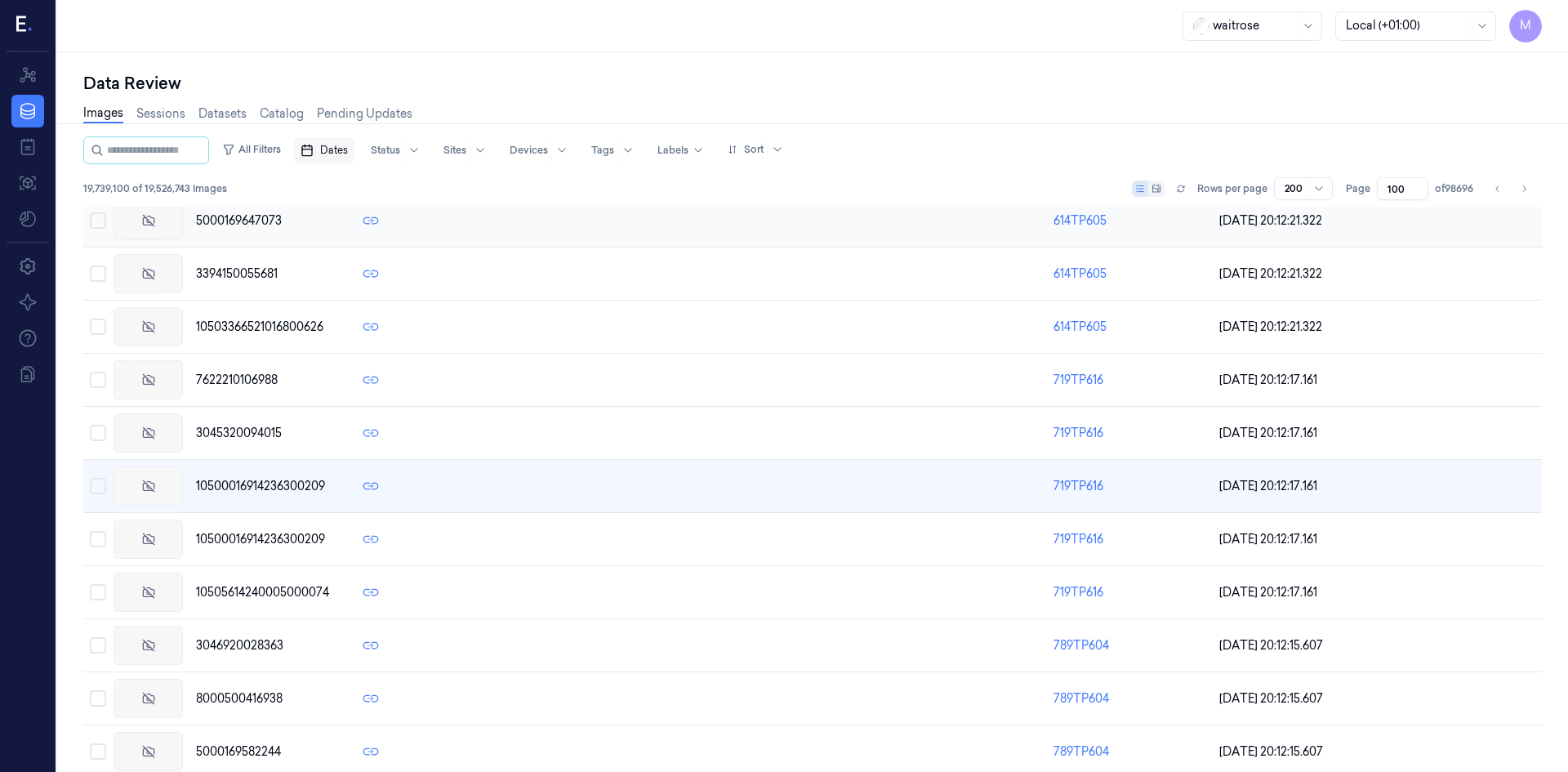
scroll to position [4980, 0]
click at [171, 115] on link "Sessions" at bounding box center [160, 113] width 49 height 19
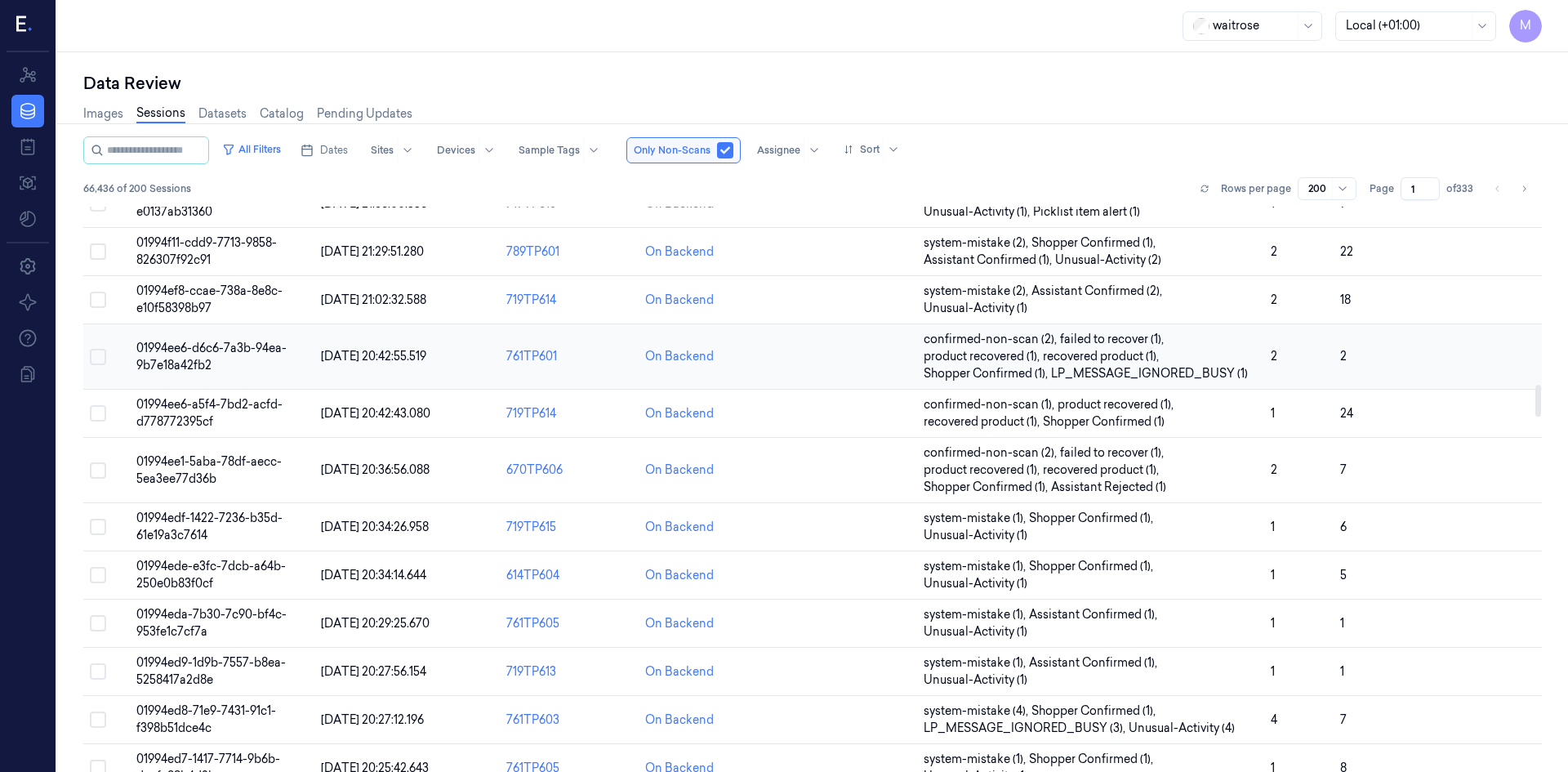
scroll to position [3268, 0]
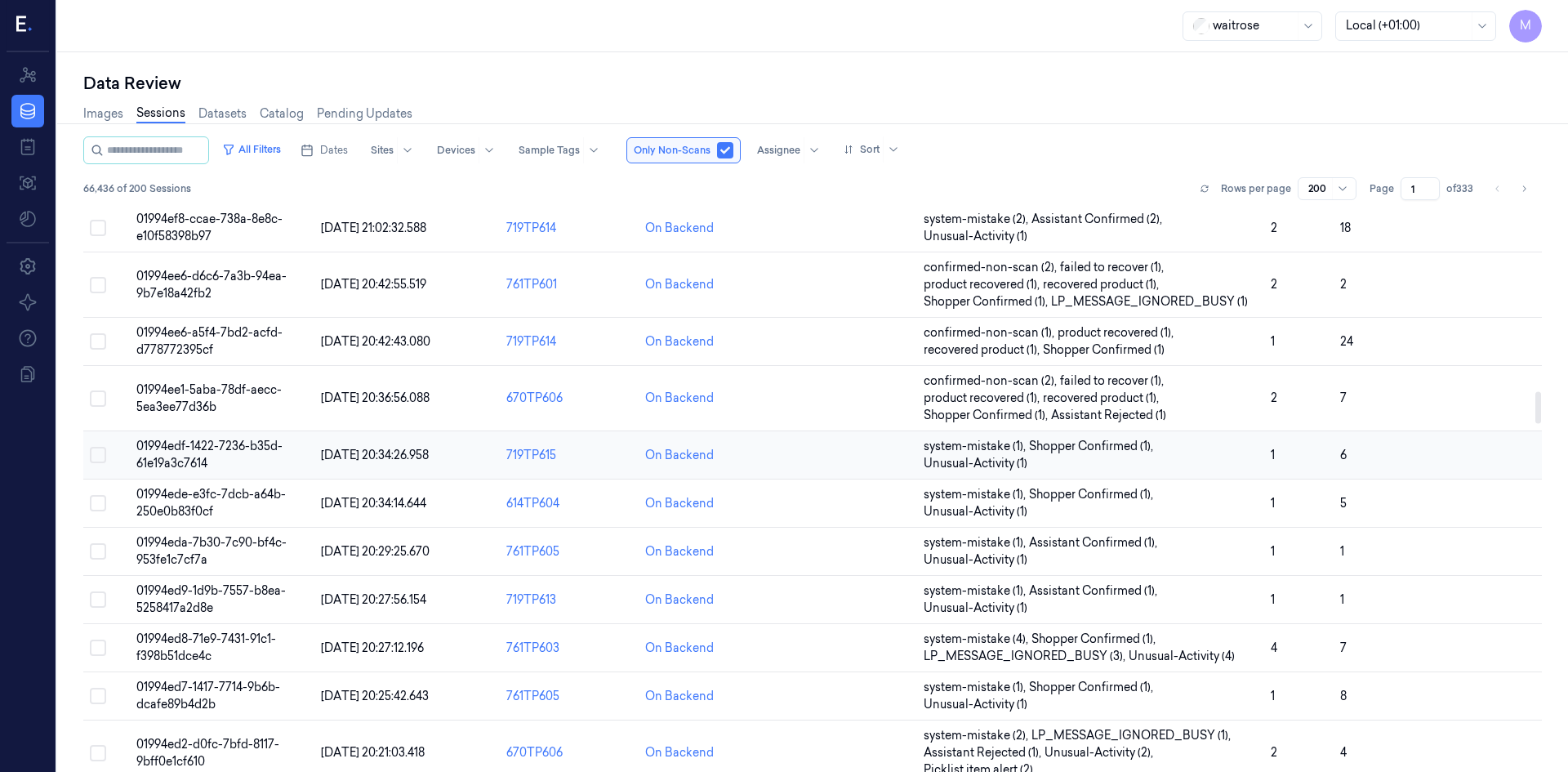
click at [393, 452] on span "[DATE] 20:34:26.958" at bounding box center [375, 455] width 108 height 15
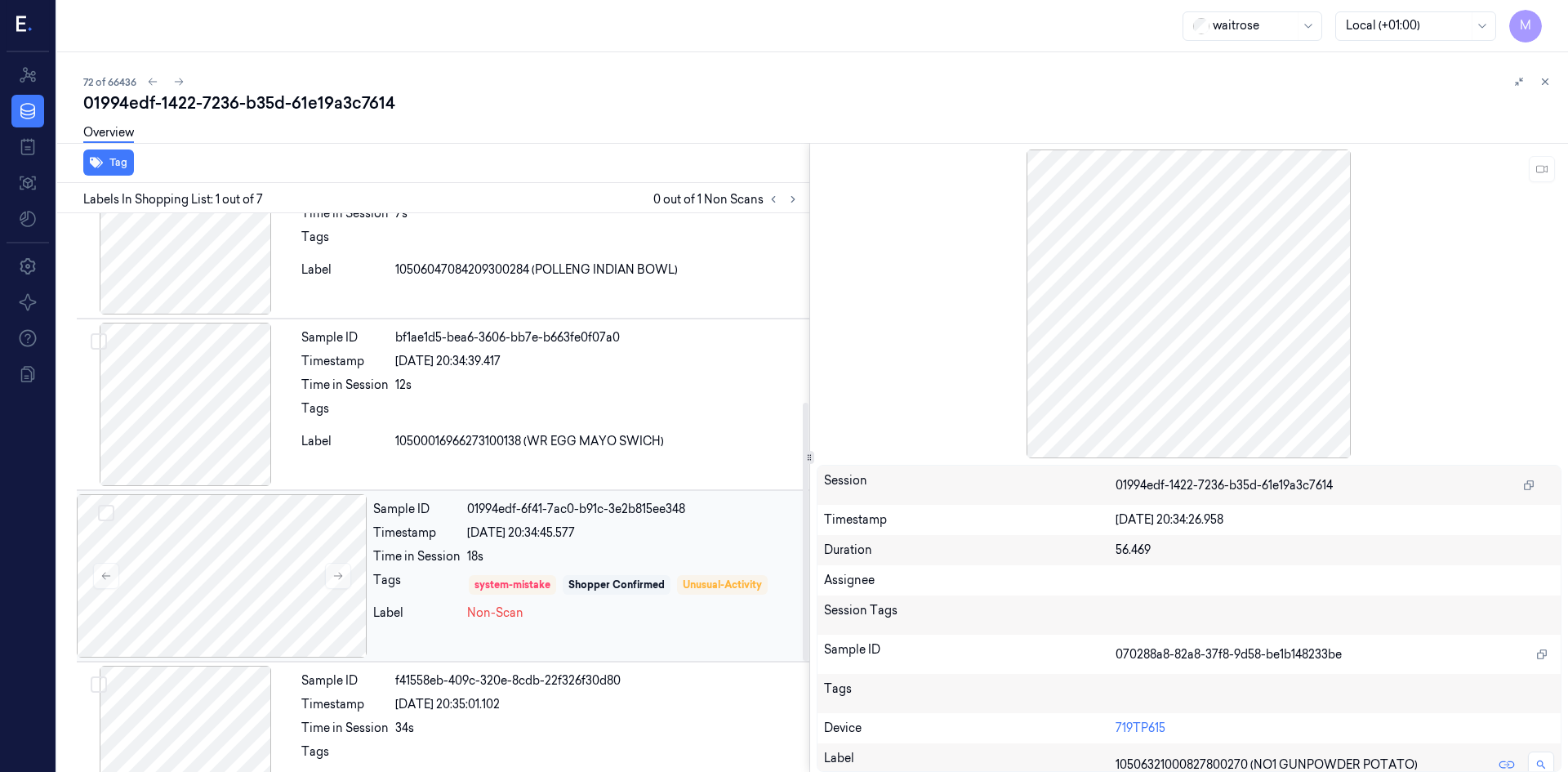
click at [735, 509] on div "01994edf-6f41-7ac0-b91c-3e2b815ee348" at bounding box center [635, 508] width 336 height 17
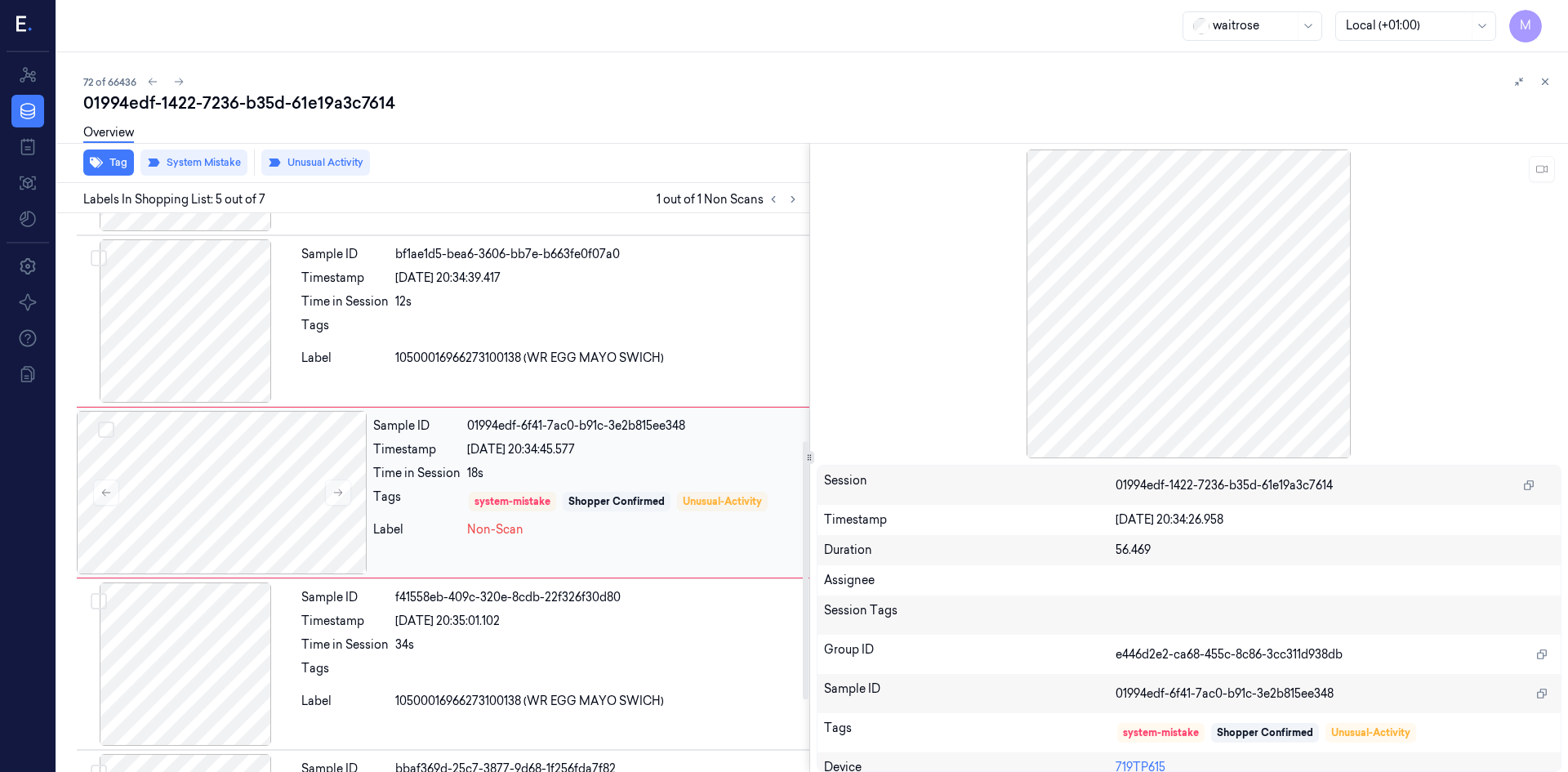
click at [614, 557] on div "Sample ID 01994edf-6f41-7ac0-b91c-3e2b815ee348 Timestamp [DATE] 20:34:45.577 Ti…" at bounding box center [588, 493] width 443 height 164
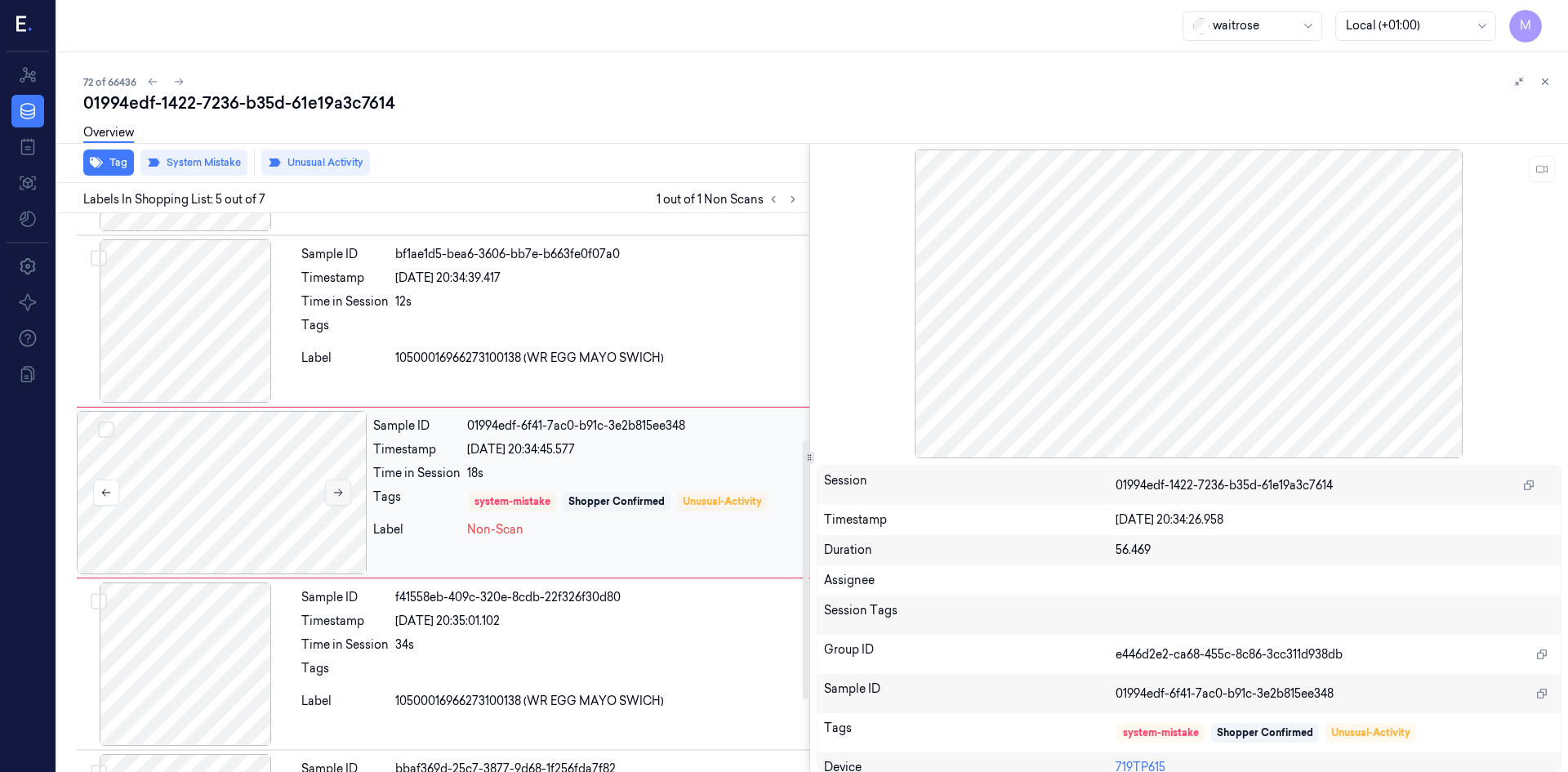
click at [327, 493] on button at bounding box center [339, 493] width 27 height 27
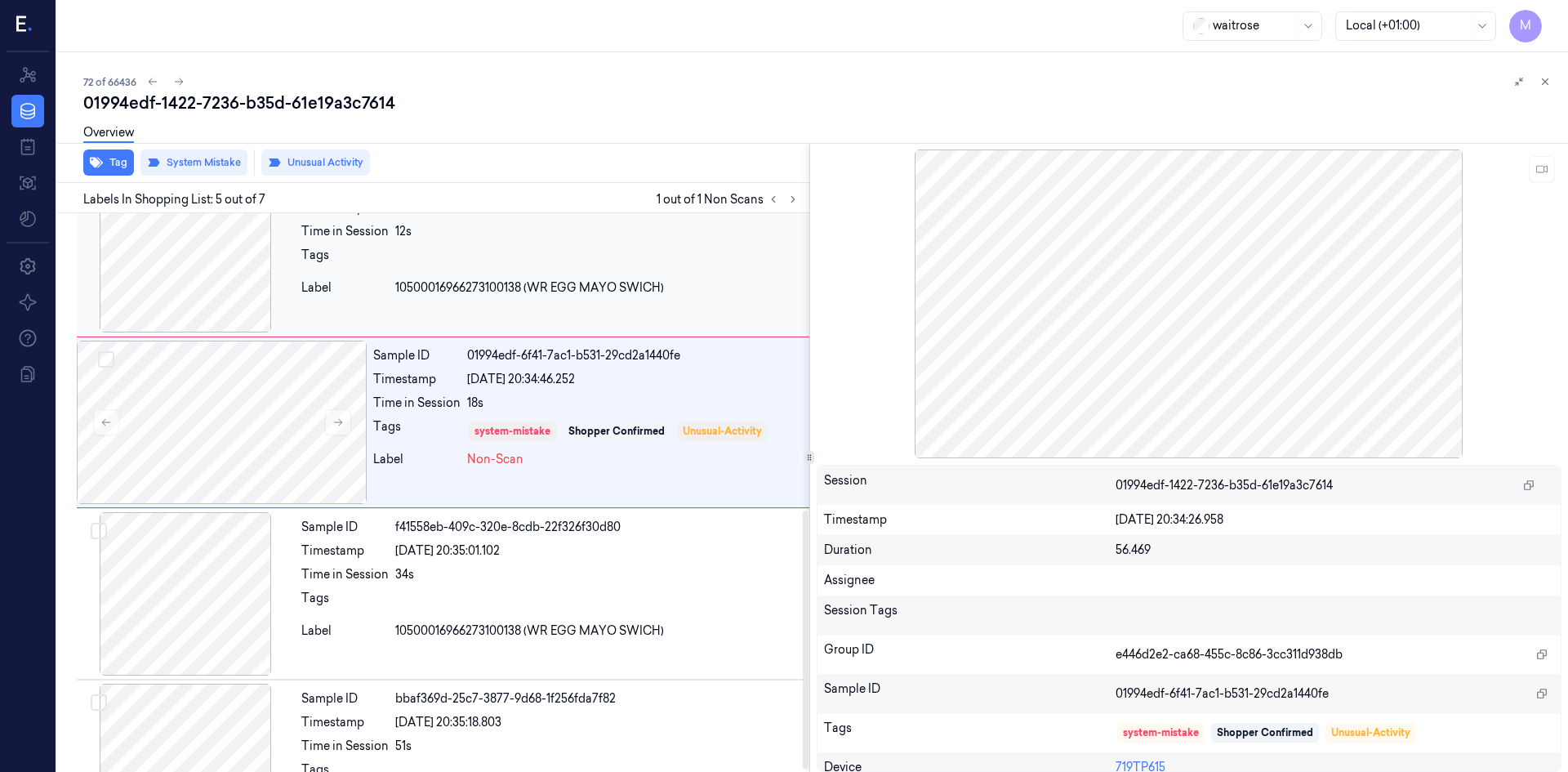
scroll to position [647, 0]
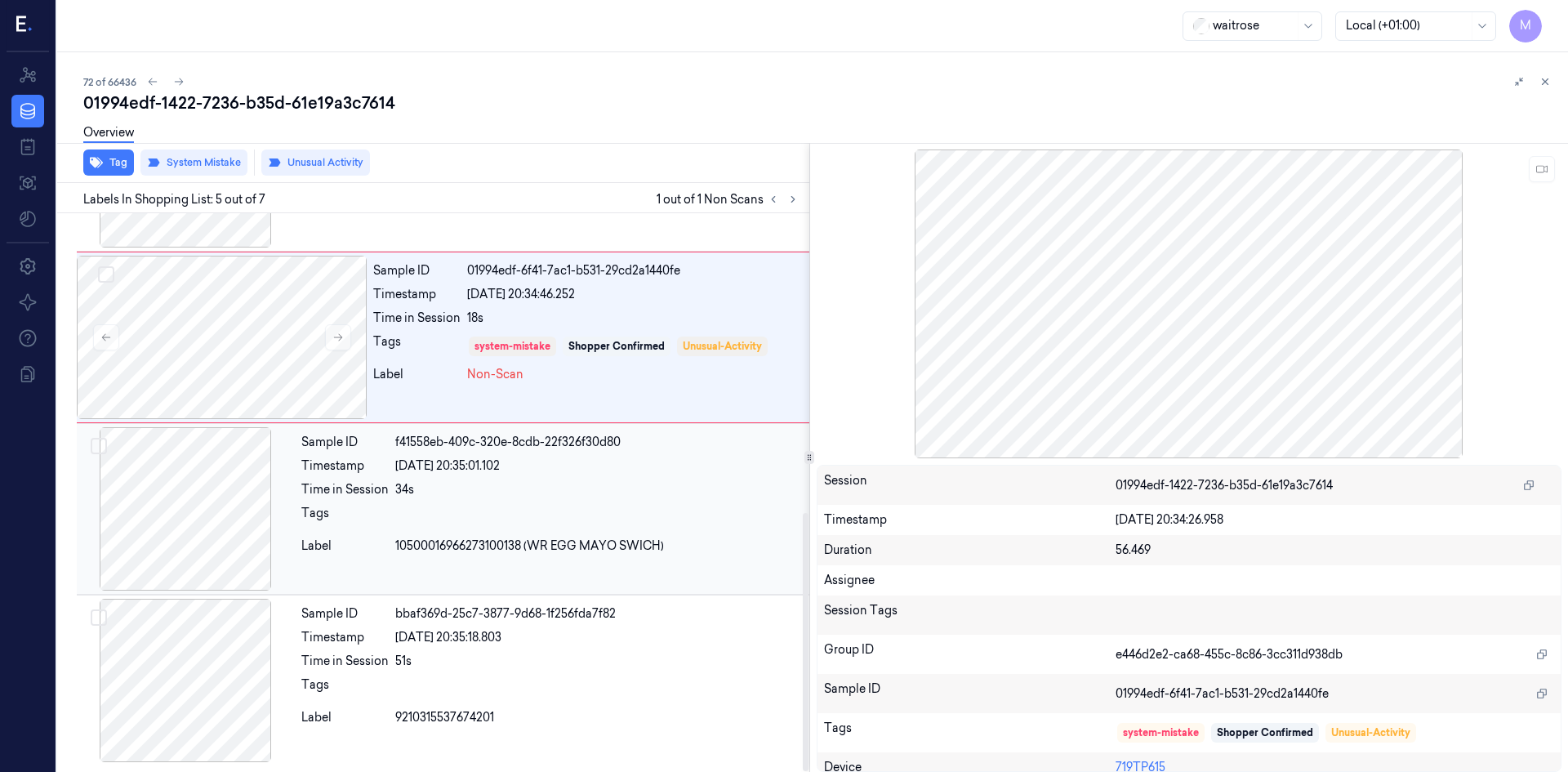
click at [703, 496] on div "34s" at bounding box center [598, 489] width 407 height 17
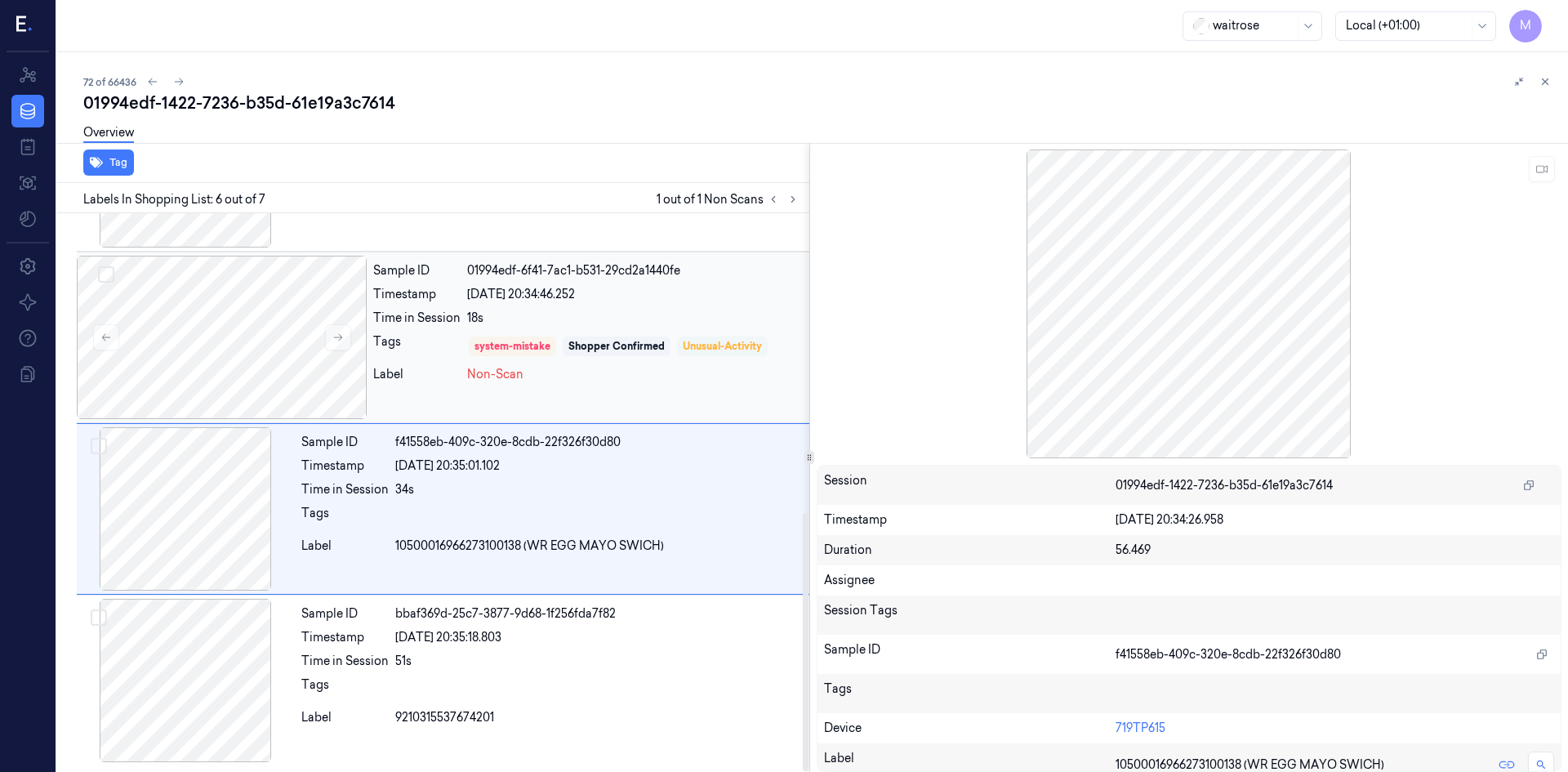
click at [763, 340] on div "Unusual-Activity" at bounding box center [722, 347] width 91 height 19
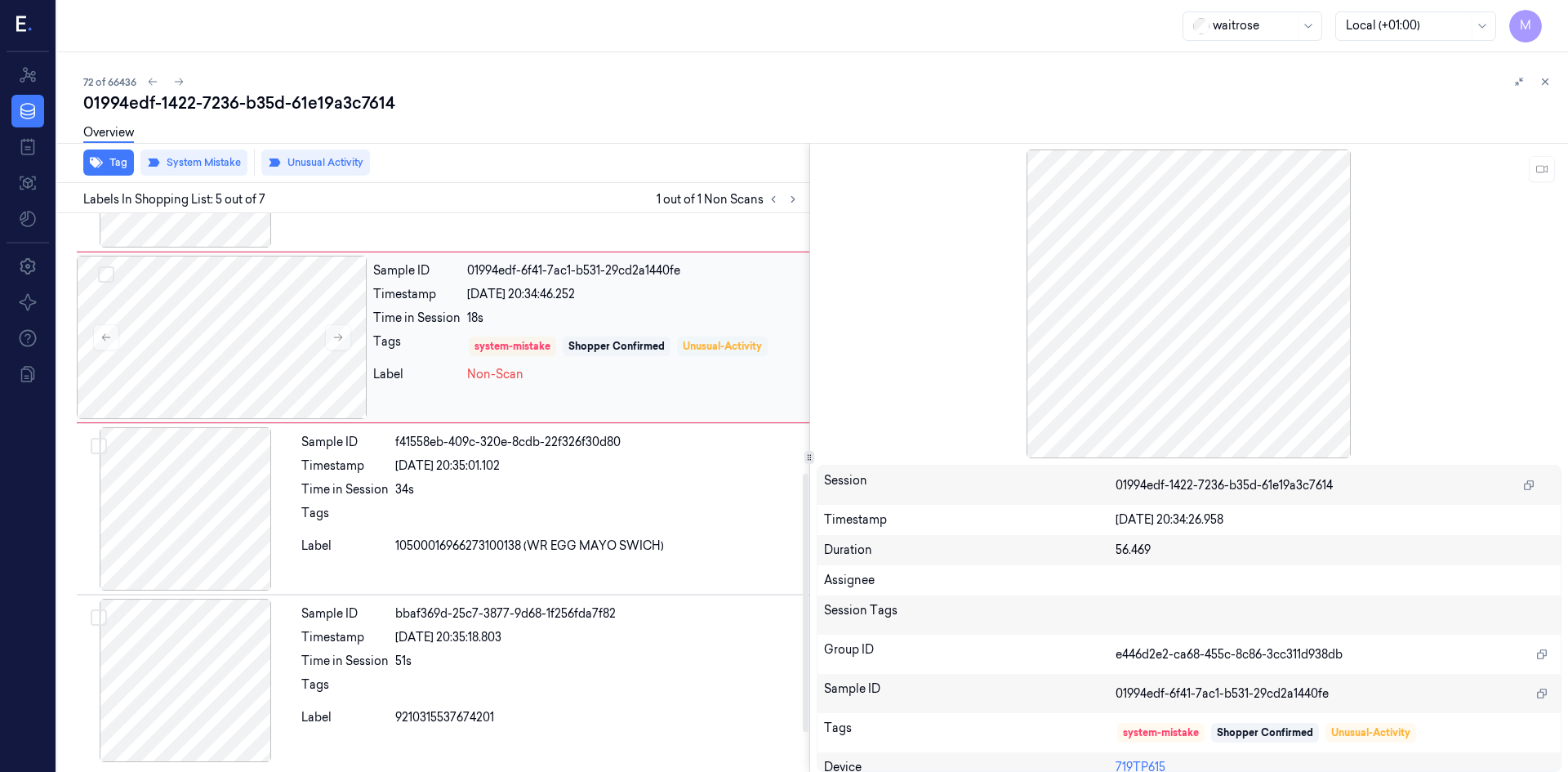
scroll to position [492, 0]
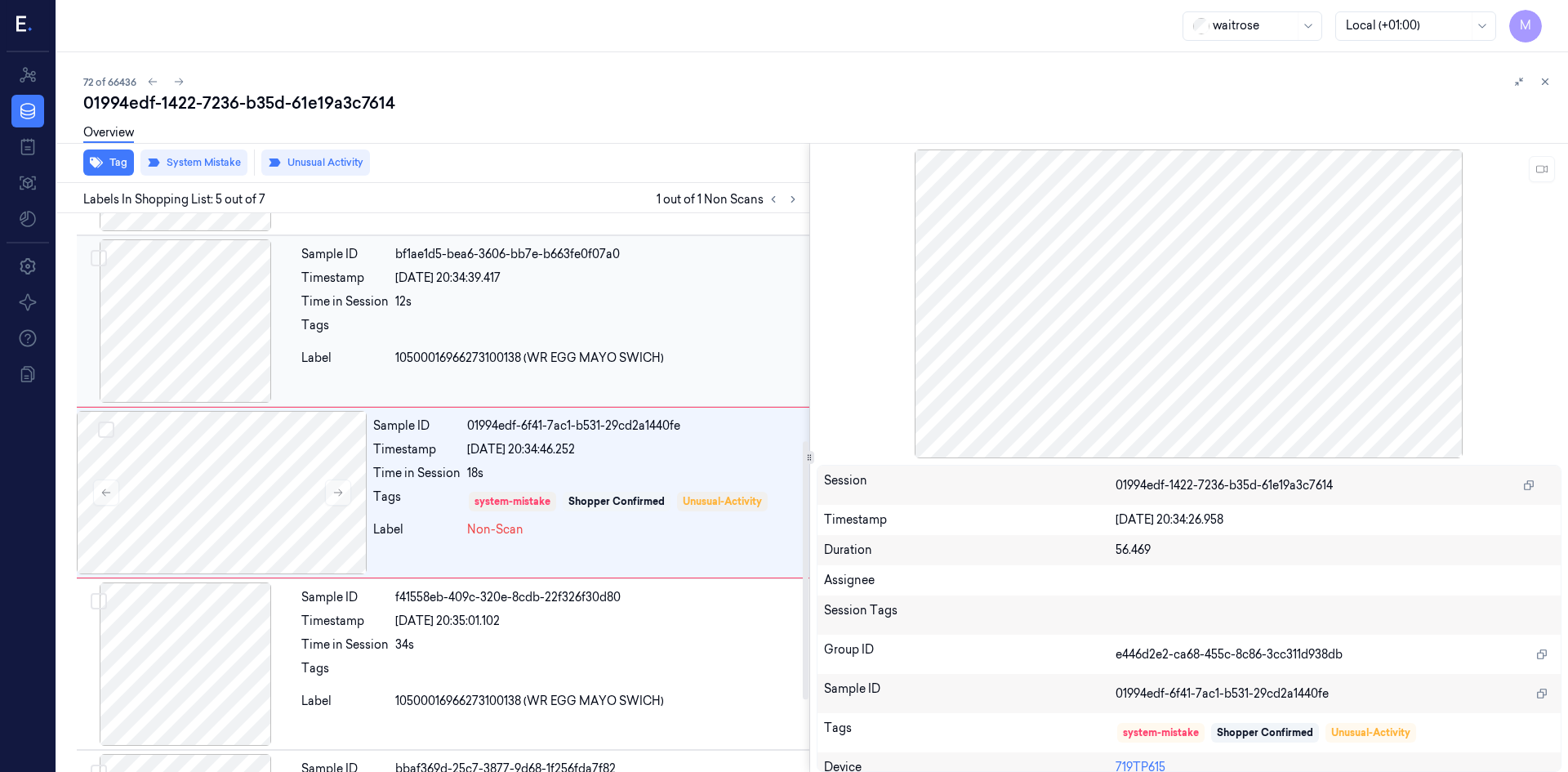
click at [740, 342] on div at bounding box center [598, 330] width 407 height 27
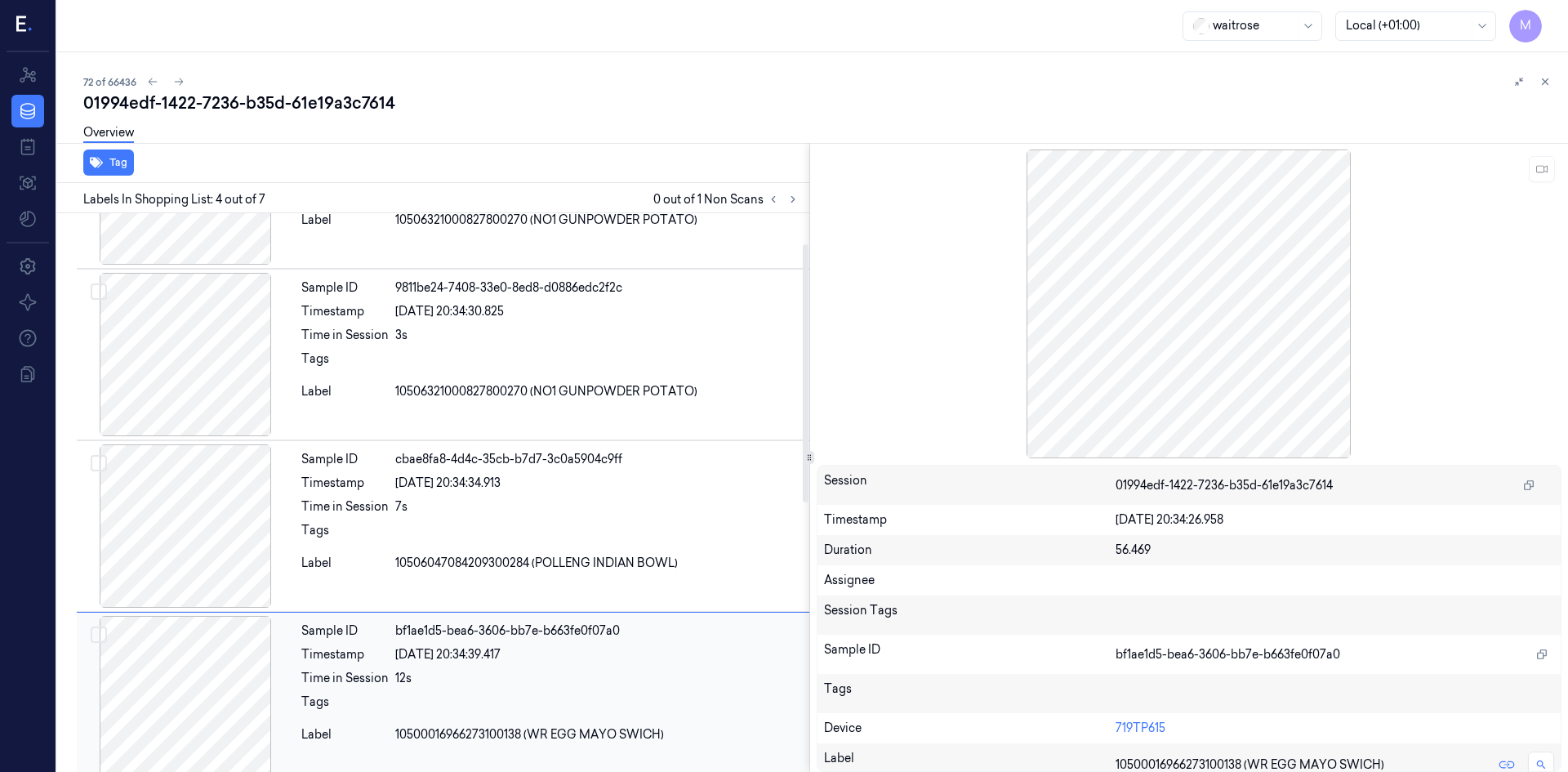
scroll to position [0, 0]
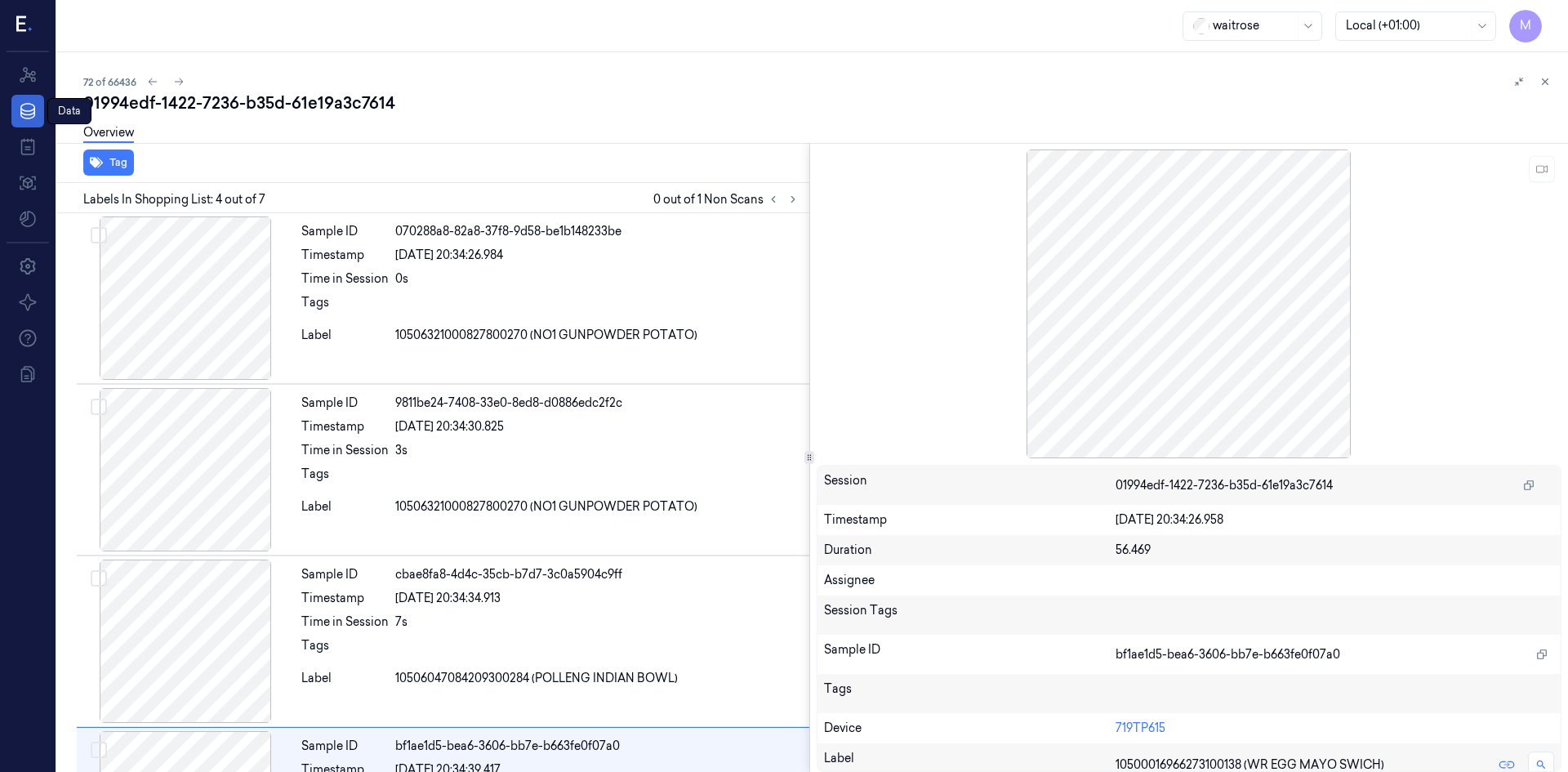
click at [28, 123] on link "Data" at bounding box center [27, 111] width 33 height 33
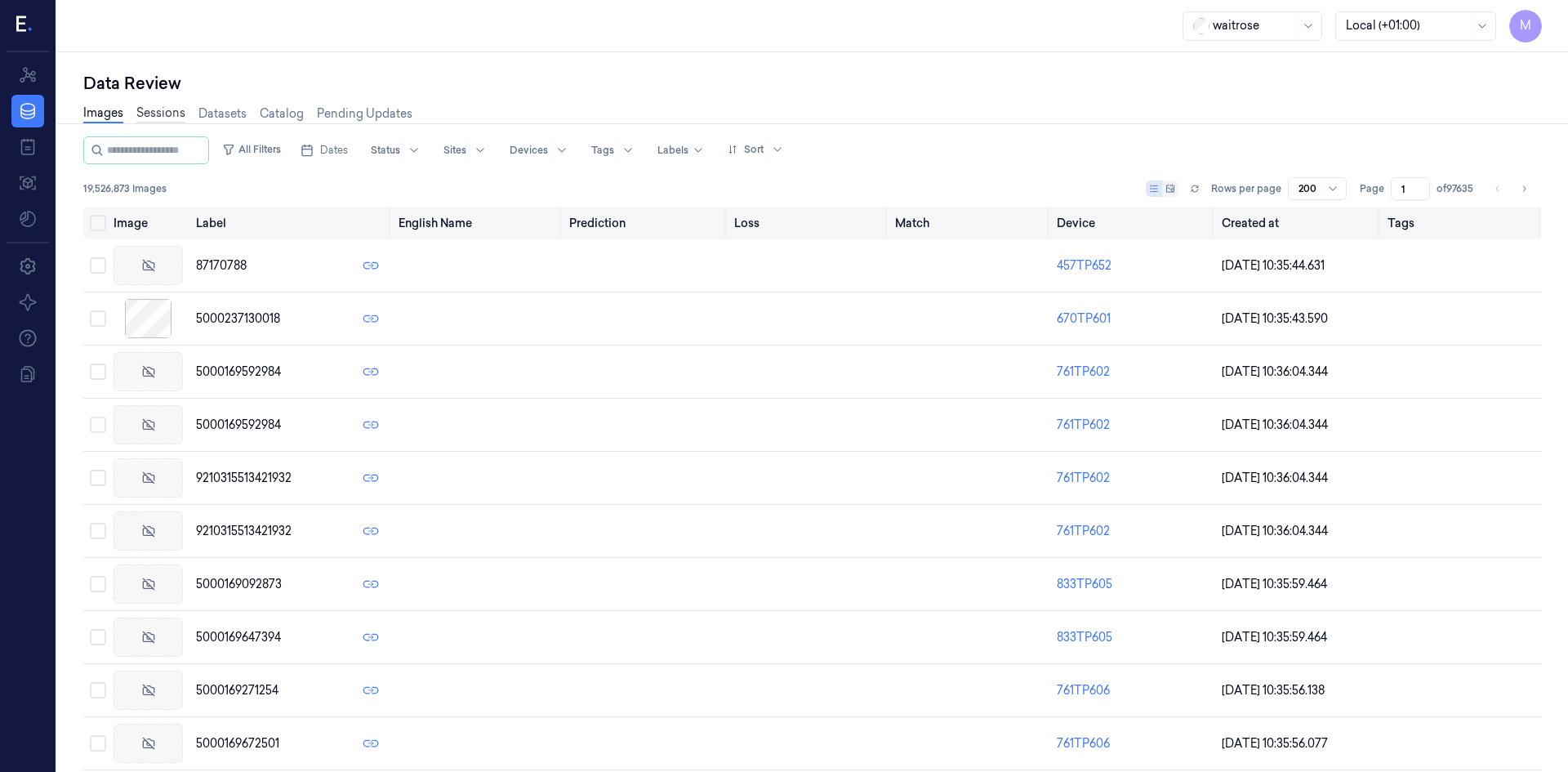
click at [174, 118] on link "Sessions" at bounding box center [160, 113] width 49 height 19
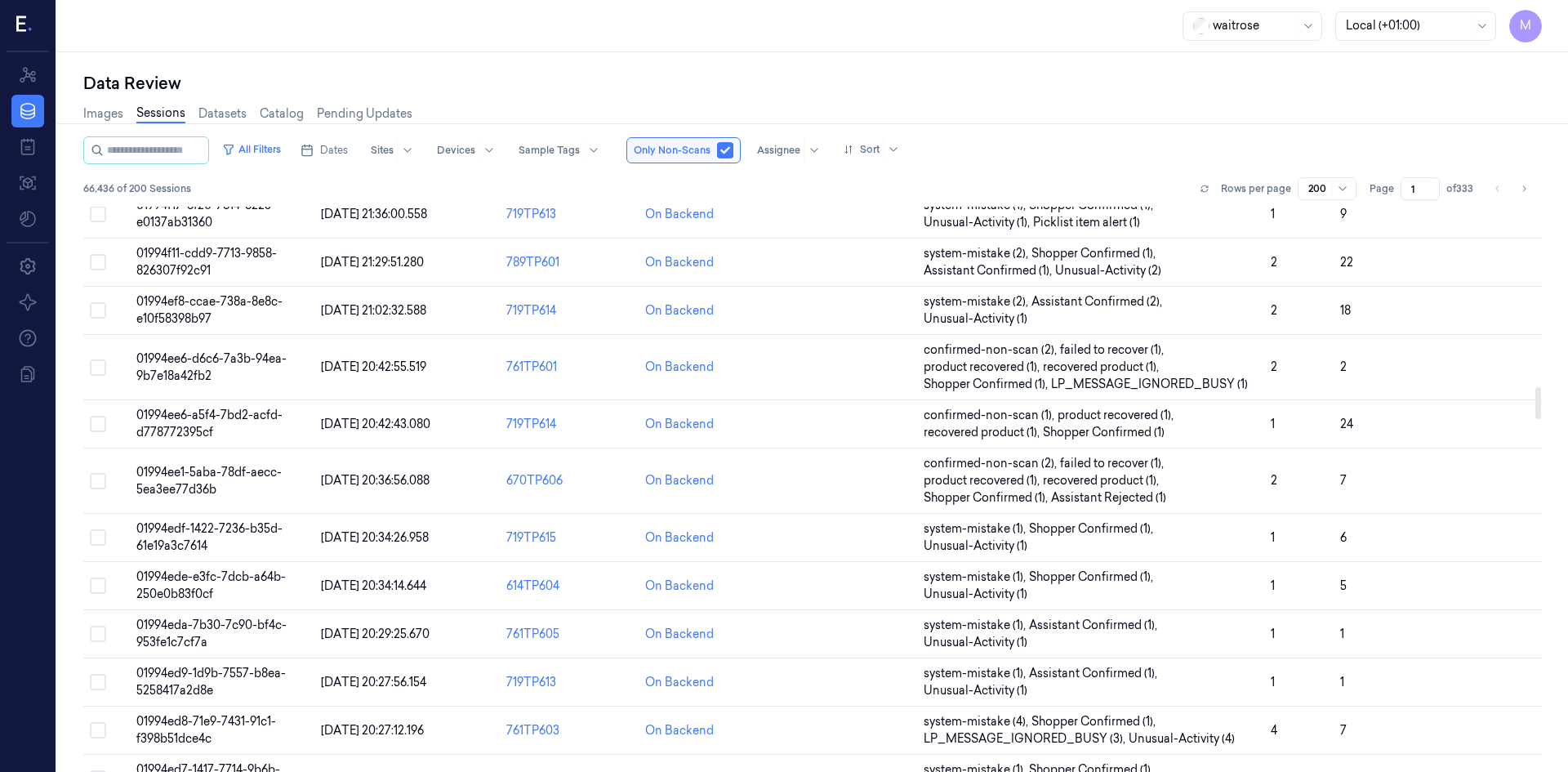
scroll to position [3186, 0]
click at [380, 365] on span "[DATE] 20:42:55.519" at bounding box center [373, 366] width 105 height 15
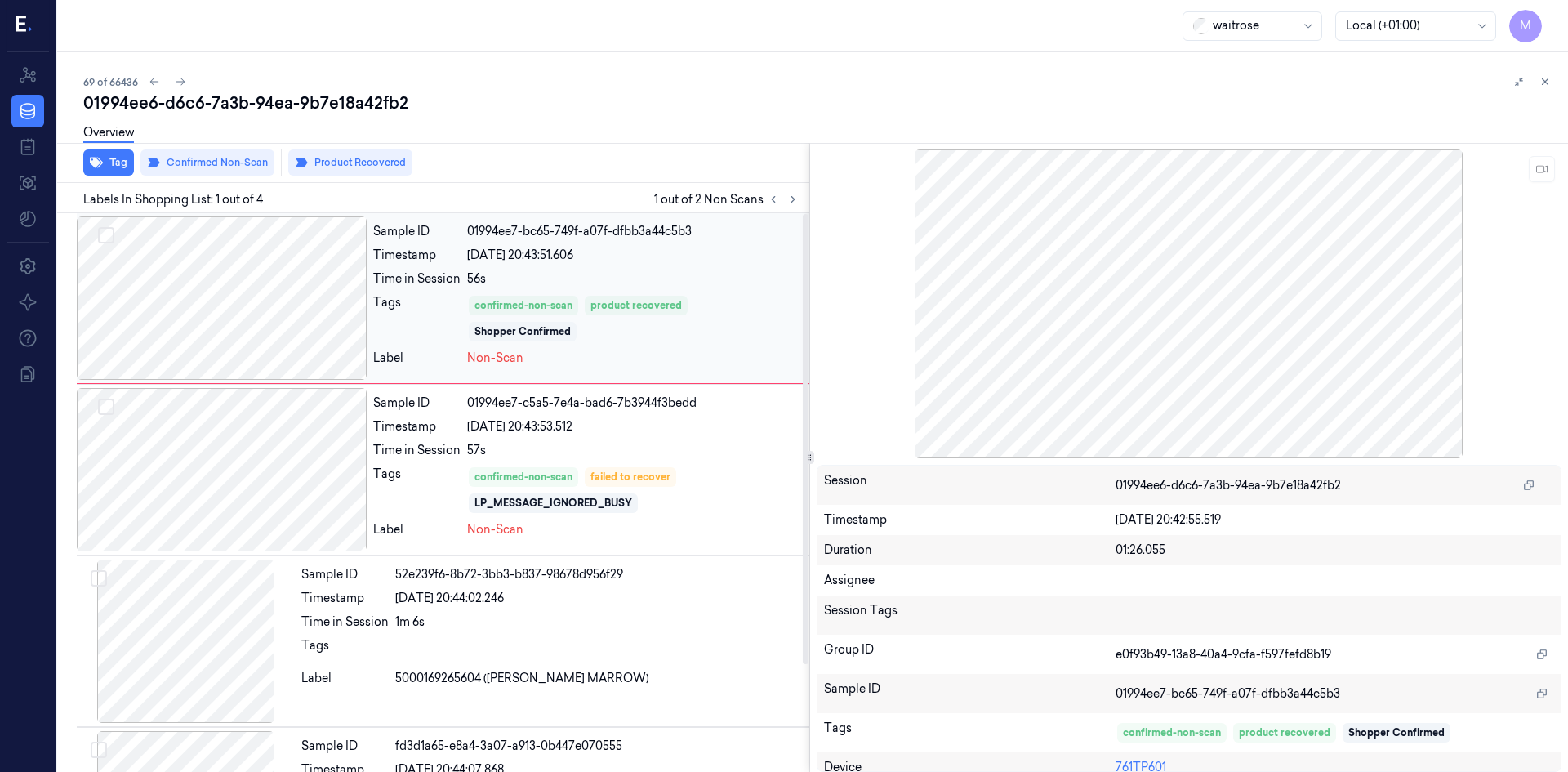
click at [785, 337] on div "confirmed-non-scan product recovered Shopper Confirmed" at bounding box center [635, 318] width 336 height 49
click at [1540, 174] on icon at bounding box center [1541, 169] width 11 height 11
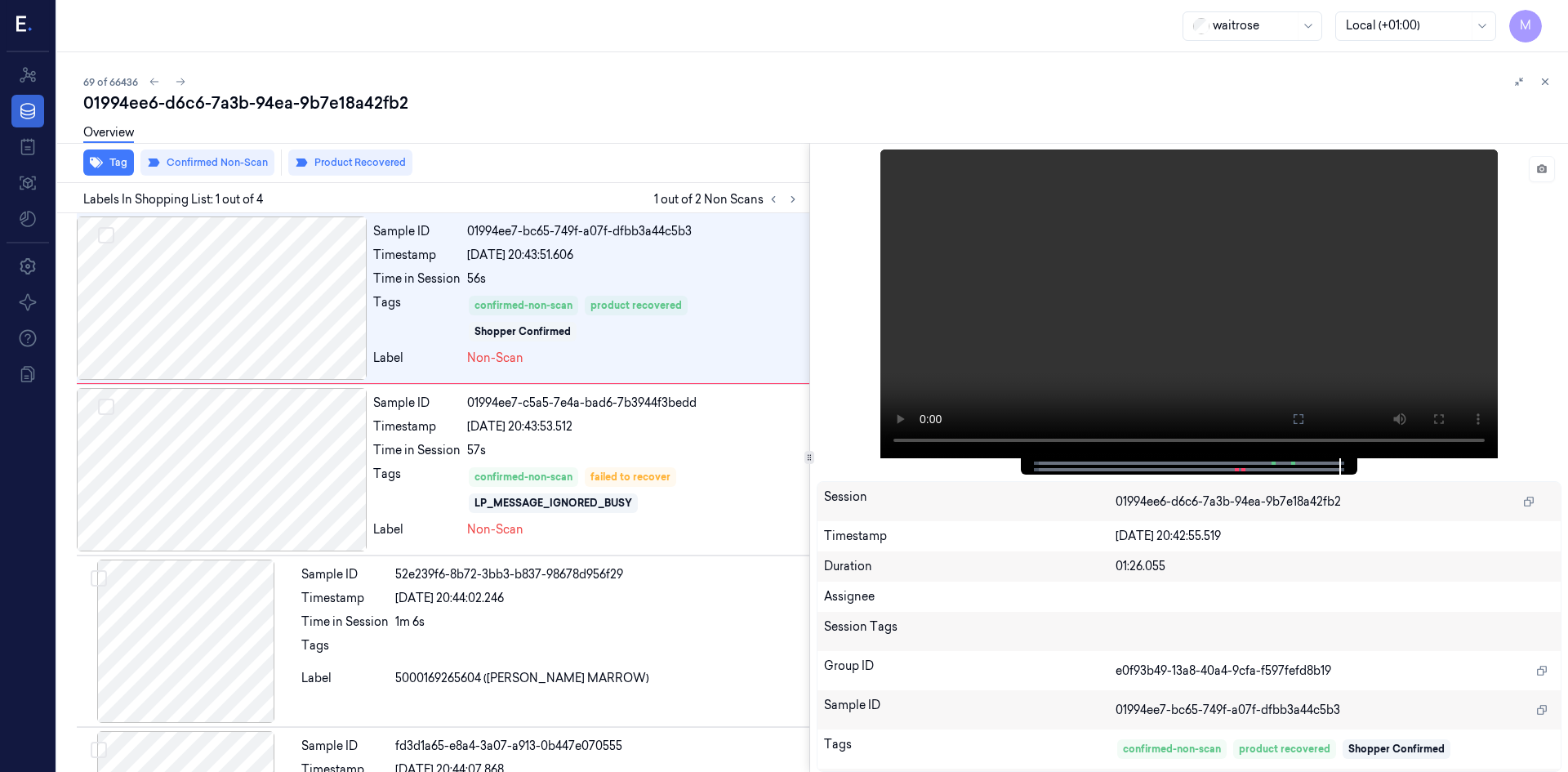
click at [20, 107] on icon at bounding box center [27, 111] width 19 height 19
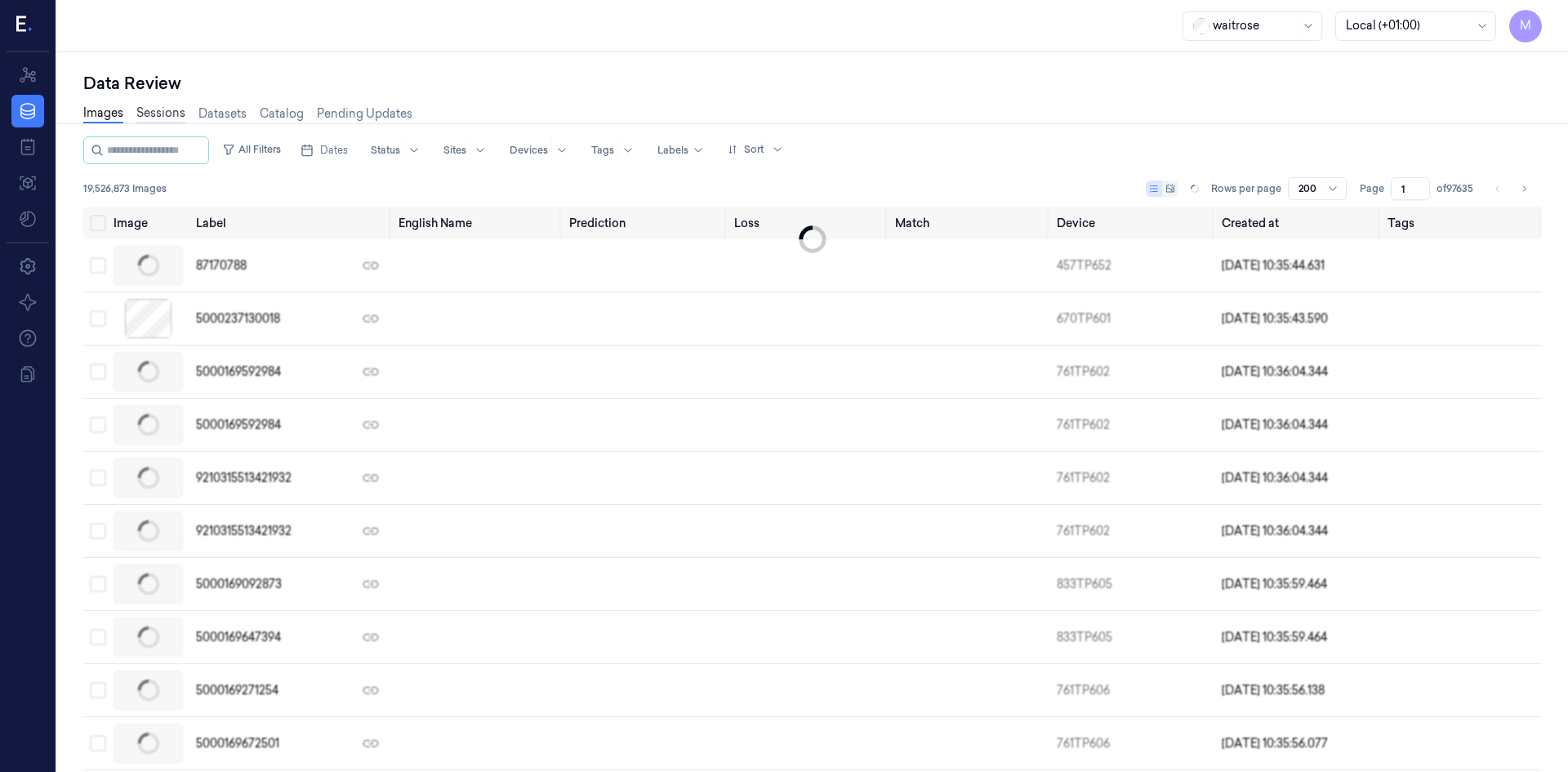
click at [164, 120] on link "Sessions" at bounding box center [160, 113] width 49 height 19
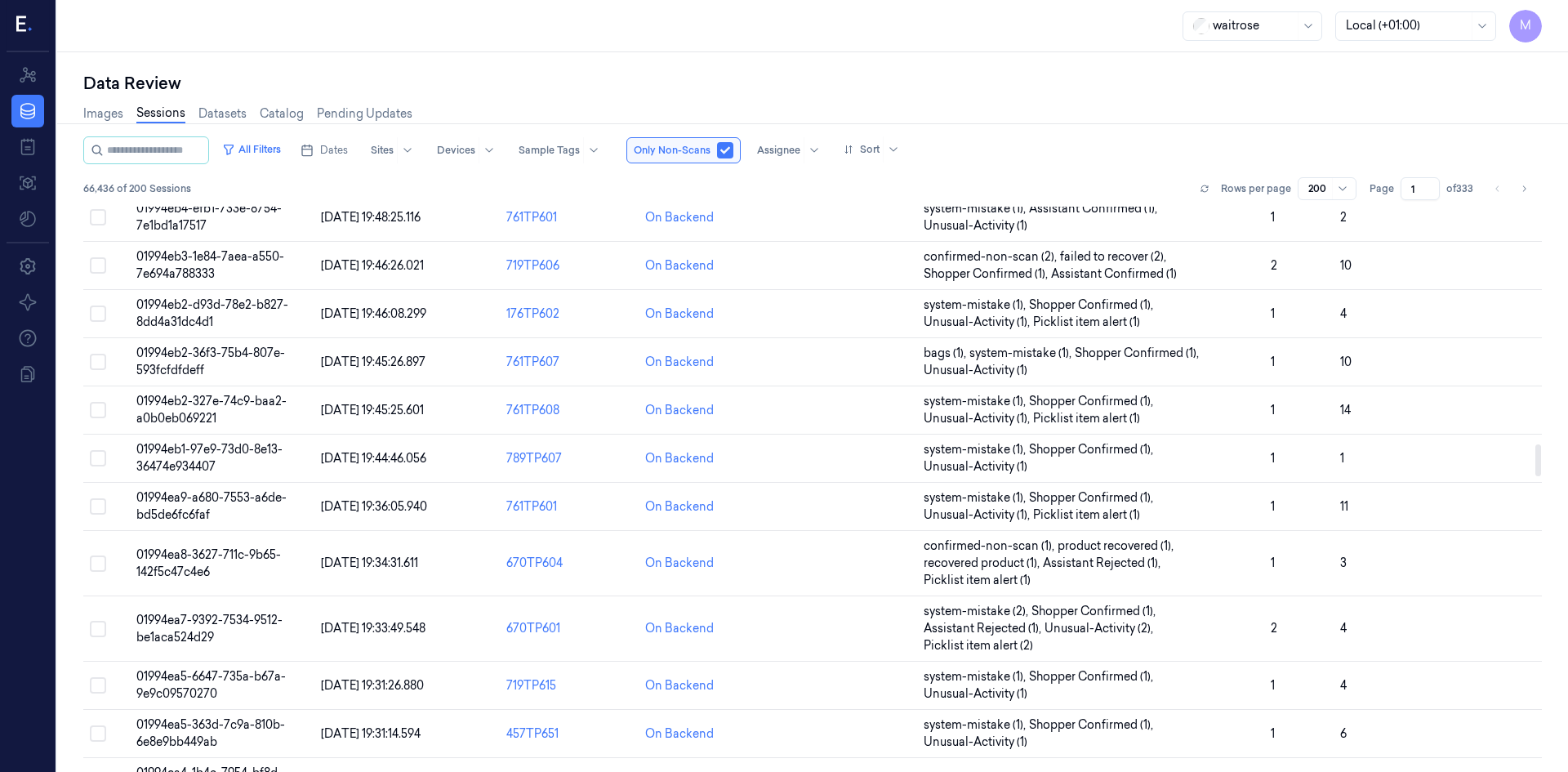
scroll to position [4412, 0]
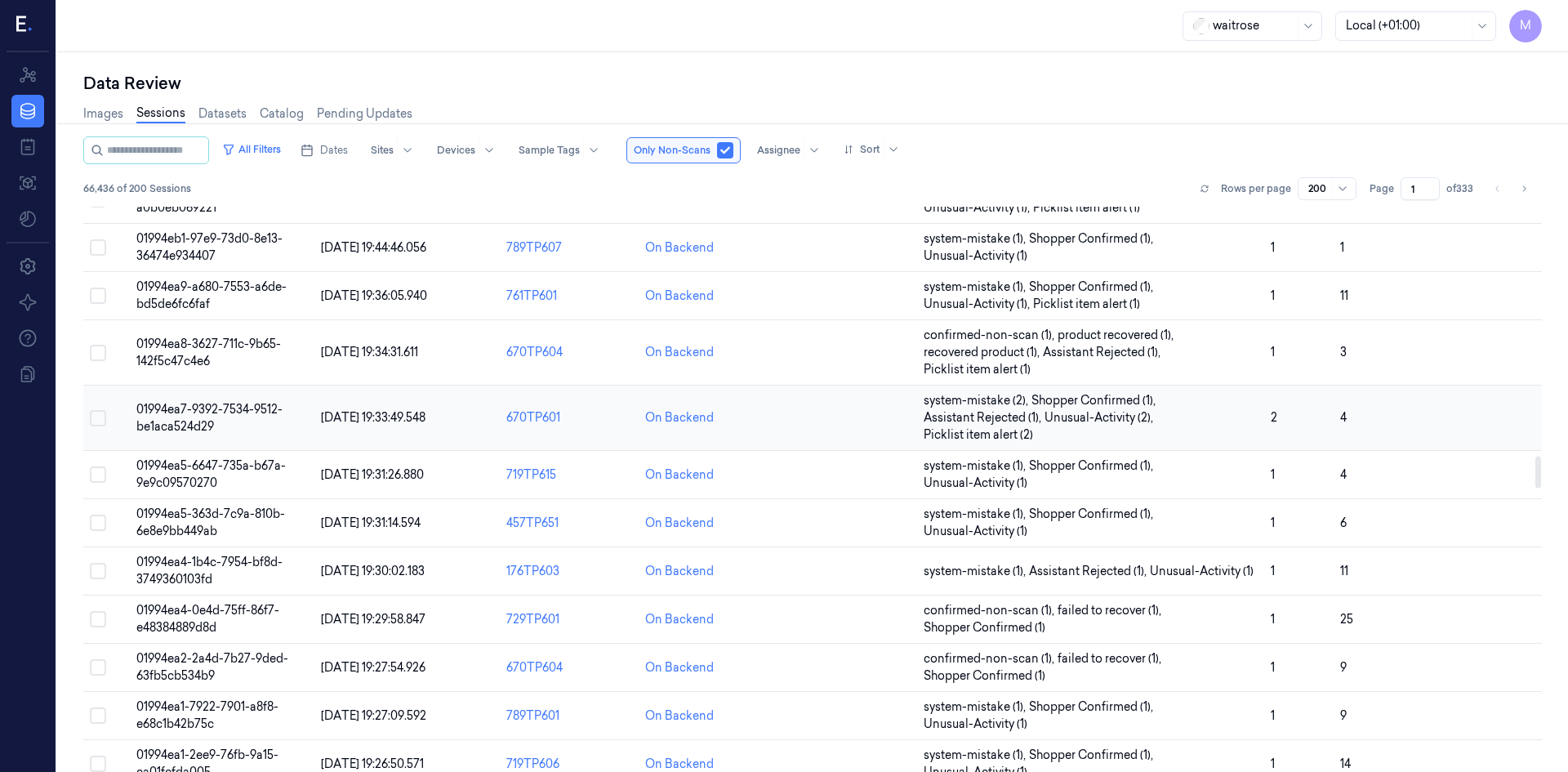
click at [384, 417] on span "[DATE] 19:33:49.548" at bounding box center [373, 417] width 104 height 15
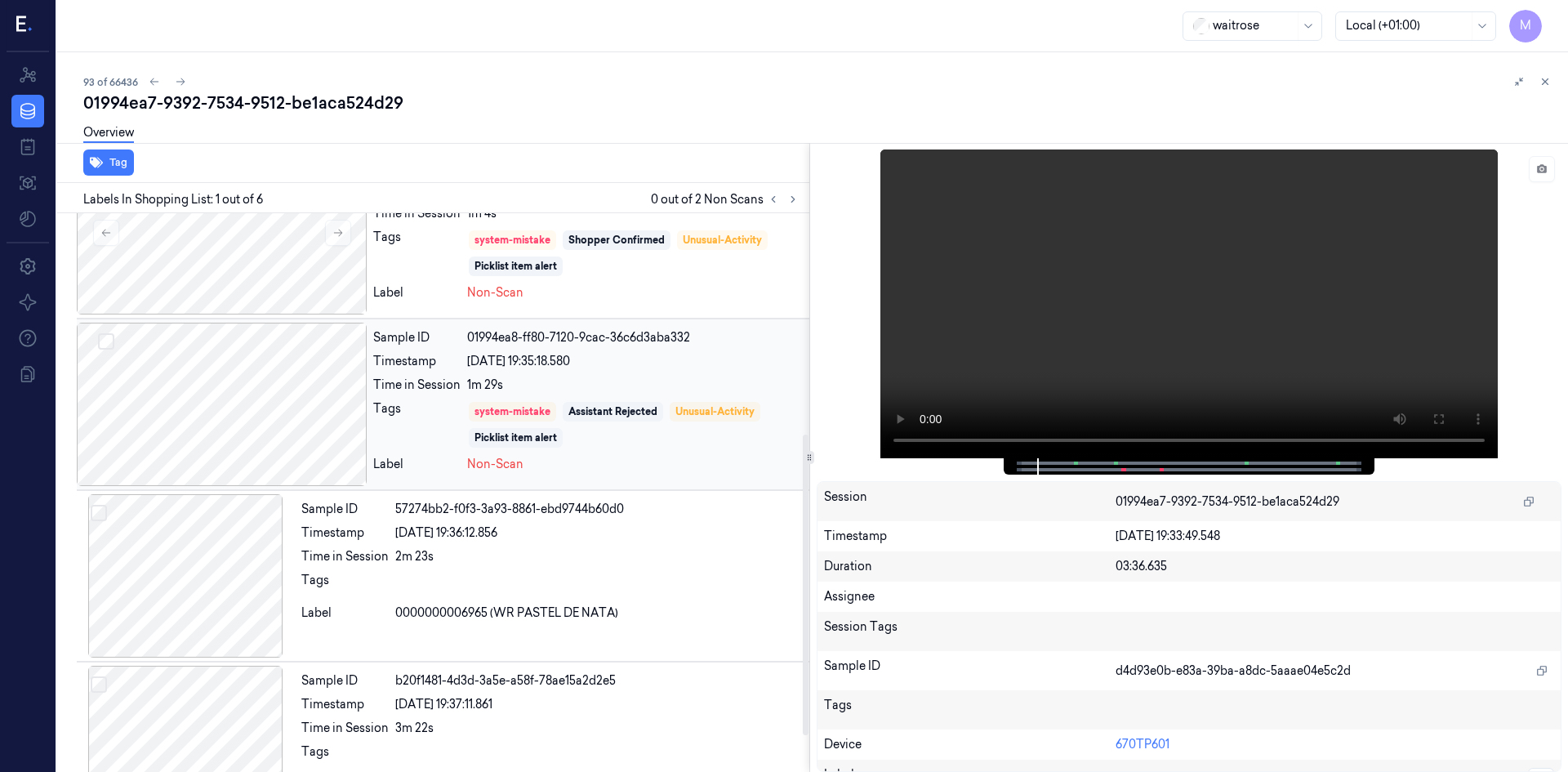
scroll to position [476, 0]
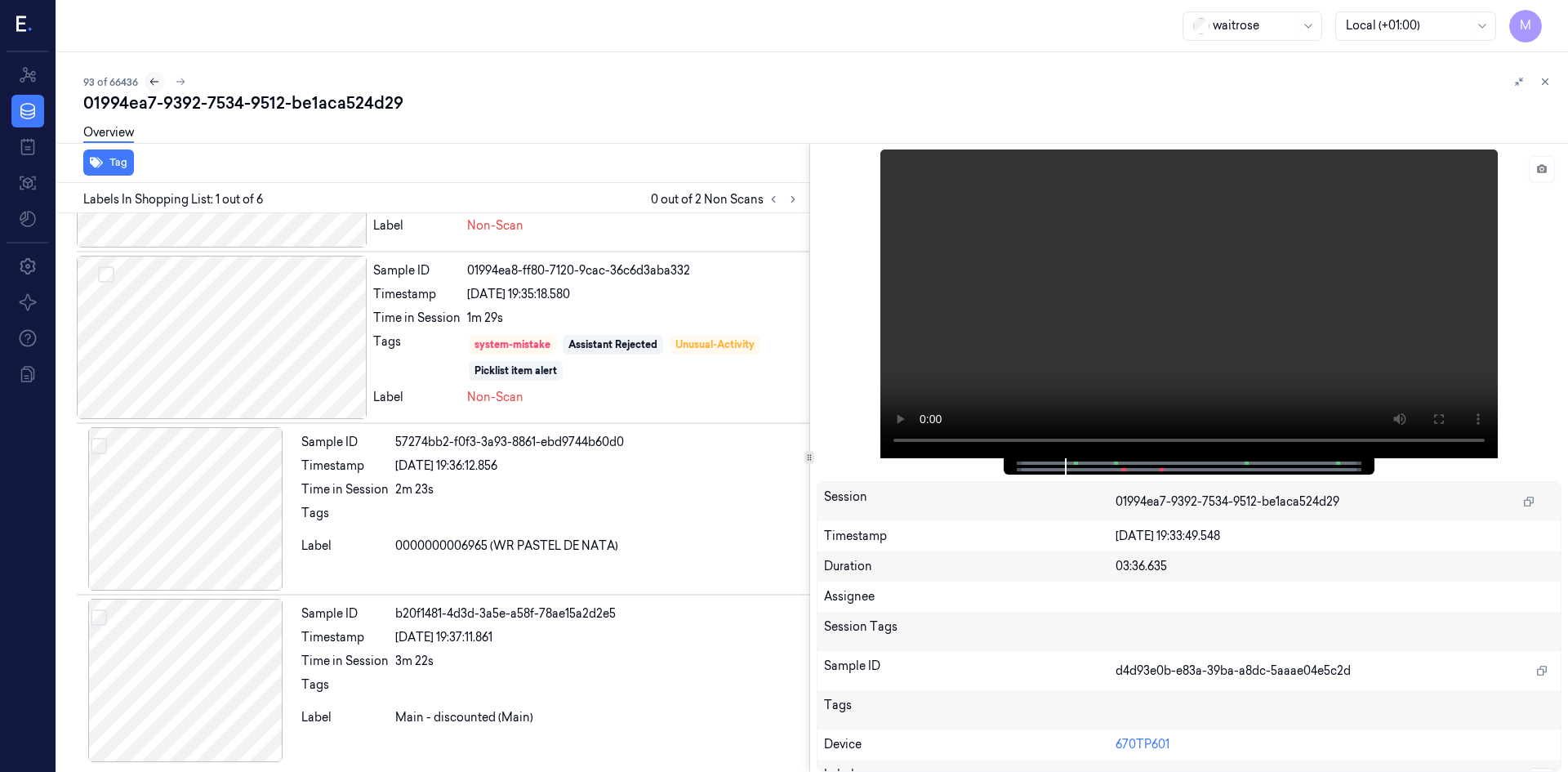
click at [155, 81] on icon at bounding box center [155, 82] width 9 height 7
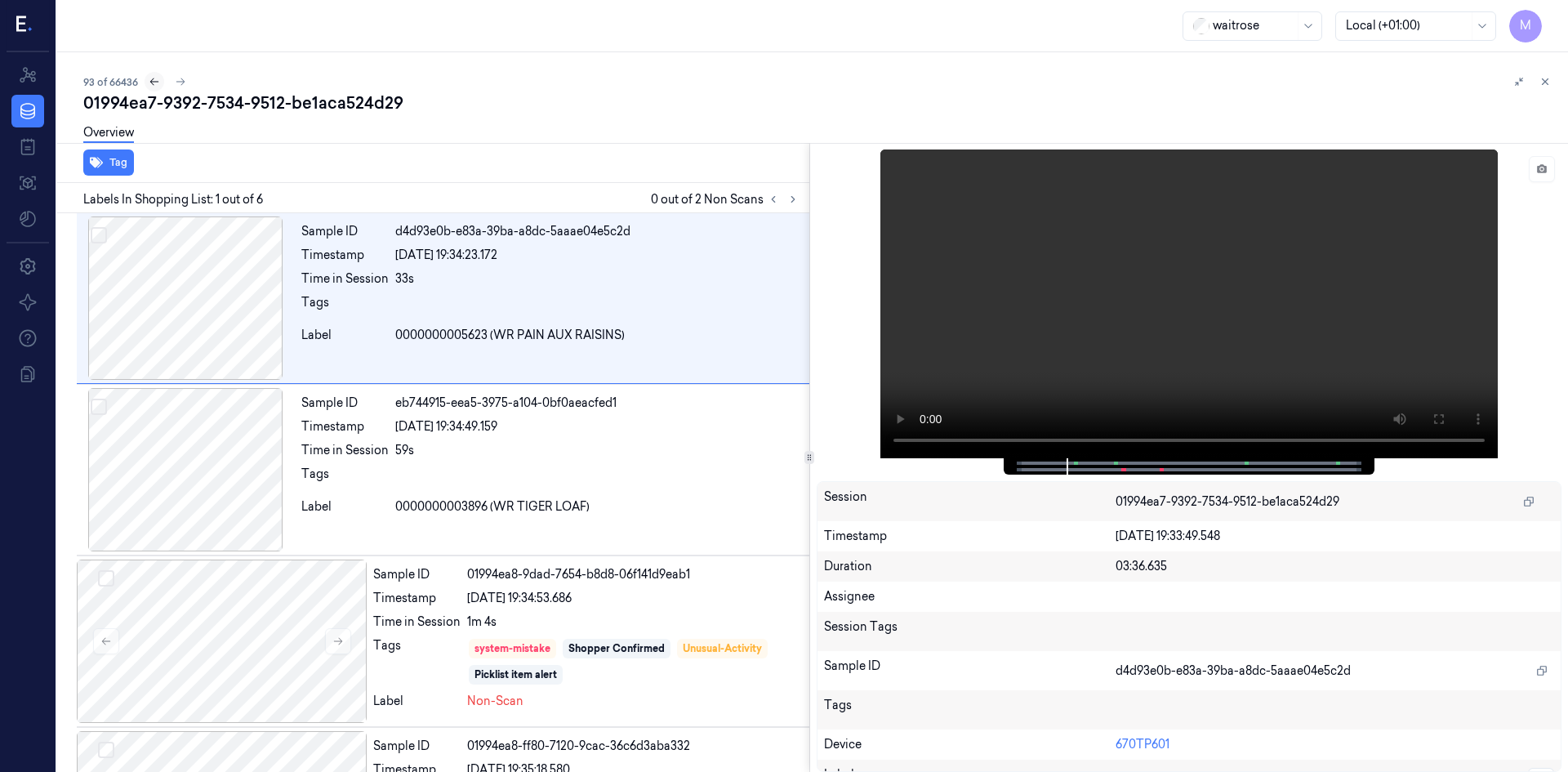
click at [155, 80] on icon at bounding box center [154, 81] width 11 height 11
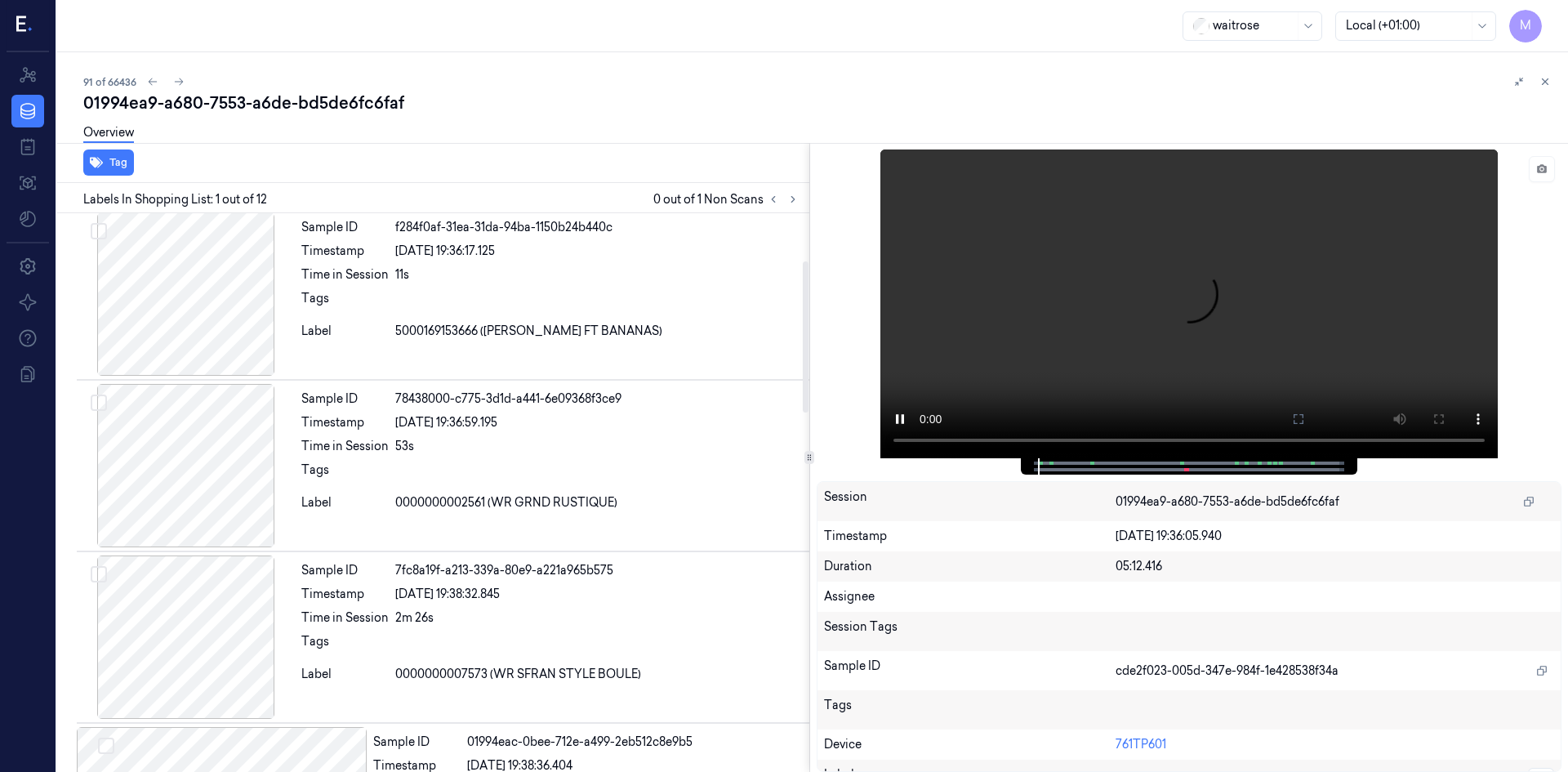
scroll to position [490, 0]
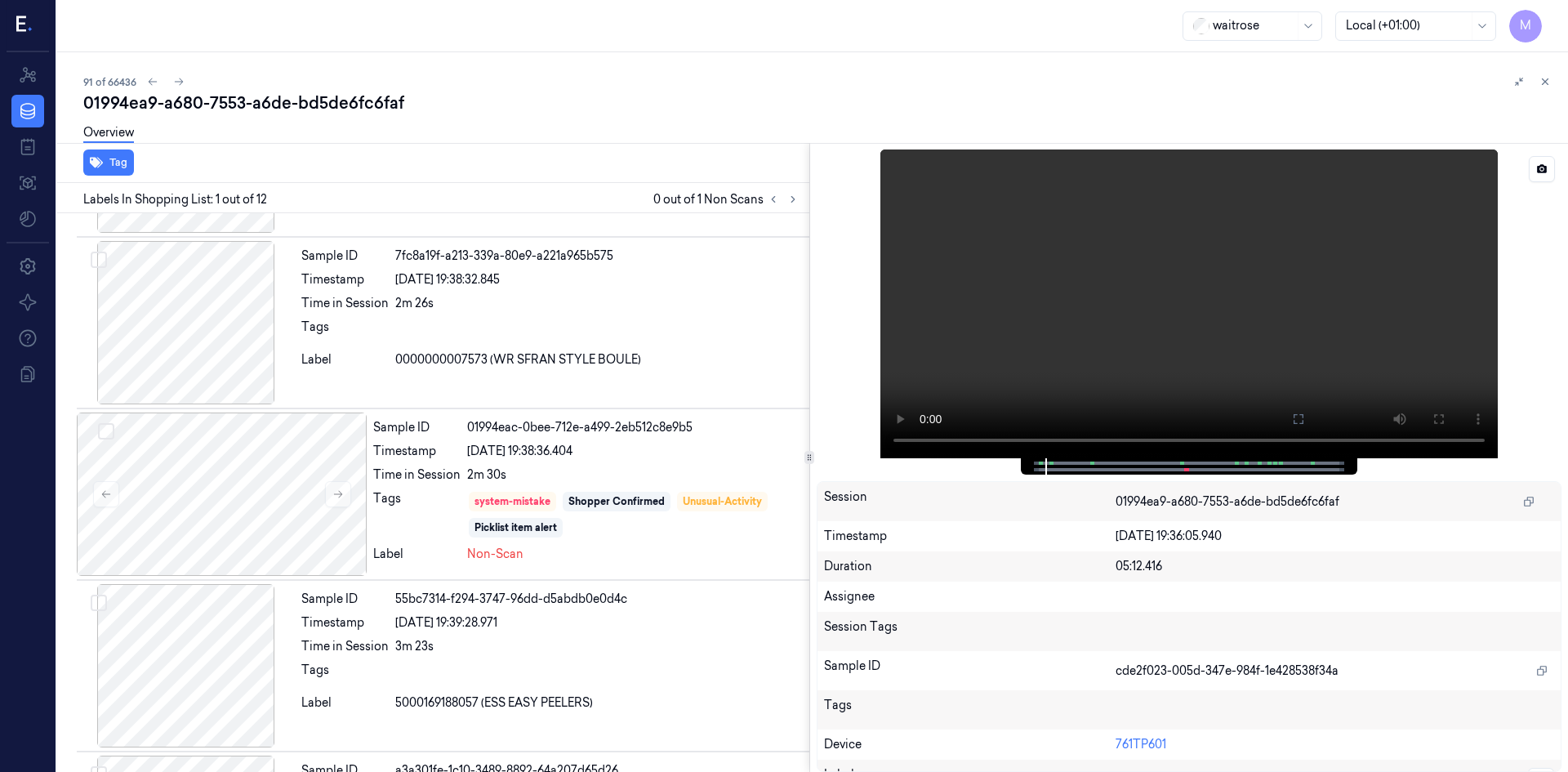
drag, startPoint x: 1046, startPoint y: 467, endPoint x: 1111, endPoint y: 469, distance: 65.0
click at [1111, 469] on div at bounding box center [1188, 466] width 302 height 16
click at [1114, 469] on div at bounding box center [1188, 466] width 302 height 16
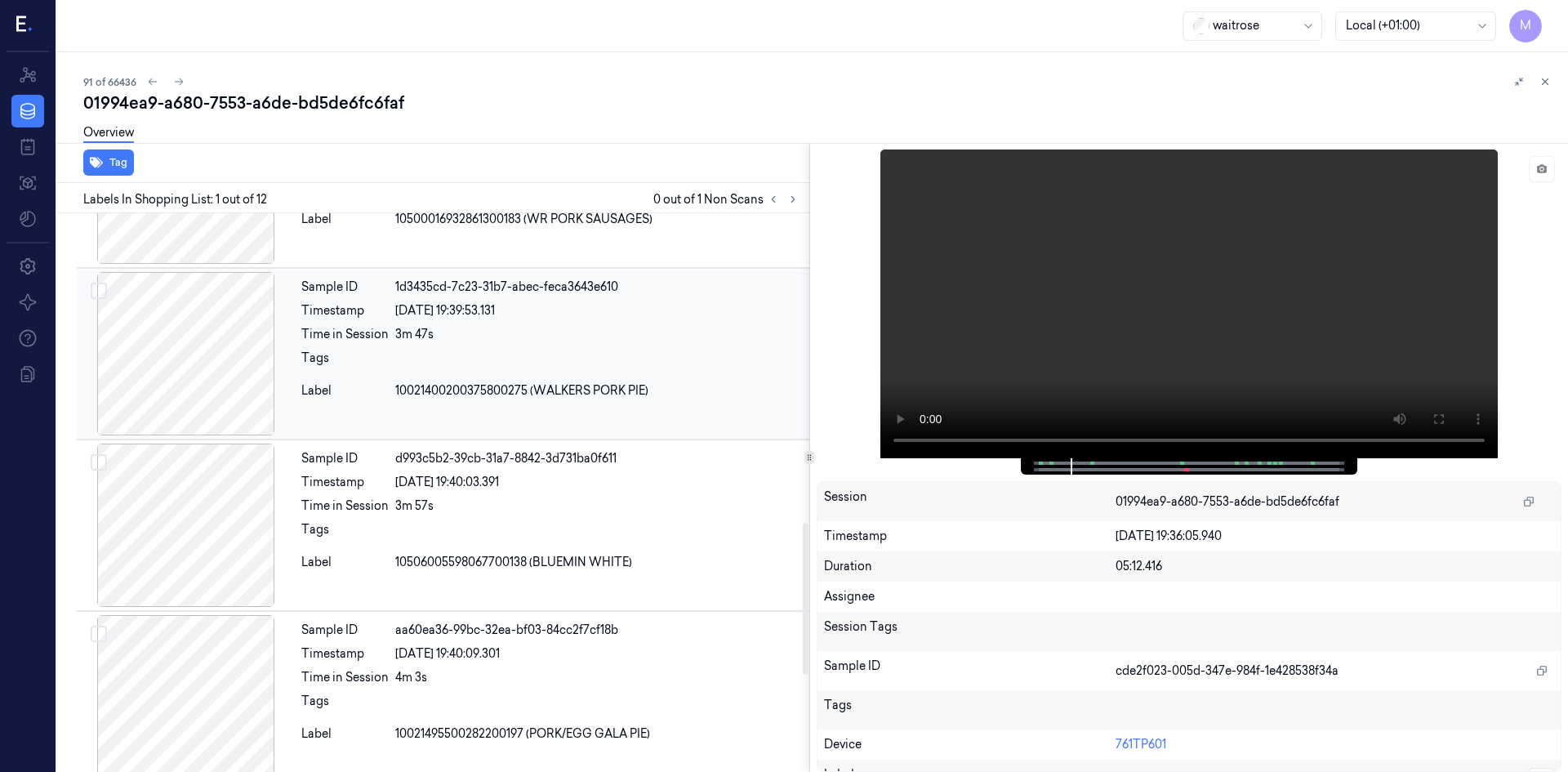
scroll to position [1307, 0]
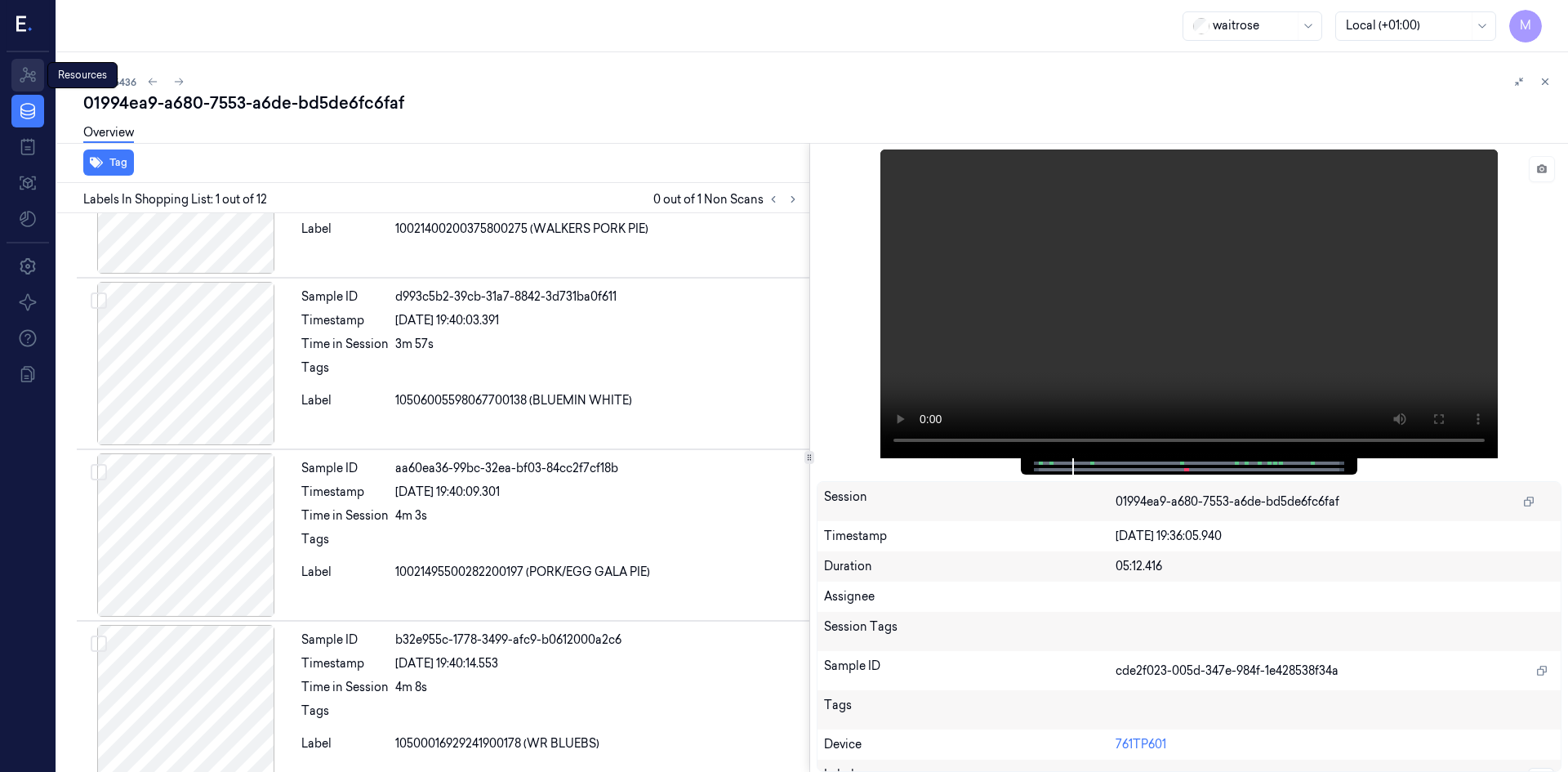
click at [33, 73] on icon at bounding box center [27, 75] width 19 height 19
